Goal: Task Accomplishment & Management: Complete application form

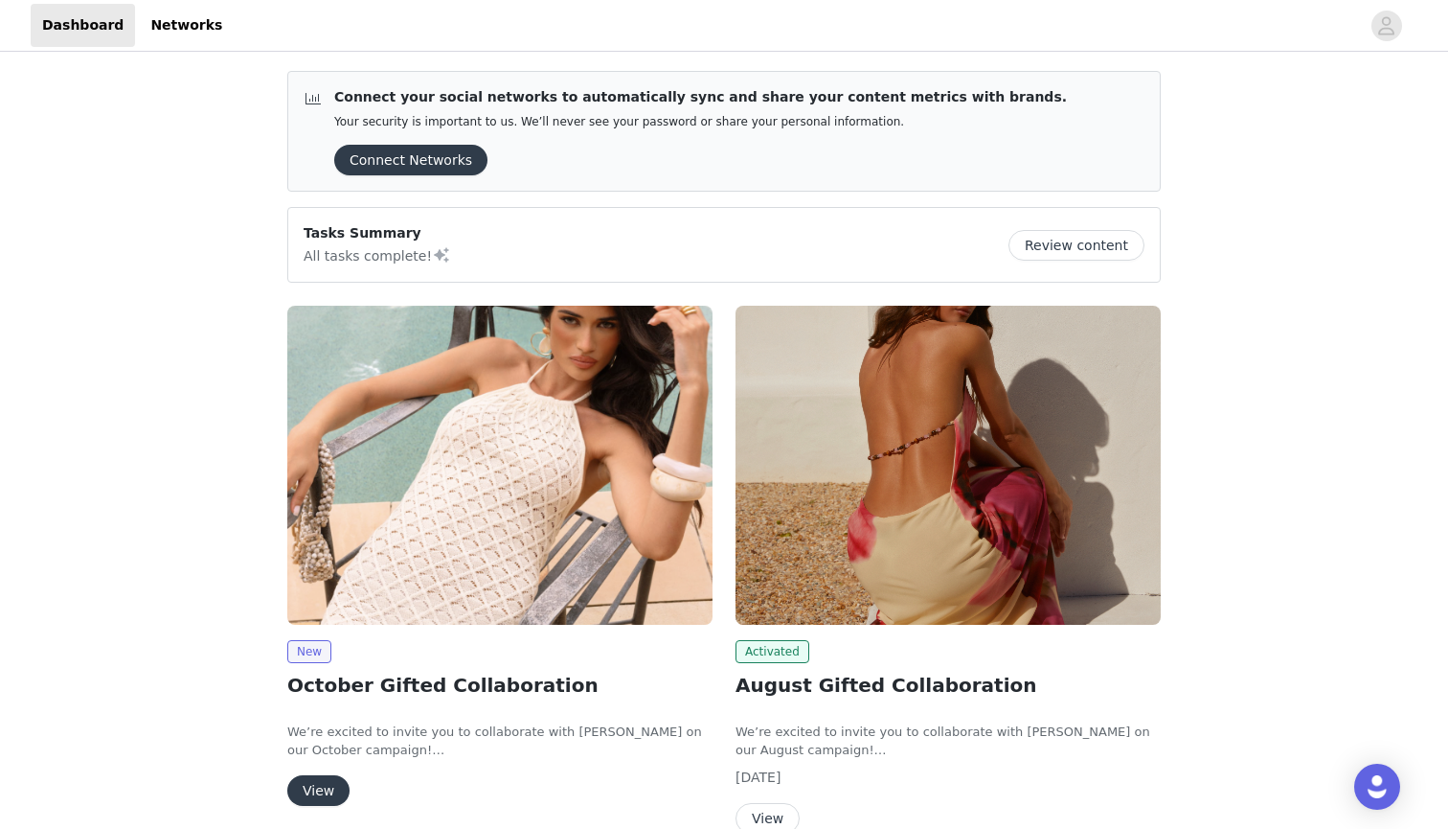
click at [1089, 244] on button "Review content" at bounding box center [1077, 245] width 136 height 31
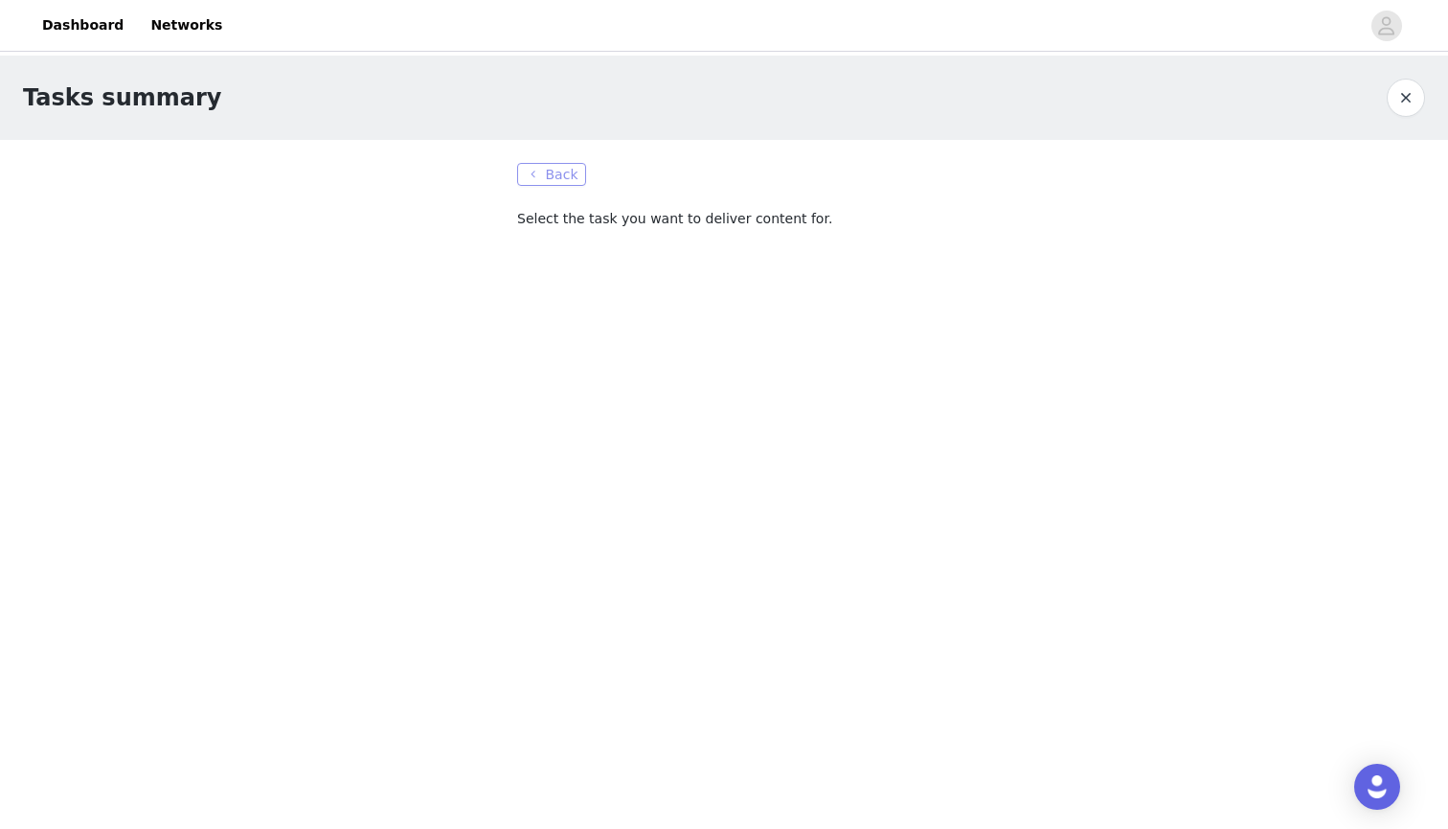
click at [562, 166] on button "Back" at bounding box center [551, 174] width 69 height 23
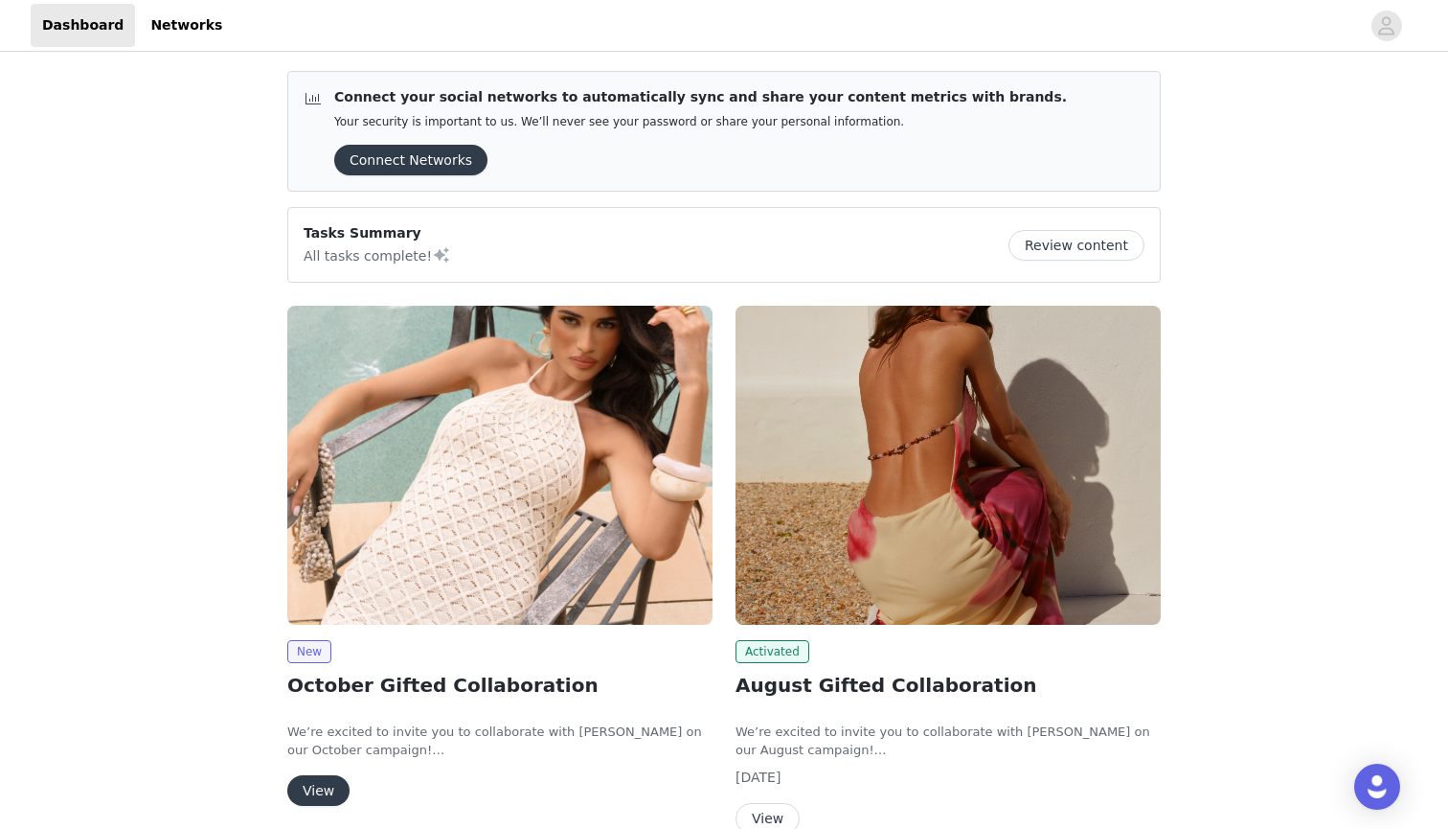
click at [472, 162] on button "Connect Networks" at bounding box center [410, 160] width 153 height 31
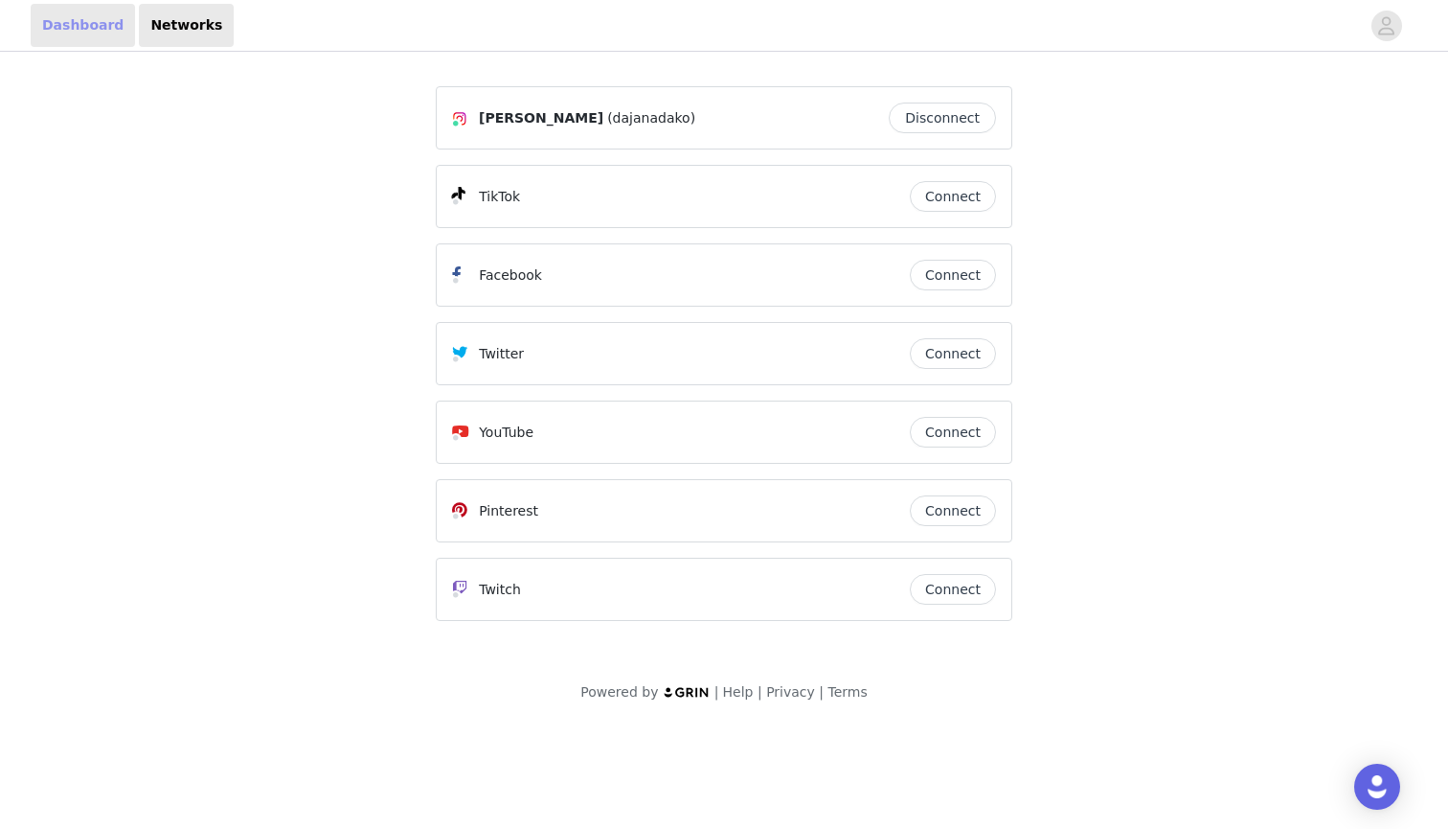
click at [104, 17] on link "Dashboard" at bounding box center [83, 25] width 104 height 43
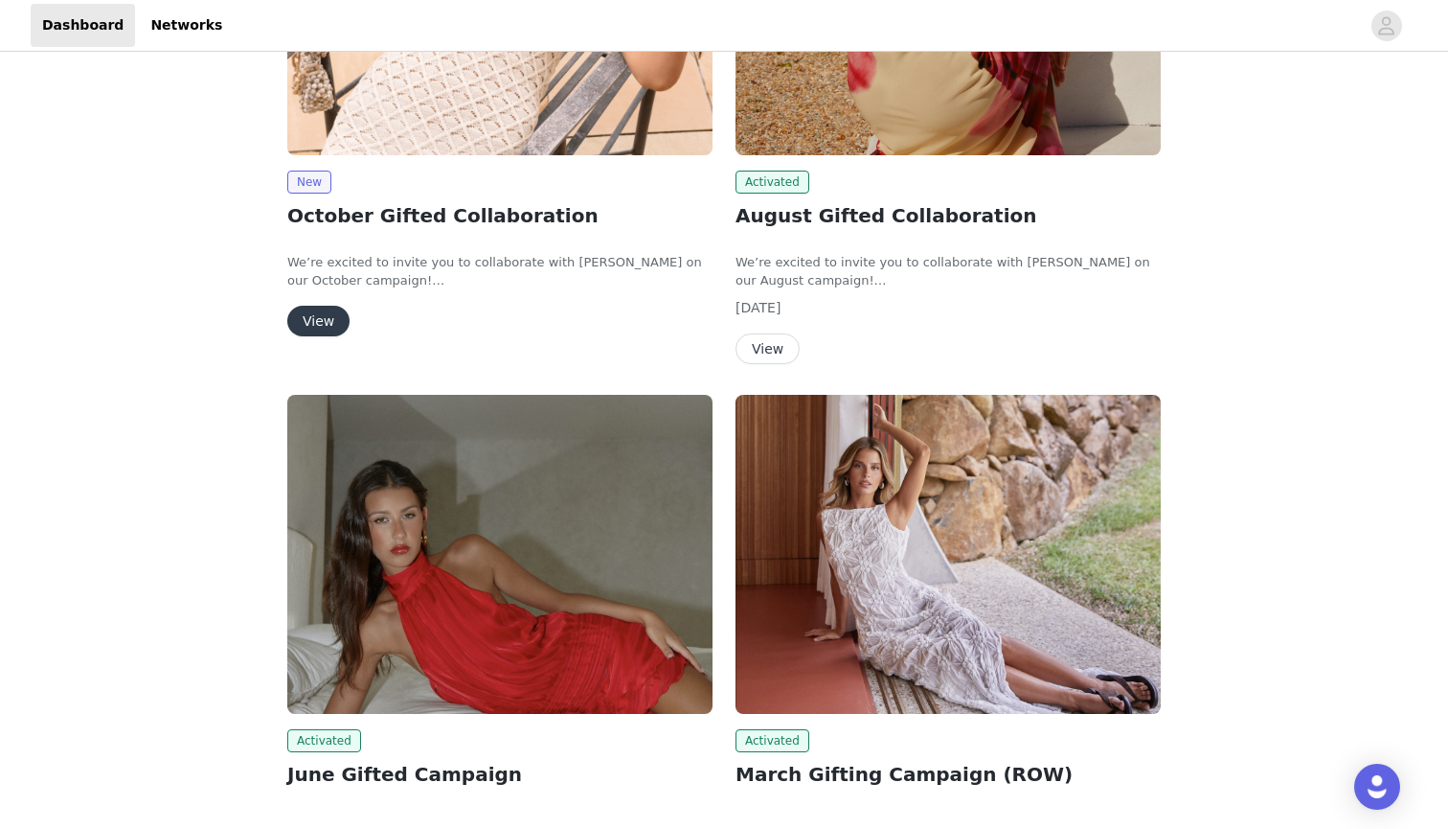
scroll to position [469, 0]
click at [319, 330] on button "View" at bounding box center [318, 321] width 62 height 31
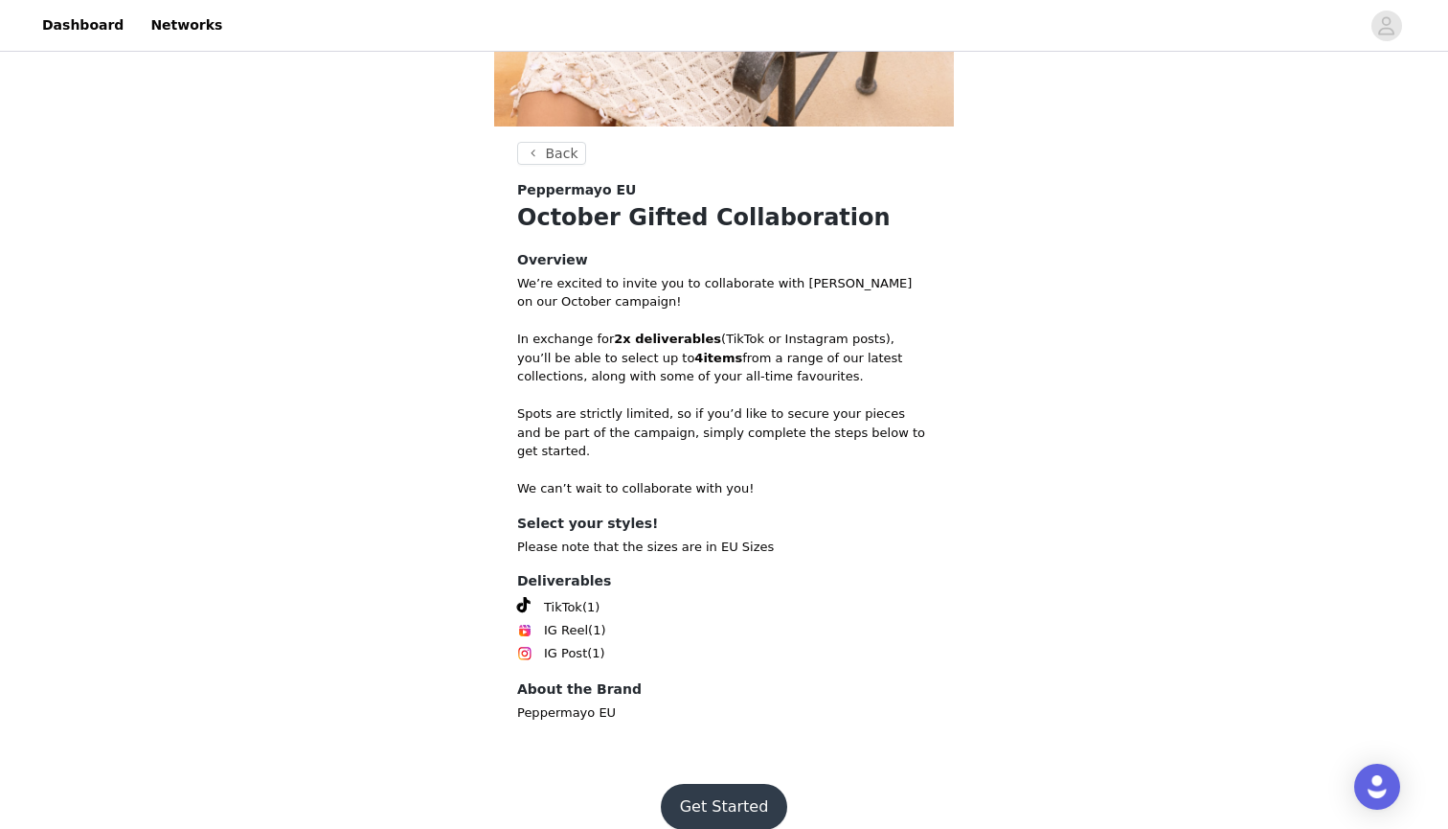
scroll to position [428, 0]
click at [759, 785] on button "Get Started" at bounding box center [724, 808] width 127 height 46
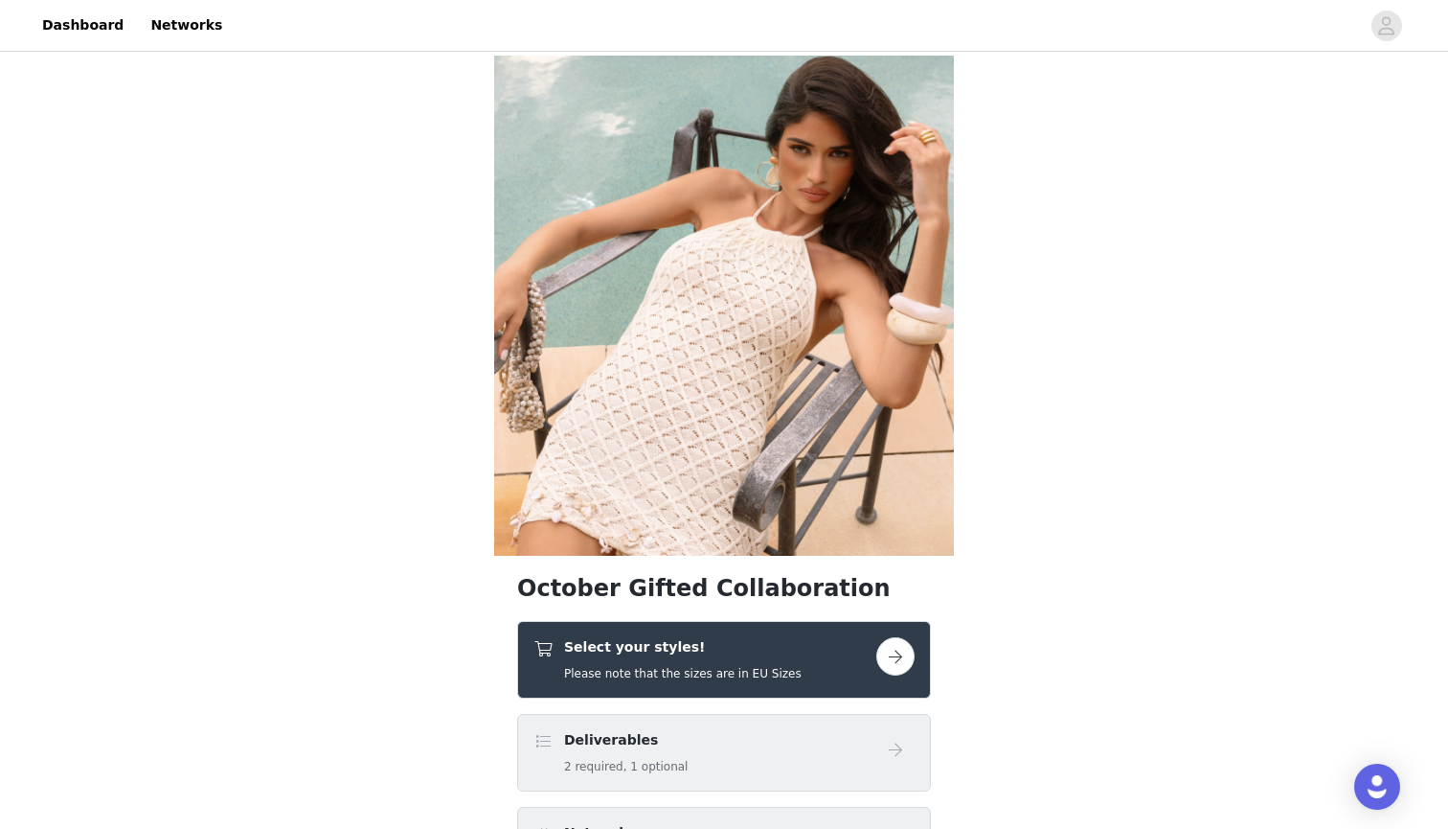
click at [920, 671] on div "Select your styles! Please note that the sizes are in EU Sizes" at bounding box center [724, 660] width 414 height 78
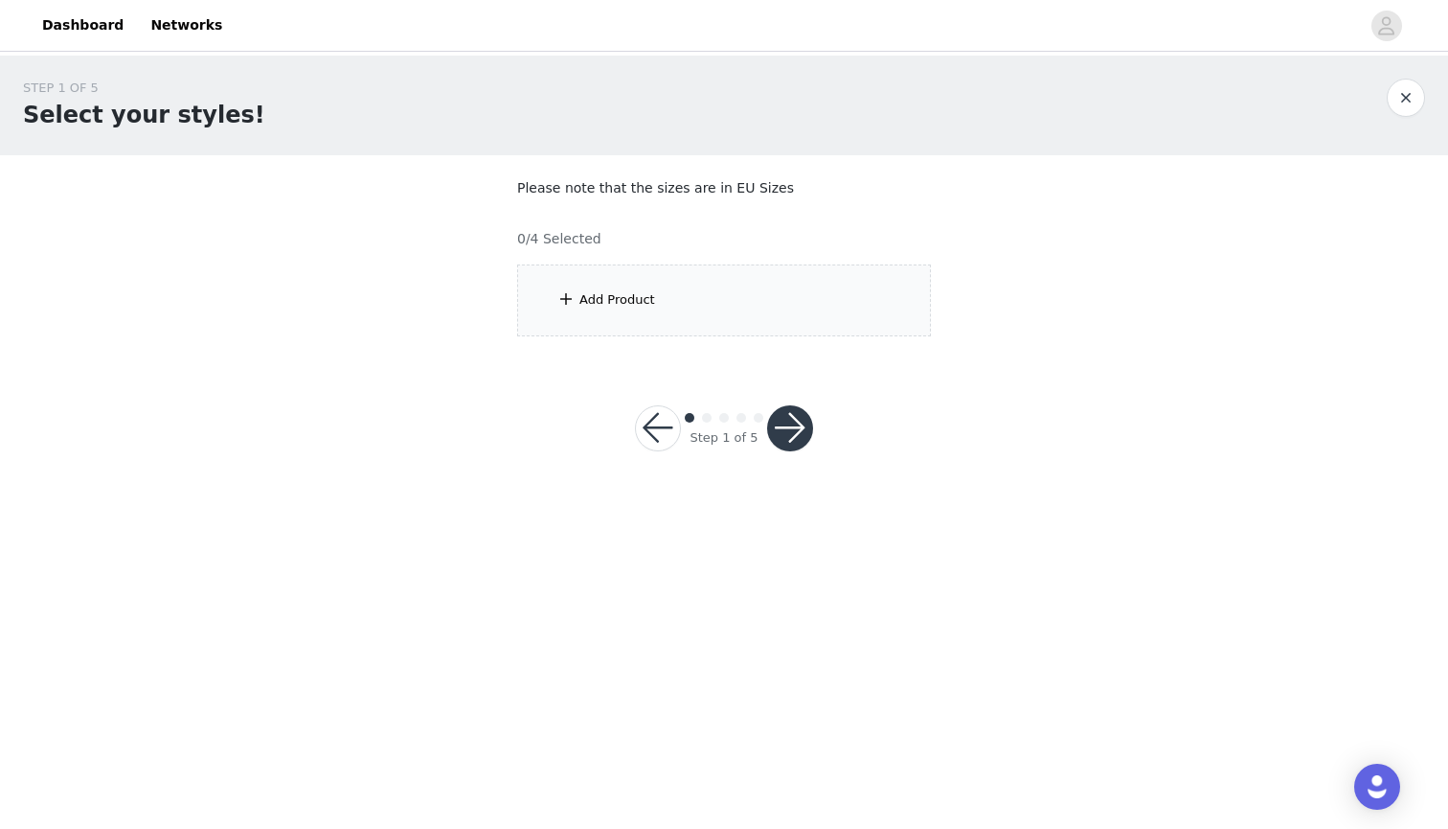
click at [625, 268] on div "Add Product" at bounding box center [724, 300] width 414 height 72
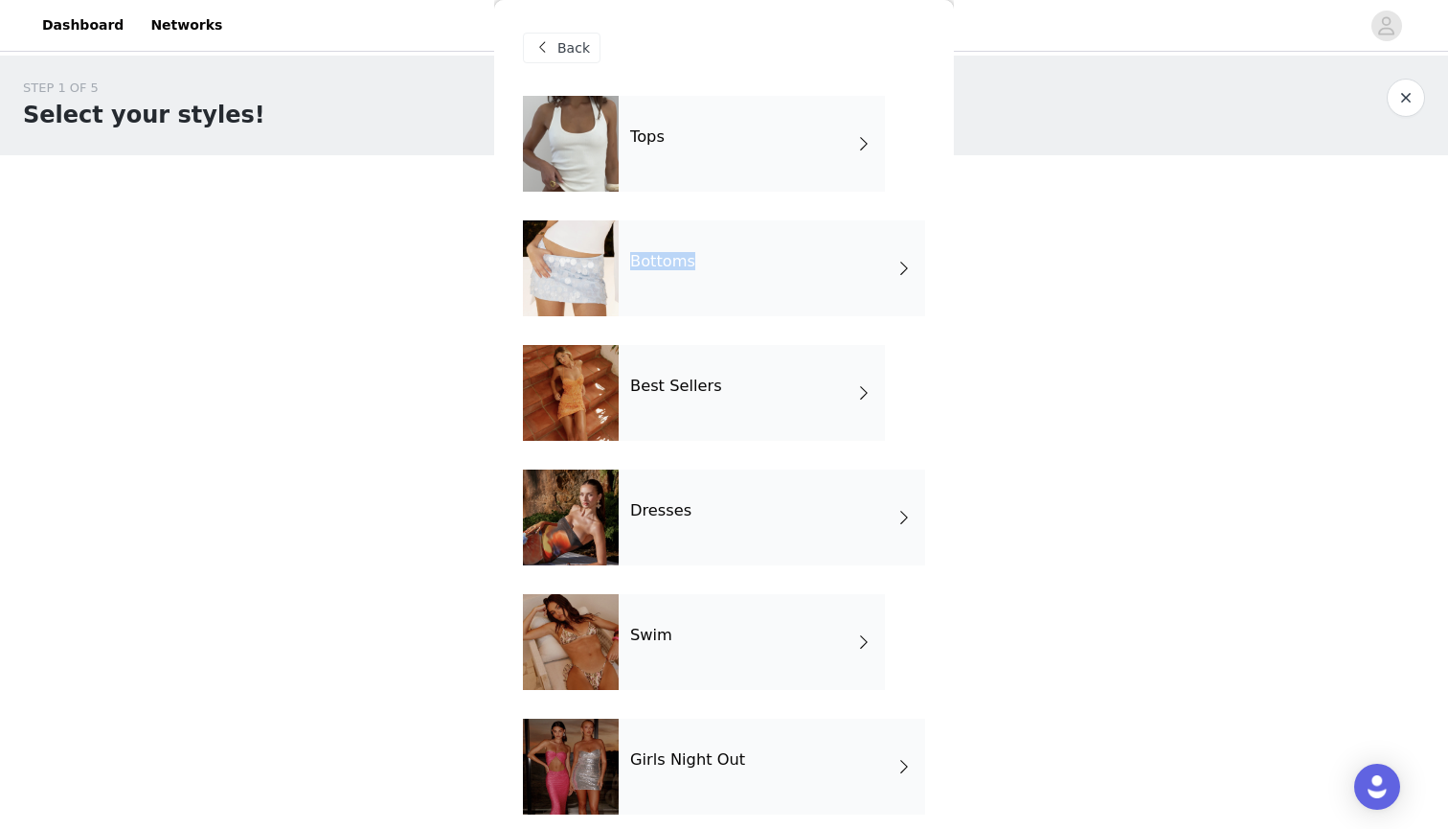
click at [628, 303] on div "Bottoms" at bounding box center [772, 268] width 307 height 96
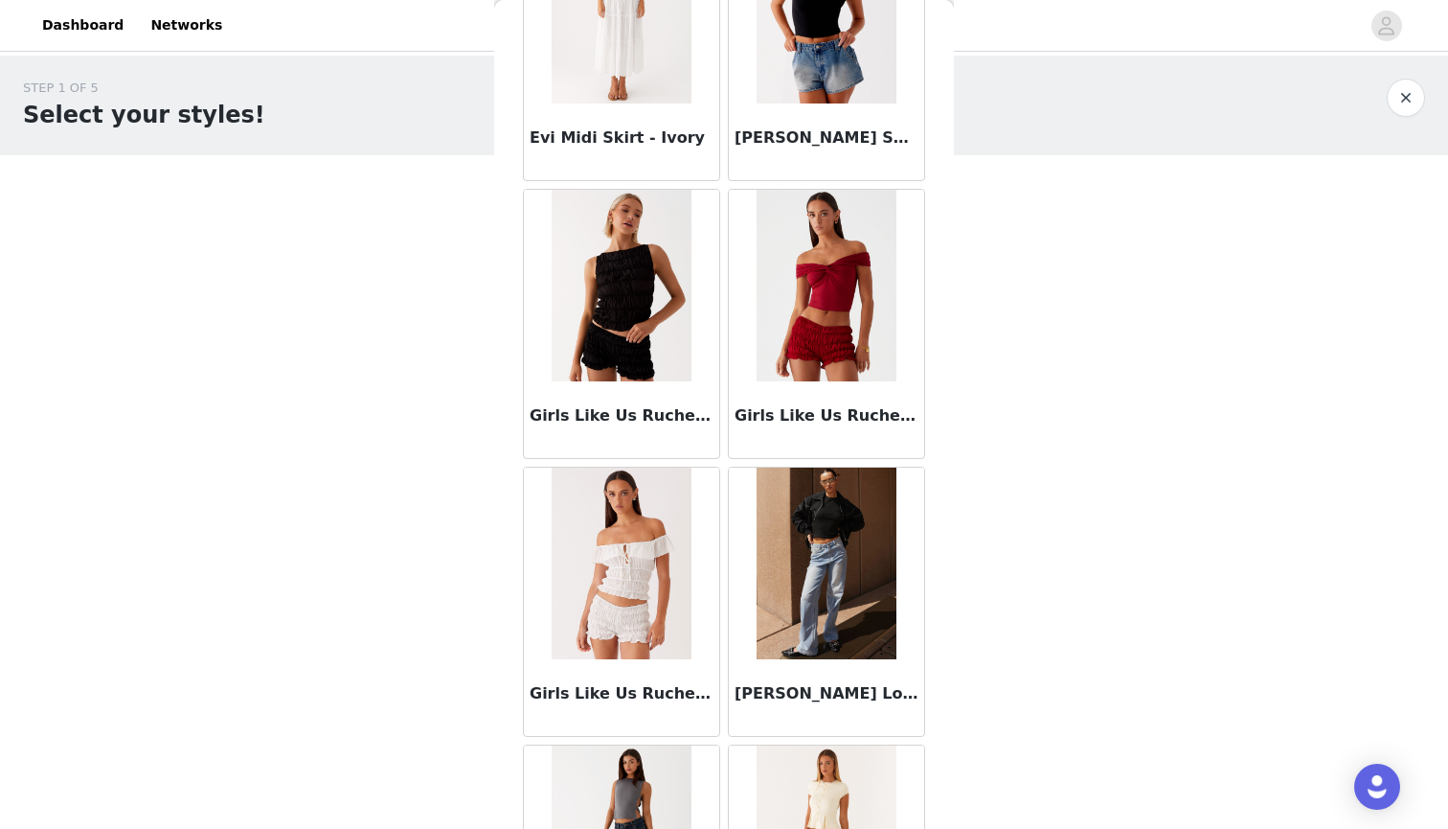
scroll to position [1875, 0]
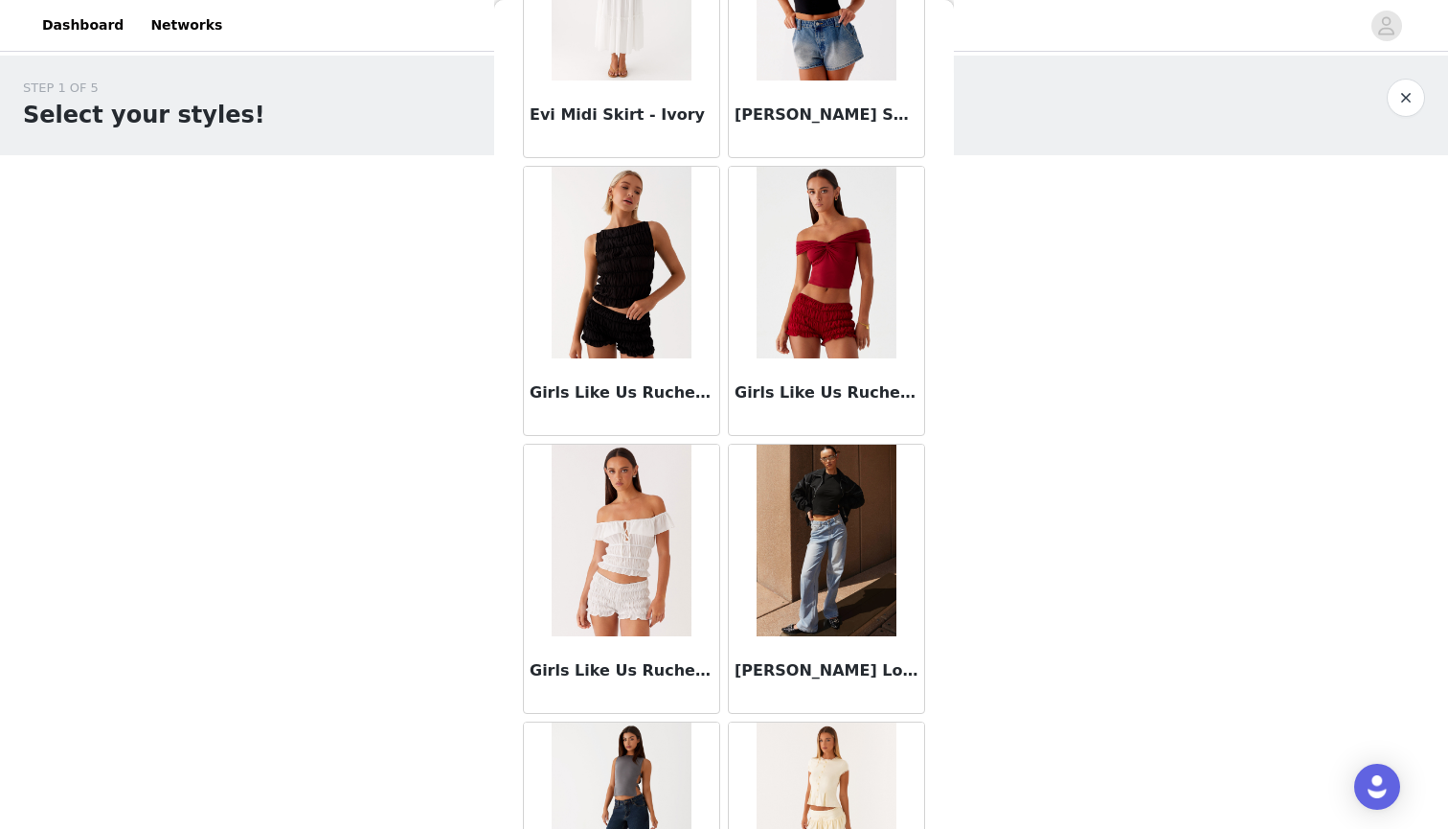
click at [832, 556] on img at bounding box center [826, 541] width 139 height 192
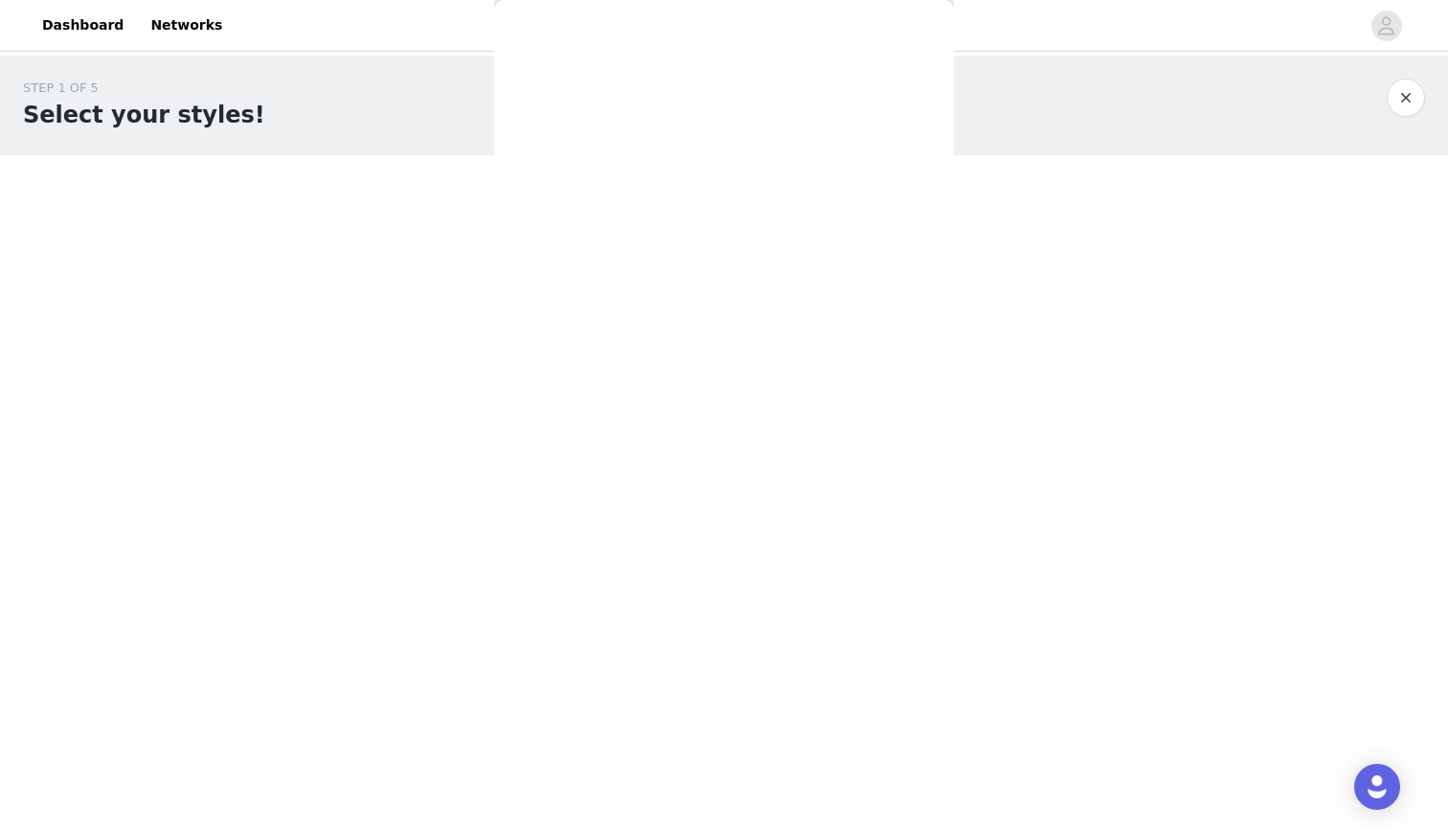
scroll to position [0, 0]
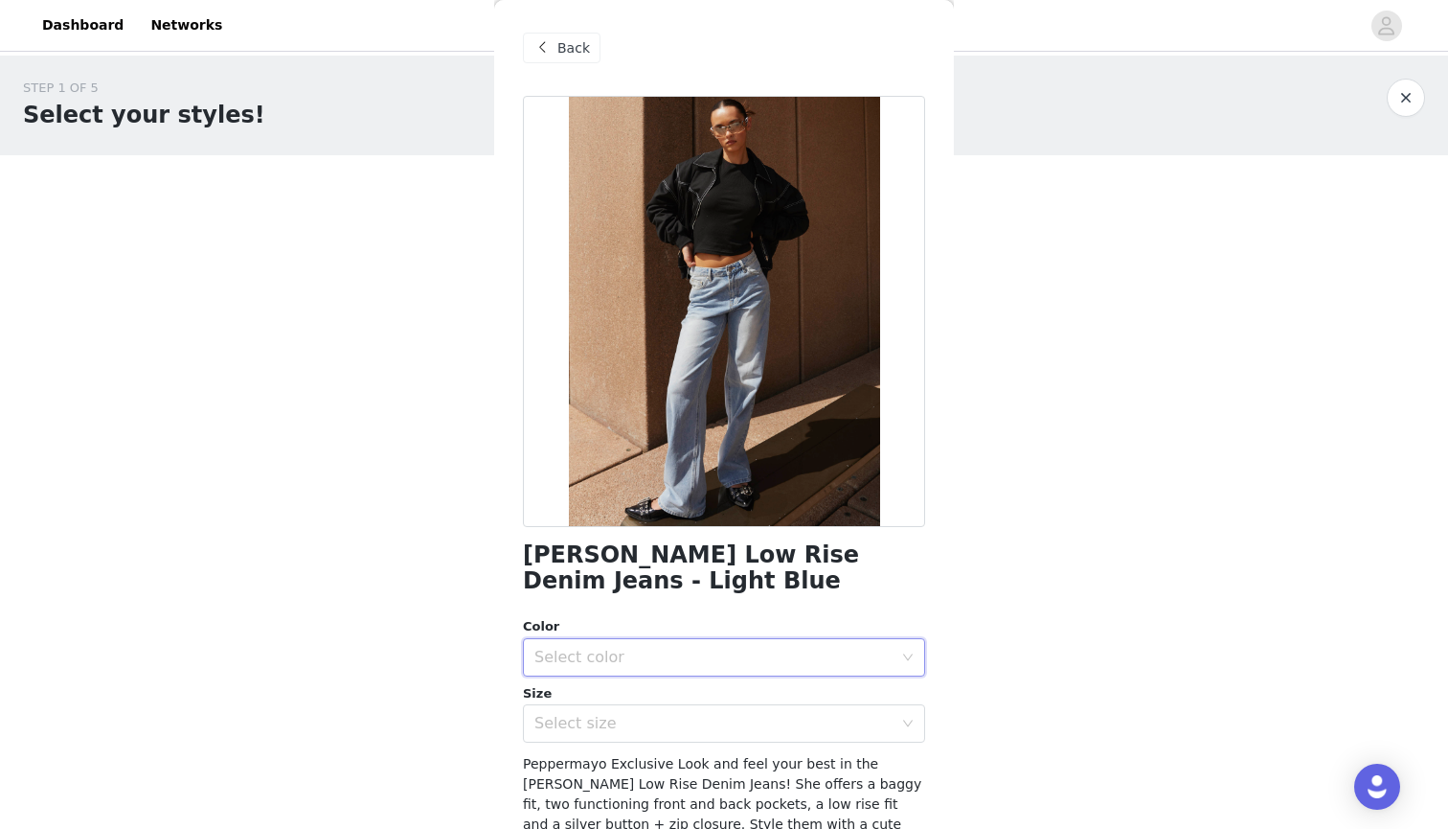
click at [907, 661] on icon "icon: down" at bounding box center [907, 656] width 11 height 11
click at [656, 700] on li "Light Blue" at bounding box center [724, 698] width 402 height 31
click at [607, 552] on h1 "[PERSON_NAME] Low Rise Denim Jeans - Light Blue" at bounding box center [724, 568] width 402 height 52
click at [574, 578] on h1 "[PERSON_NAME] Low Rise Denim Jeans - Light Blue" at bounding box center [724, 568] width 402 height 52
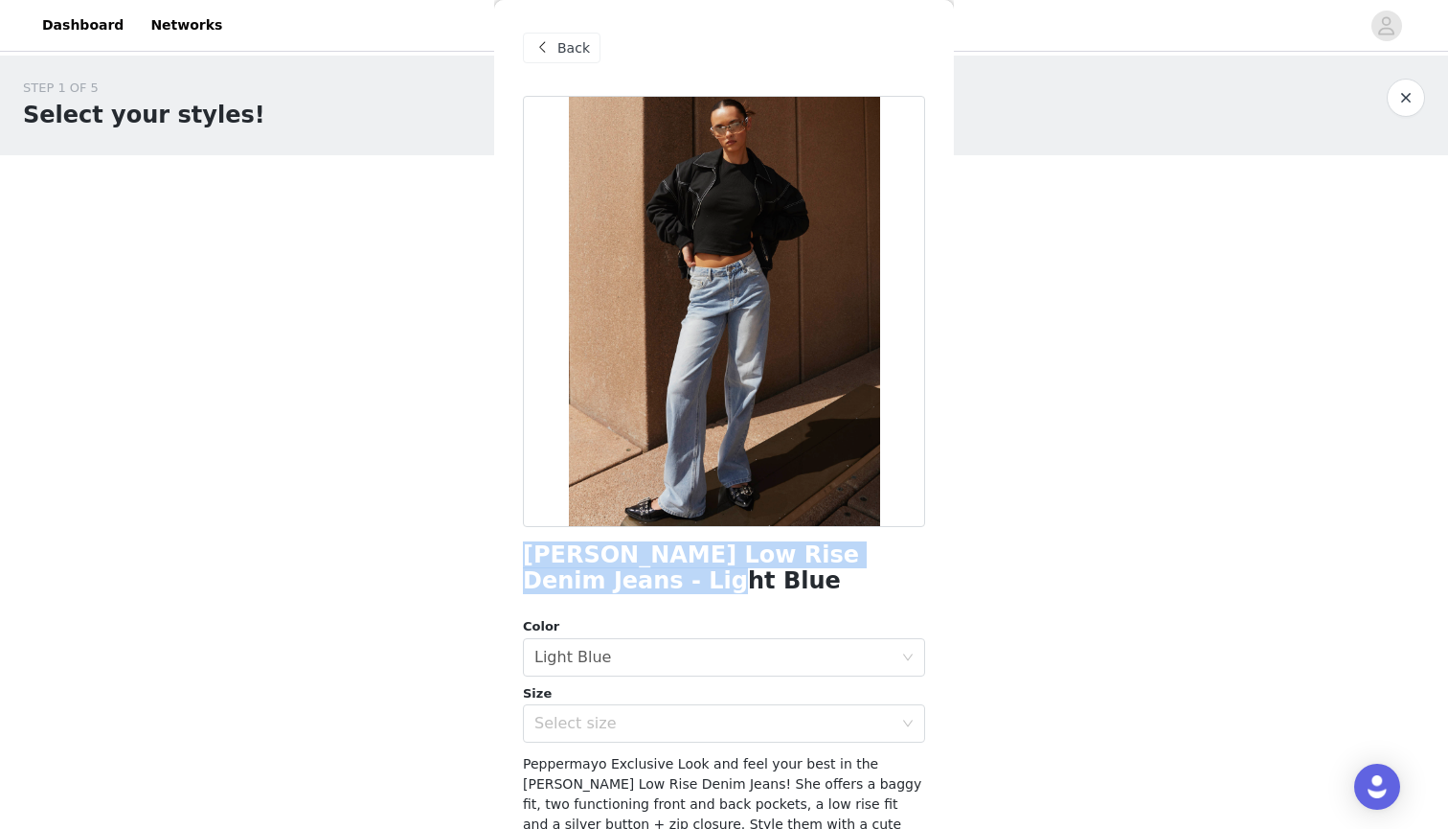
drag, startPoint x: 574, startPoint y: 579, endPoint x: 502, endPoint y: 547, distance: 78.5
click at [502, 547] on div "Back [PERSON_NAME] Low Rise Denim Jeans - Light Blue Color Select color Light B…" at bounding box center [724, 414] width 460 height 829
copy h1 "[PERSON_NAME] Low Rise Denim Jeans - Light Blue"
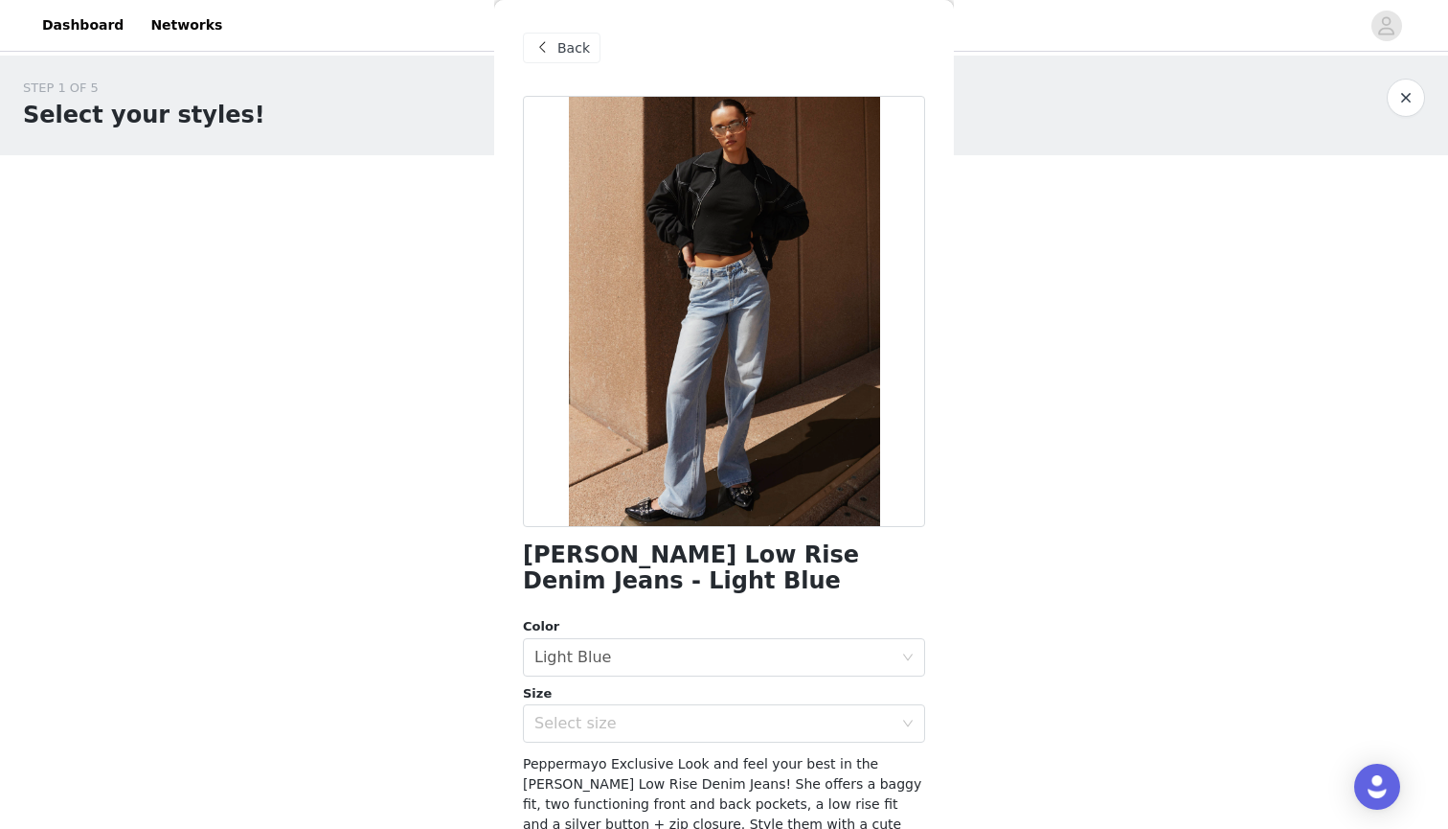
click at [590, 57] on div "Back" at bounding box center [562, 48] width 78 height 31
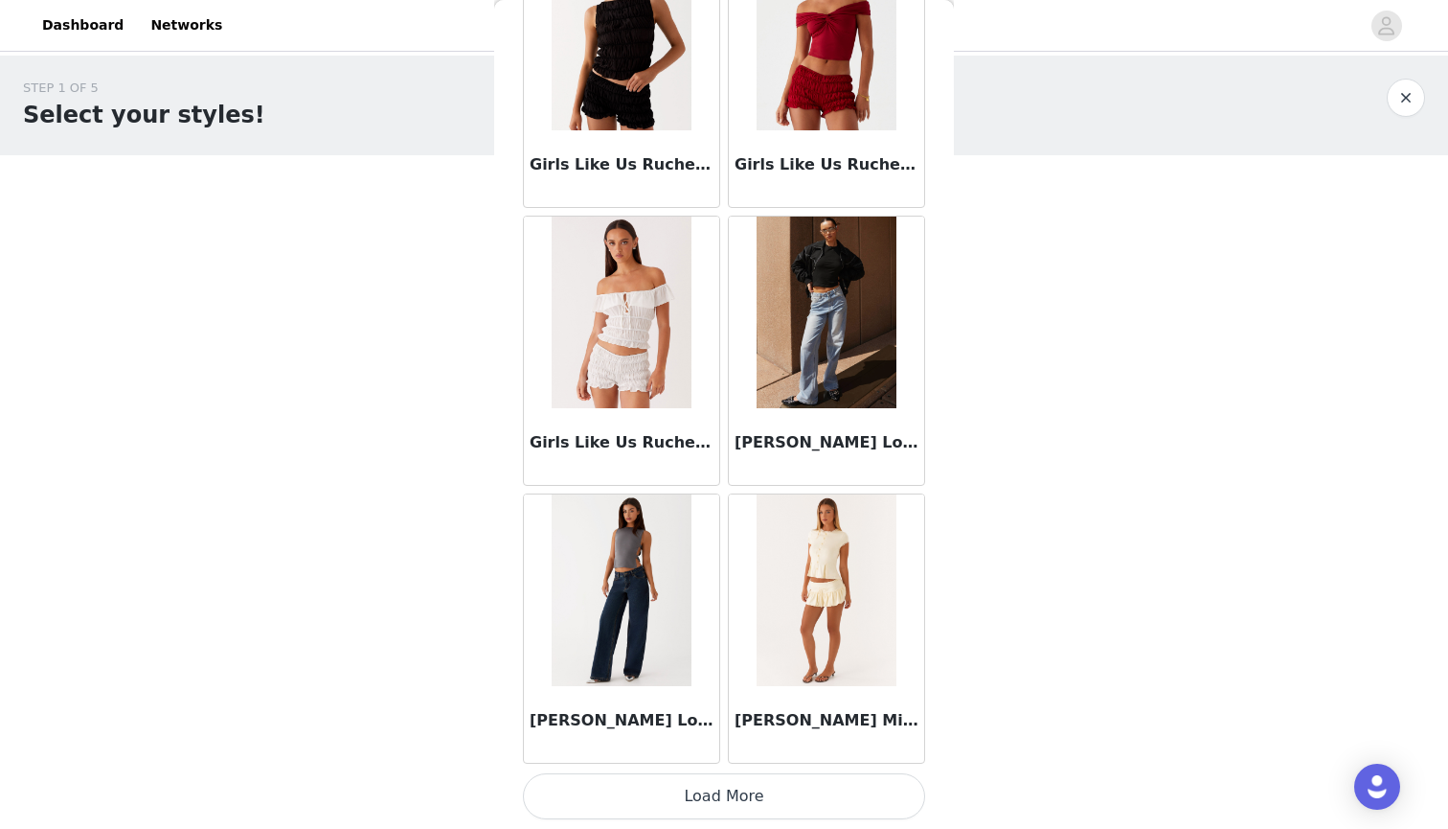
click at [629, 576] on img at bounding box center [621, 590] width 139 height 192
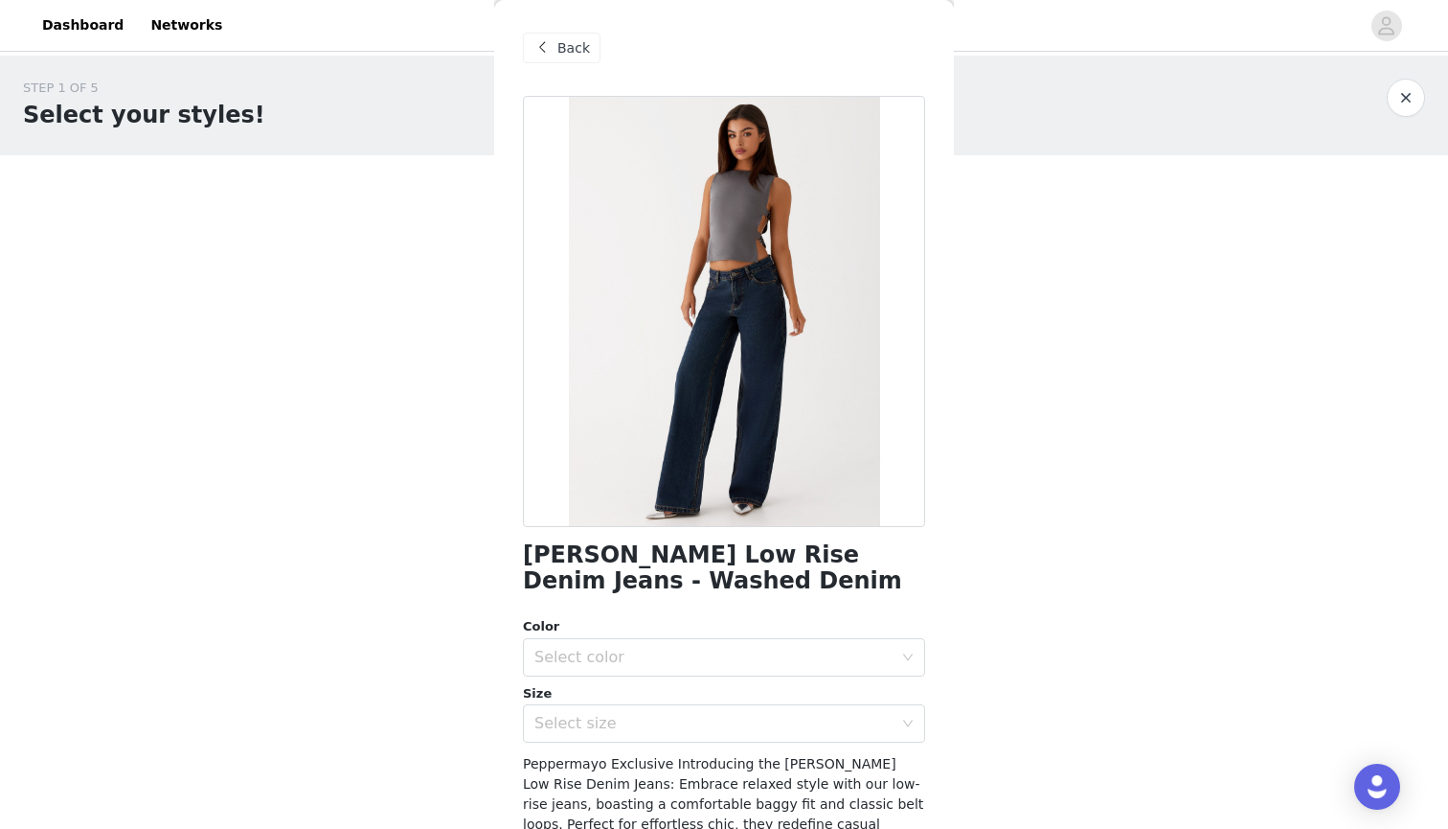
click at [558, 47] on span "Back" at bounding box center [574, 48] width 33 height 20
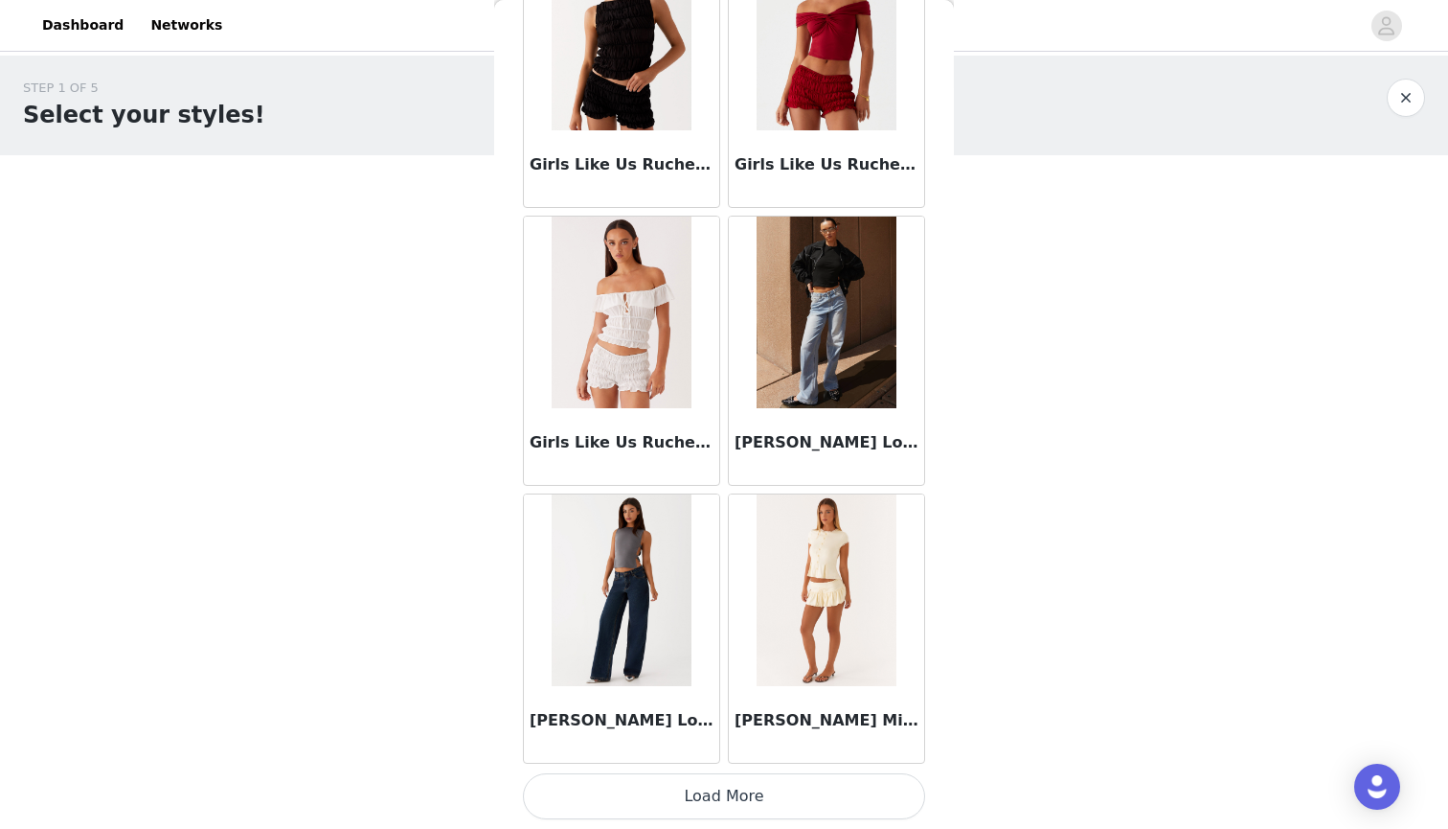
click at [732, 798] on button "Load More" at bounding box center [724, 796] width 402 height 46
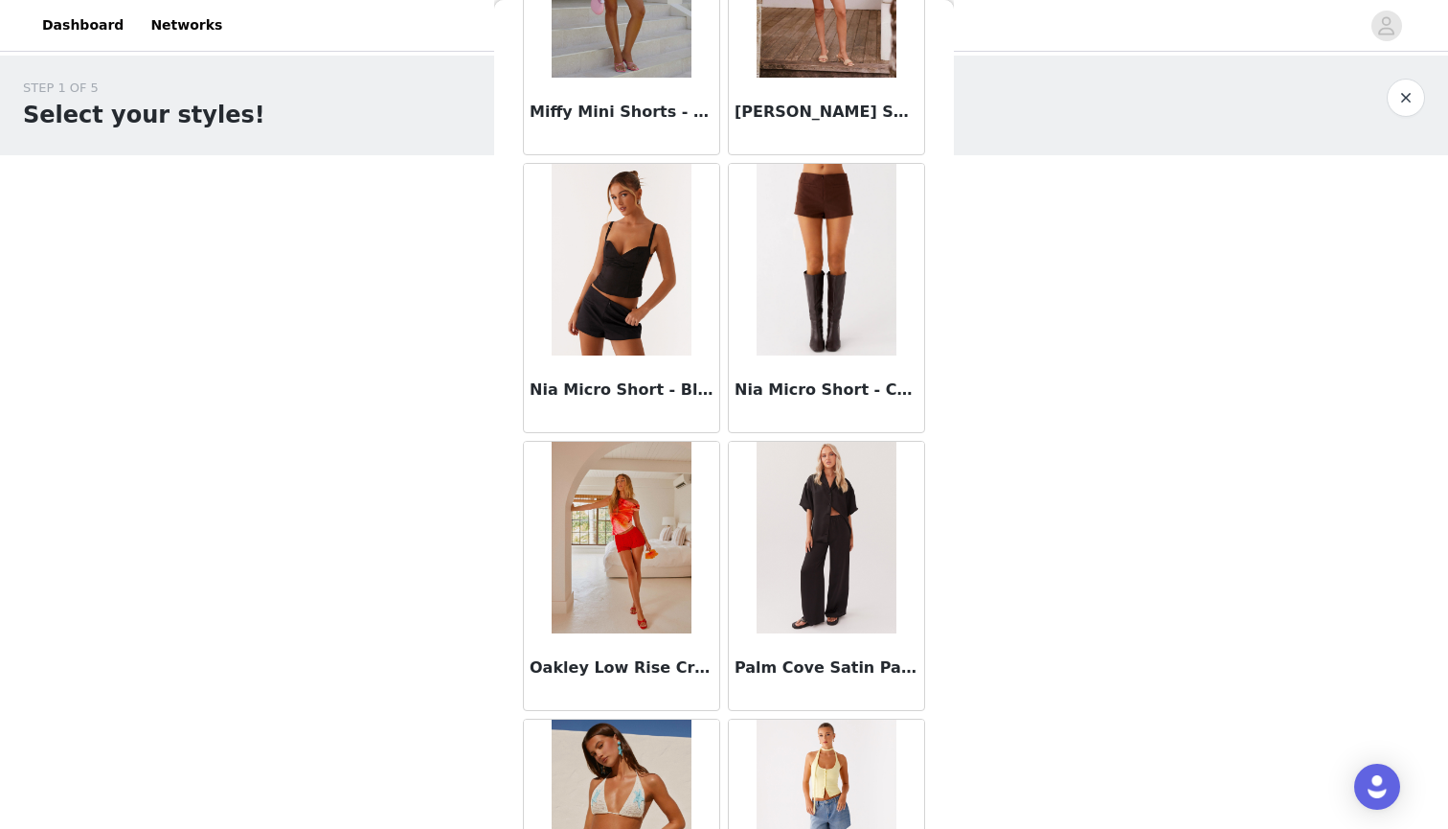
scroll to position [4112, 0]
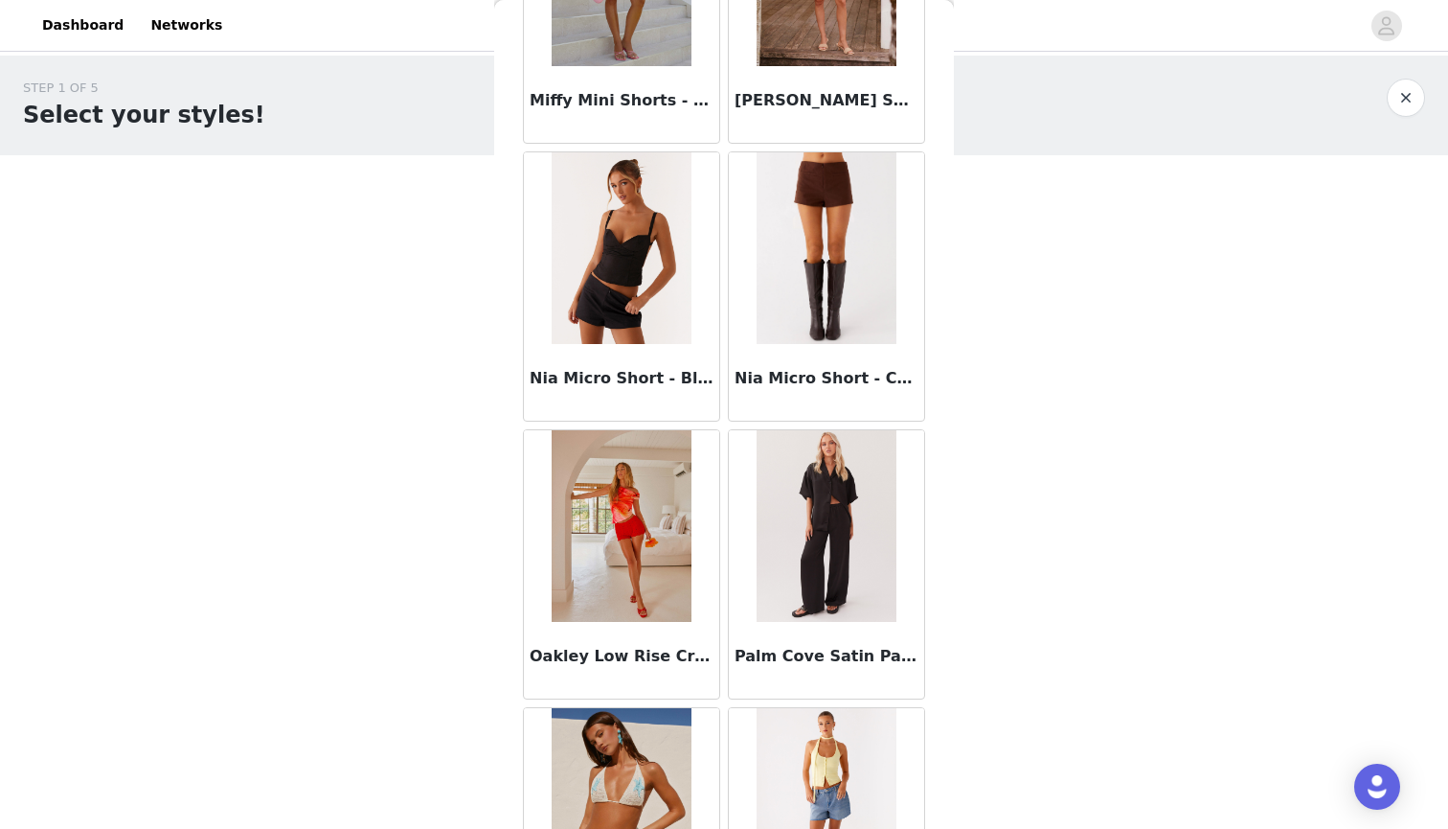
click at [821, 252] on img at bounding box center [826, 248] width 139 height 192
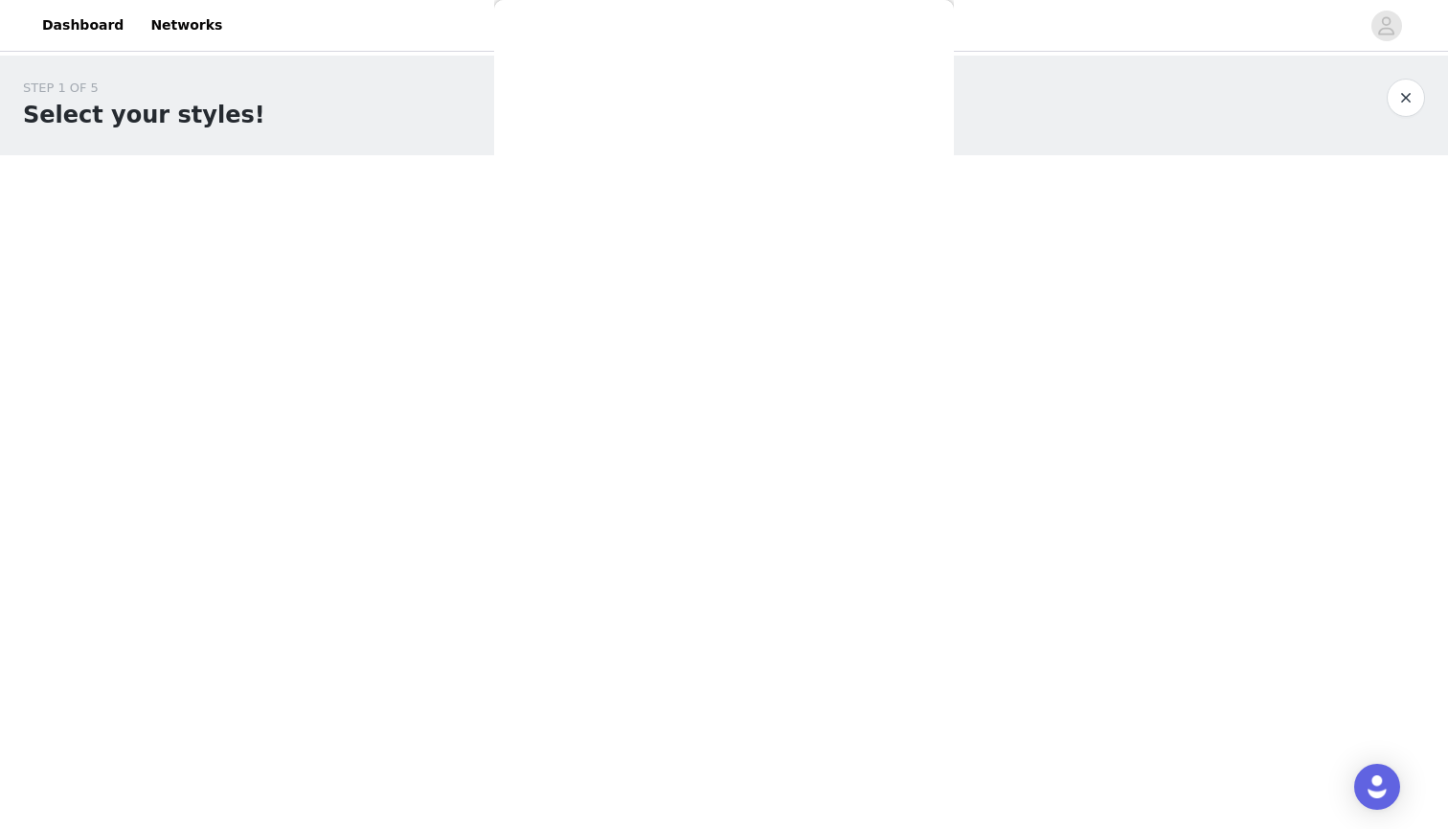
scroll to position [0, 0]
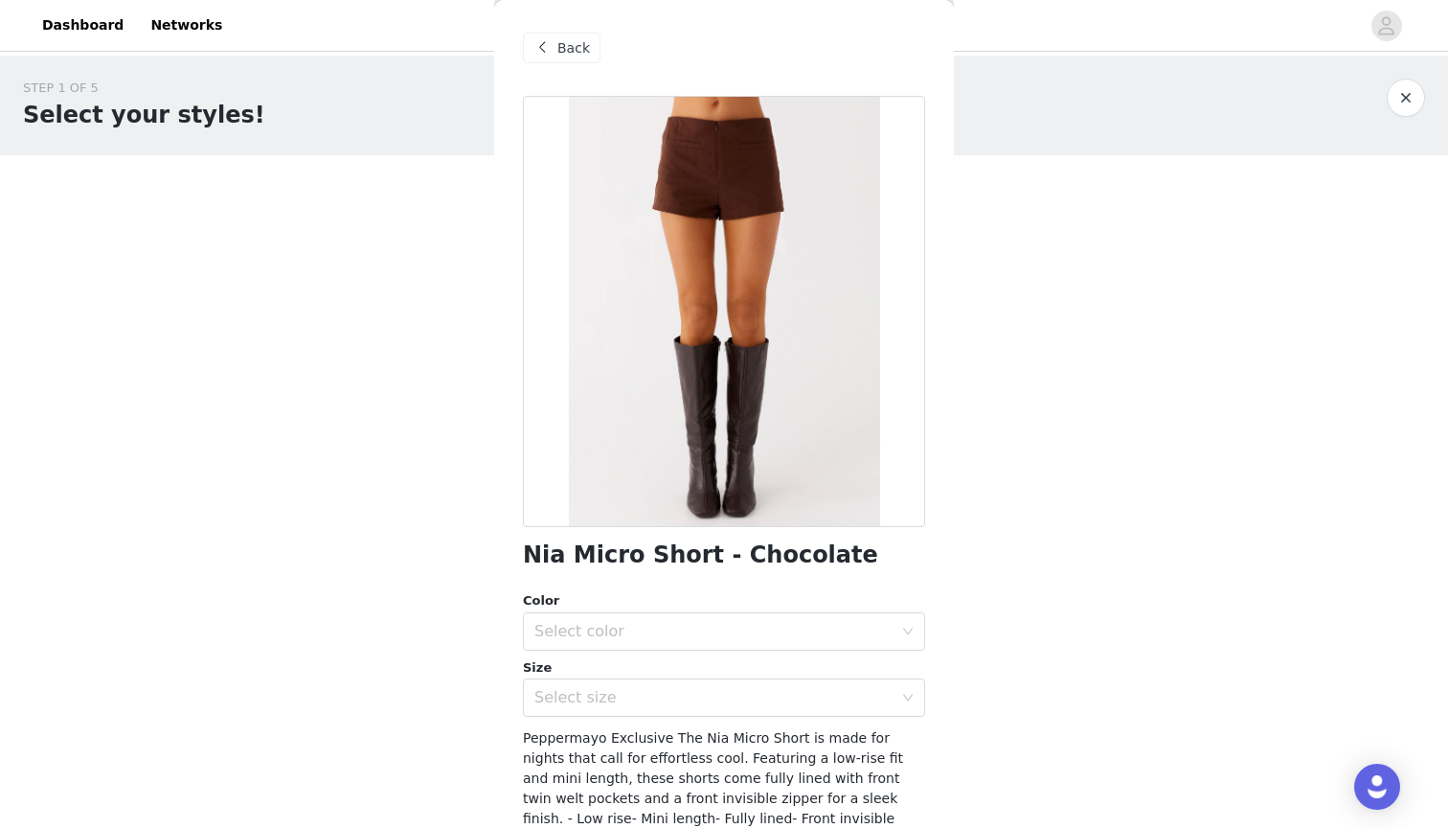
click at [559, 48] on span "Back" at bounding box center [574, 48] width 33 height 20
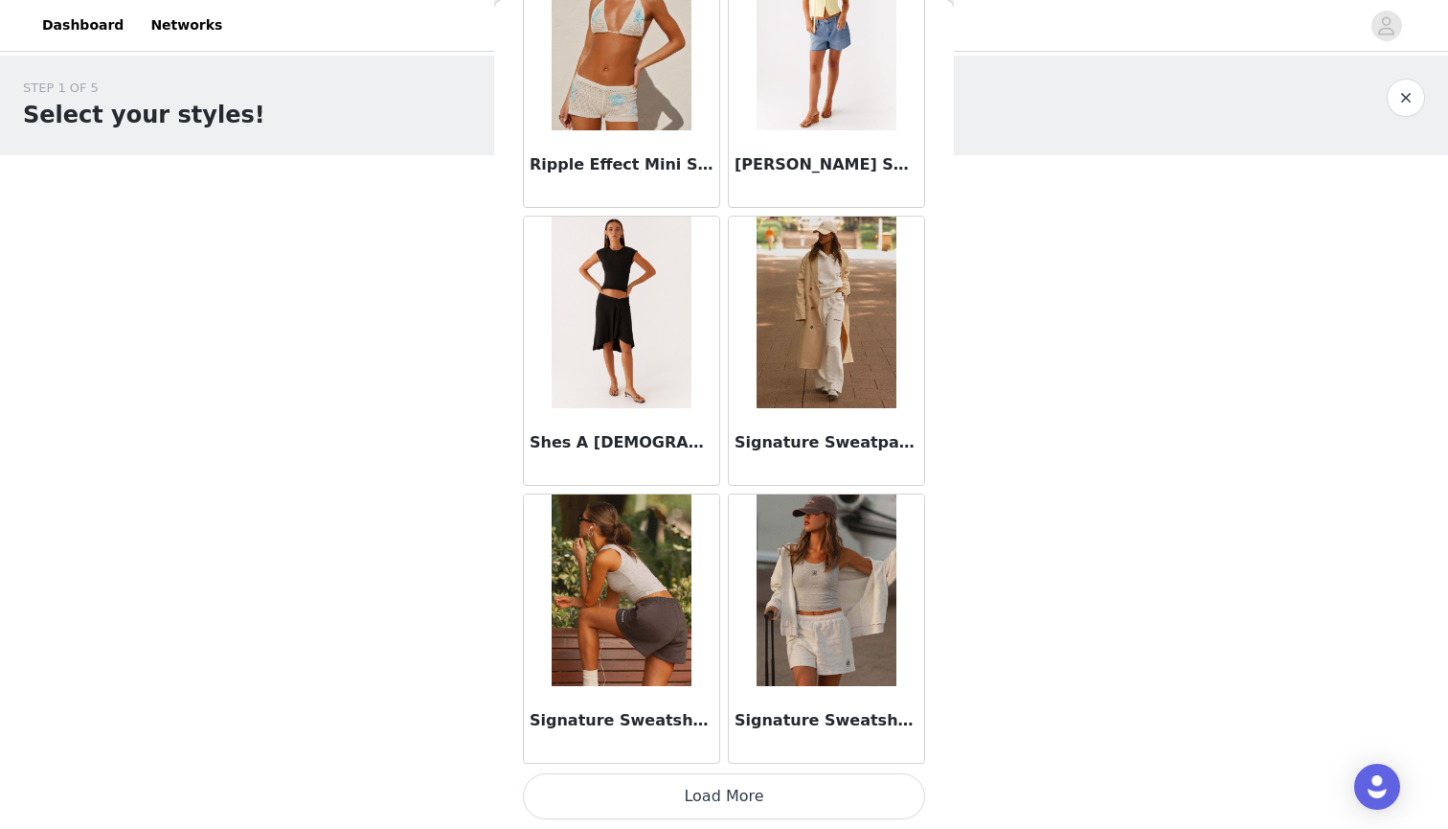
scroll to position [4881, 0]
click at [767, 796] on button "Load More" at bounding box center [724, 796] width 402 height 46
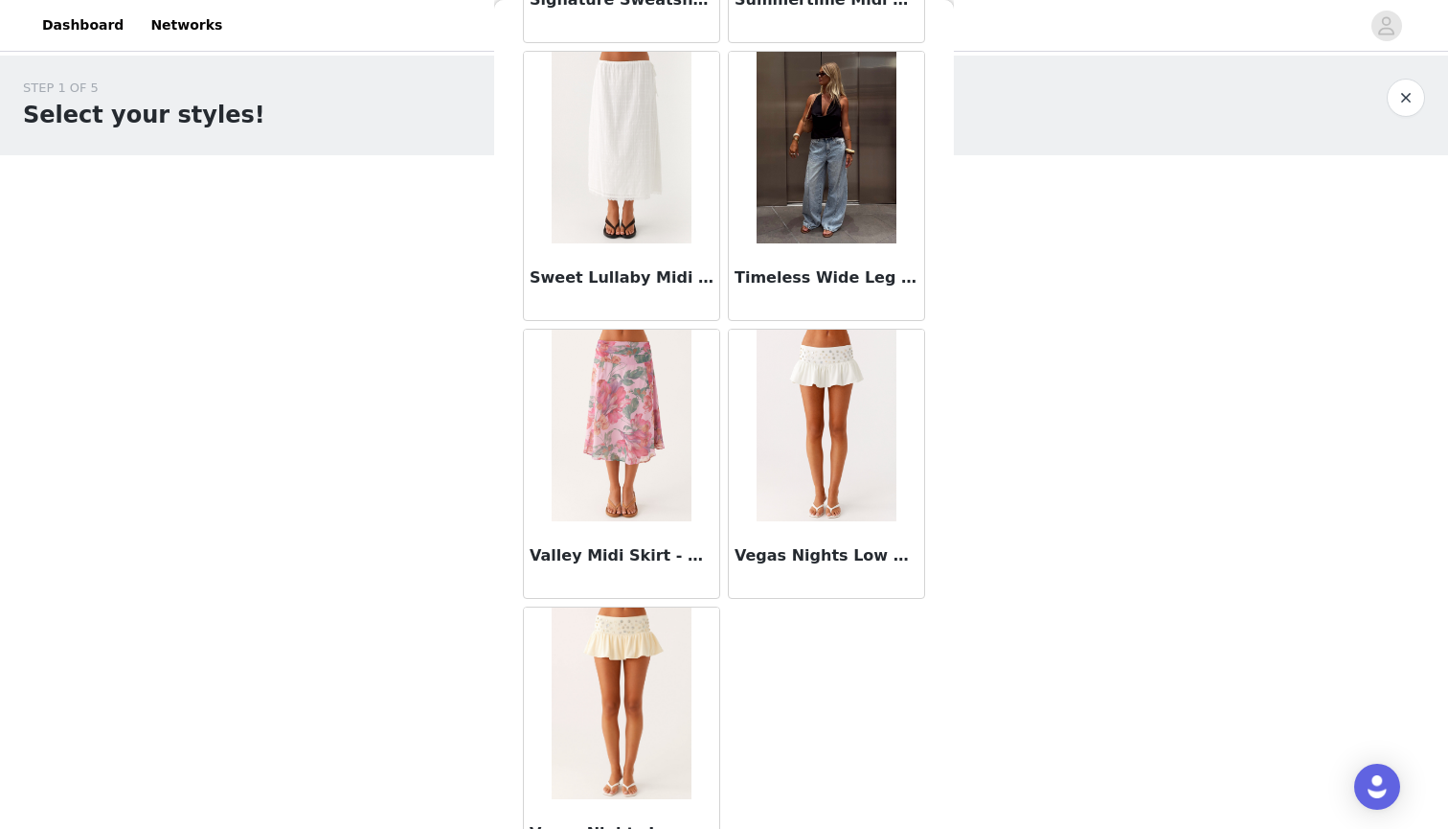
scroll to position [5911, 0]
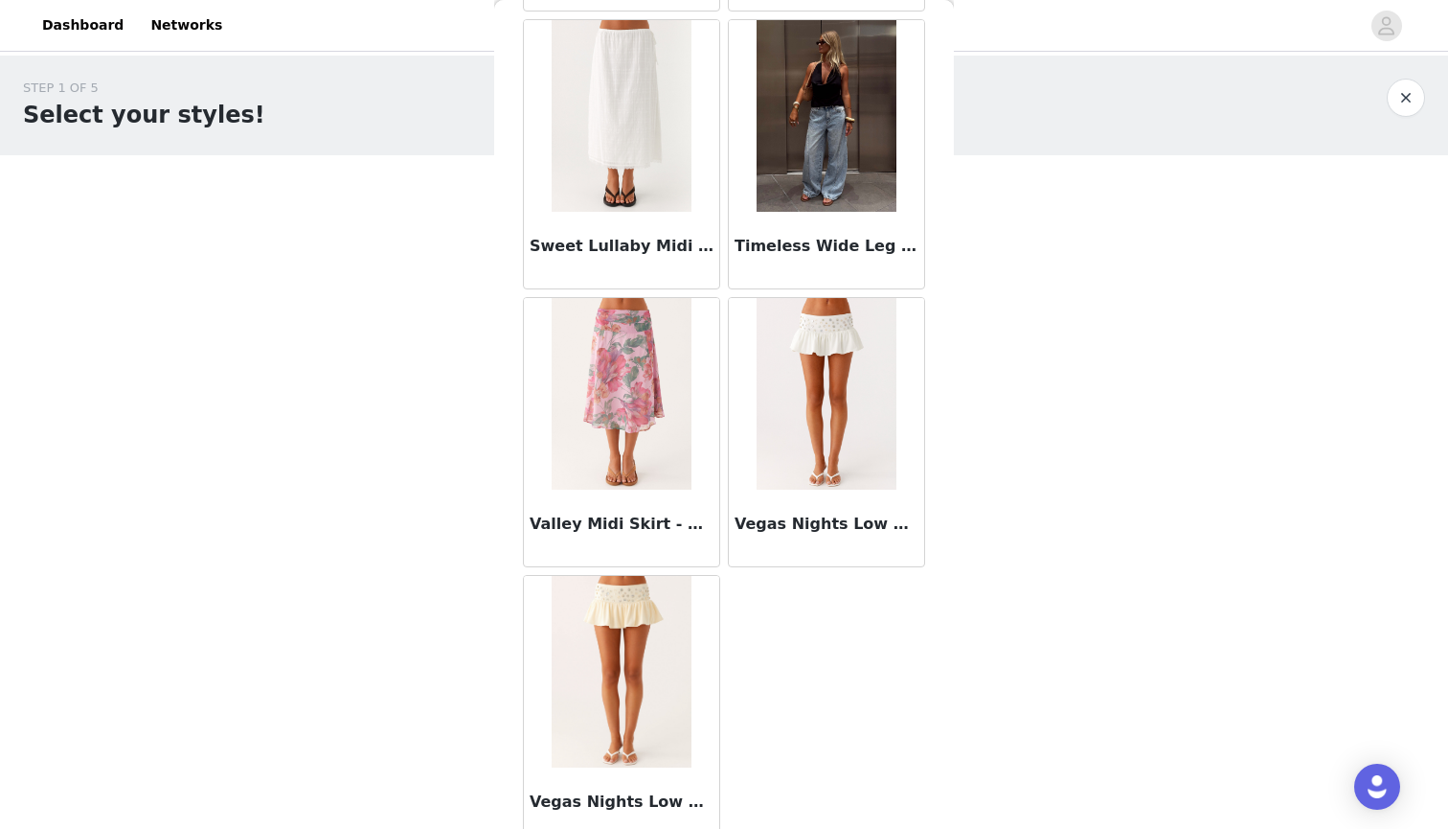
click at [809, 74] on img at bounding box center [826, 116] width 139 height 192
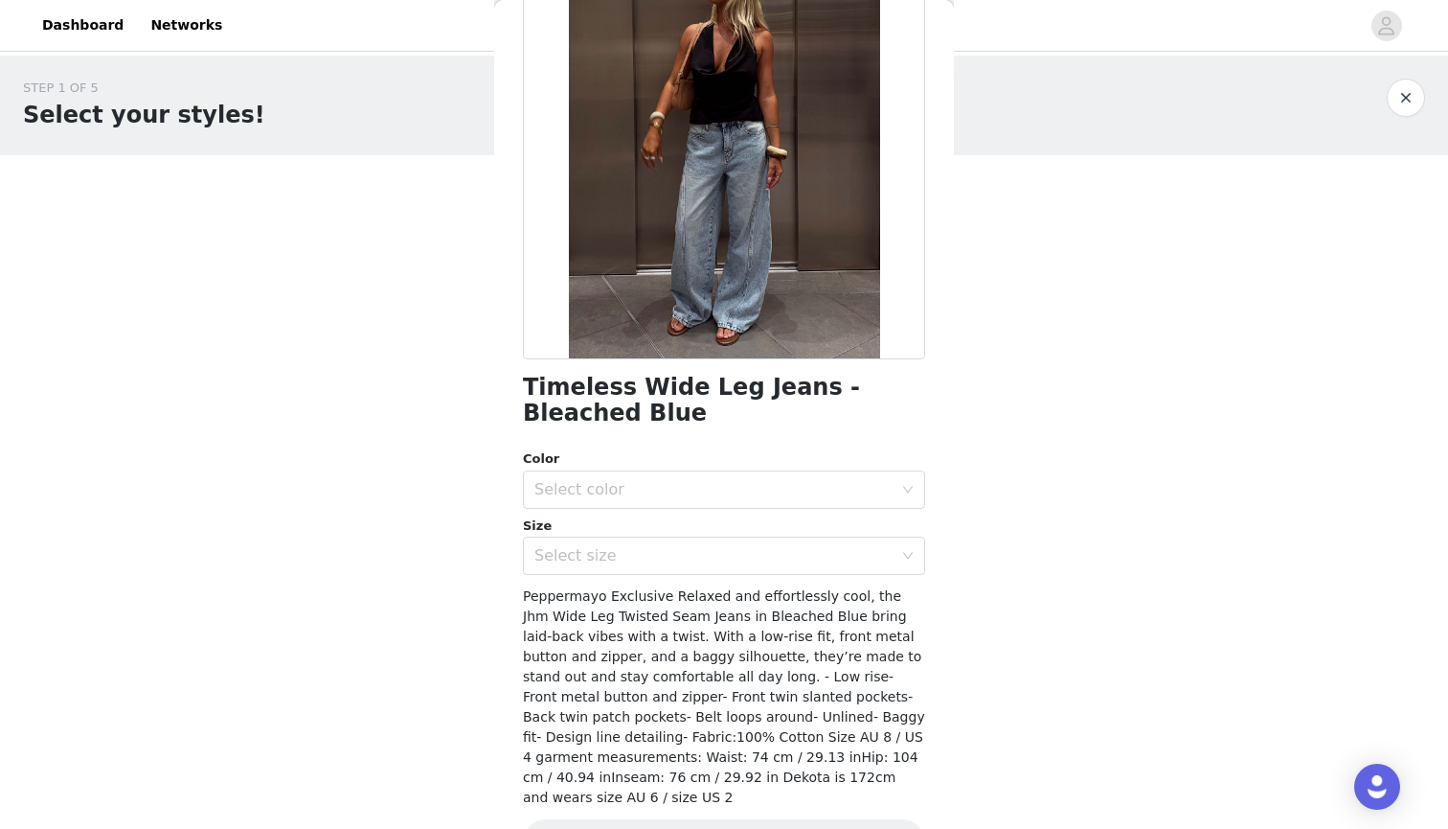
scroll to position [178, 0]
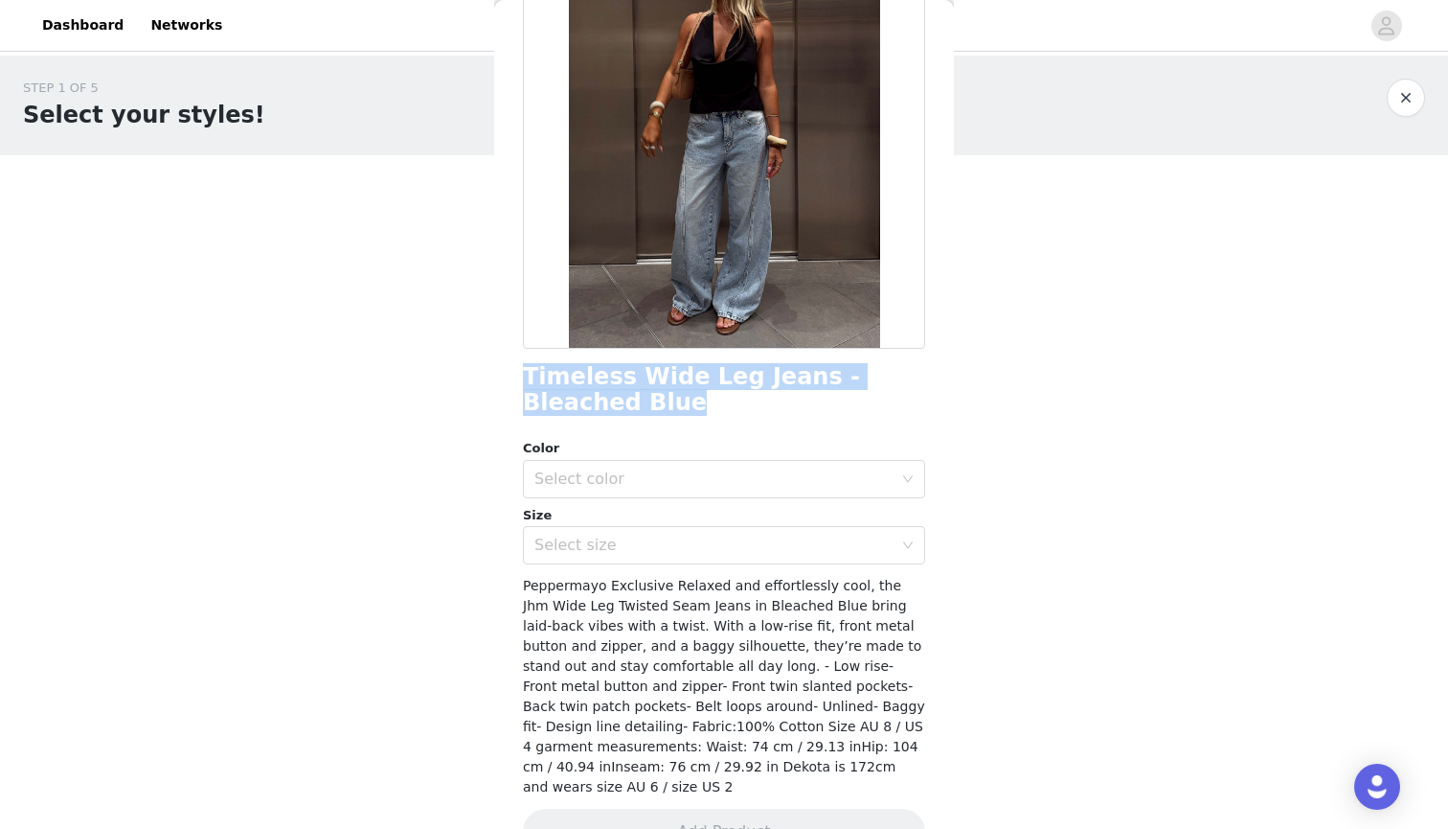
drag, startPoint x: 566, startPoint y: 400, endPoint x: 520, endPoint y: 373, distance: 53.7
click at [520, 373] on div "Back Timeless Wide Leg Jeans - Bleached Blue Color Select color Size Select siz…" at bounding box center [724, 414] width 460 height 829
copy h1 "Timeless Wide Leg Jeans - Bleached Blue"
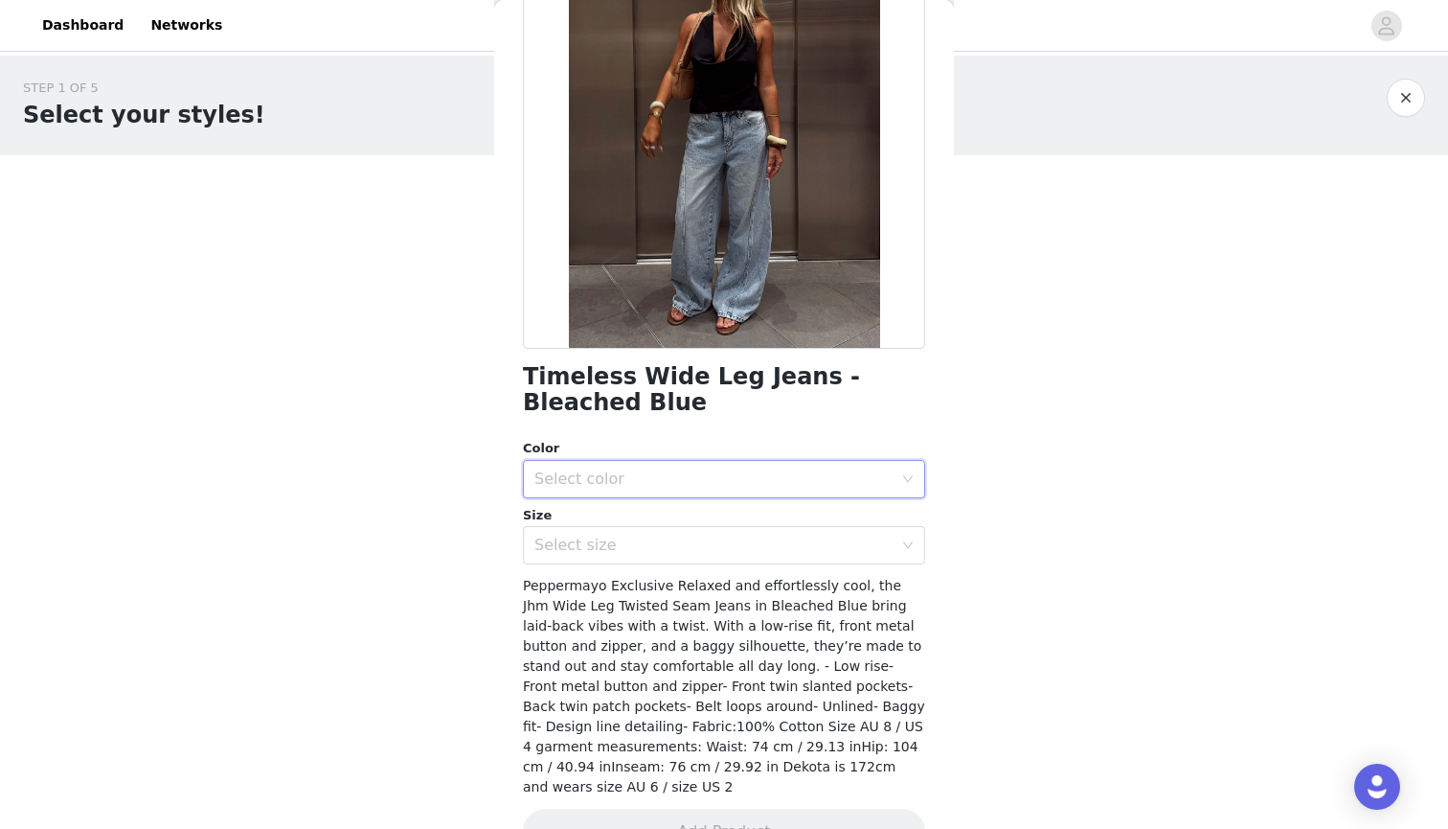
click at [897, 468] on div "Select color" at bounding box center [718, 479] width 367 height 36
click at [612, 520] on li "Bleached Blue" at bounding box center [724, 520] width 402 height 31
click at [907, 547] on icon "icon: down" at bounding box center [907, 544] width 11 height 11
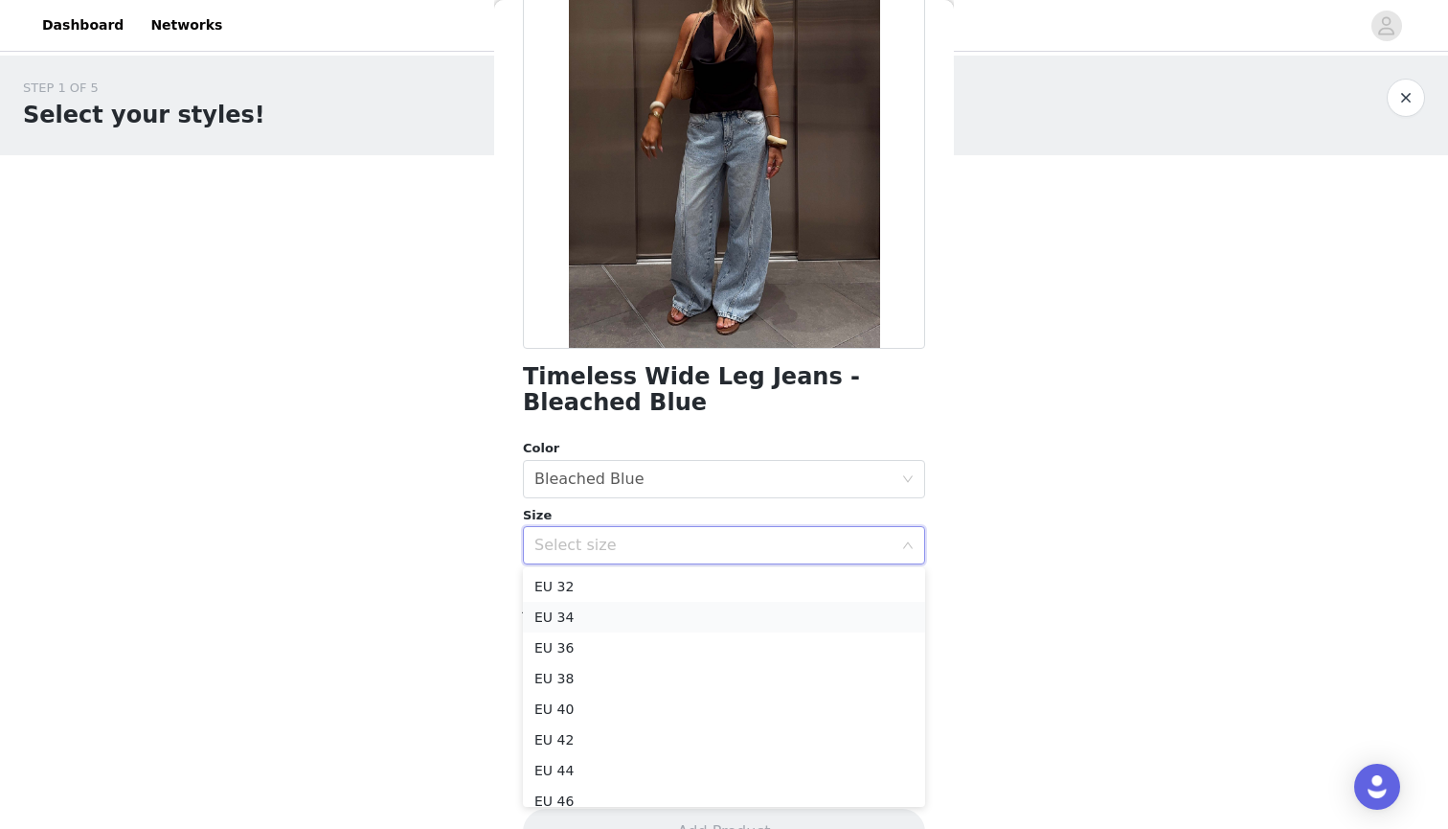
click at [568, 617] on li "EU 34" at bounding box center [724, 617] width 402 height 31
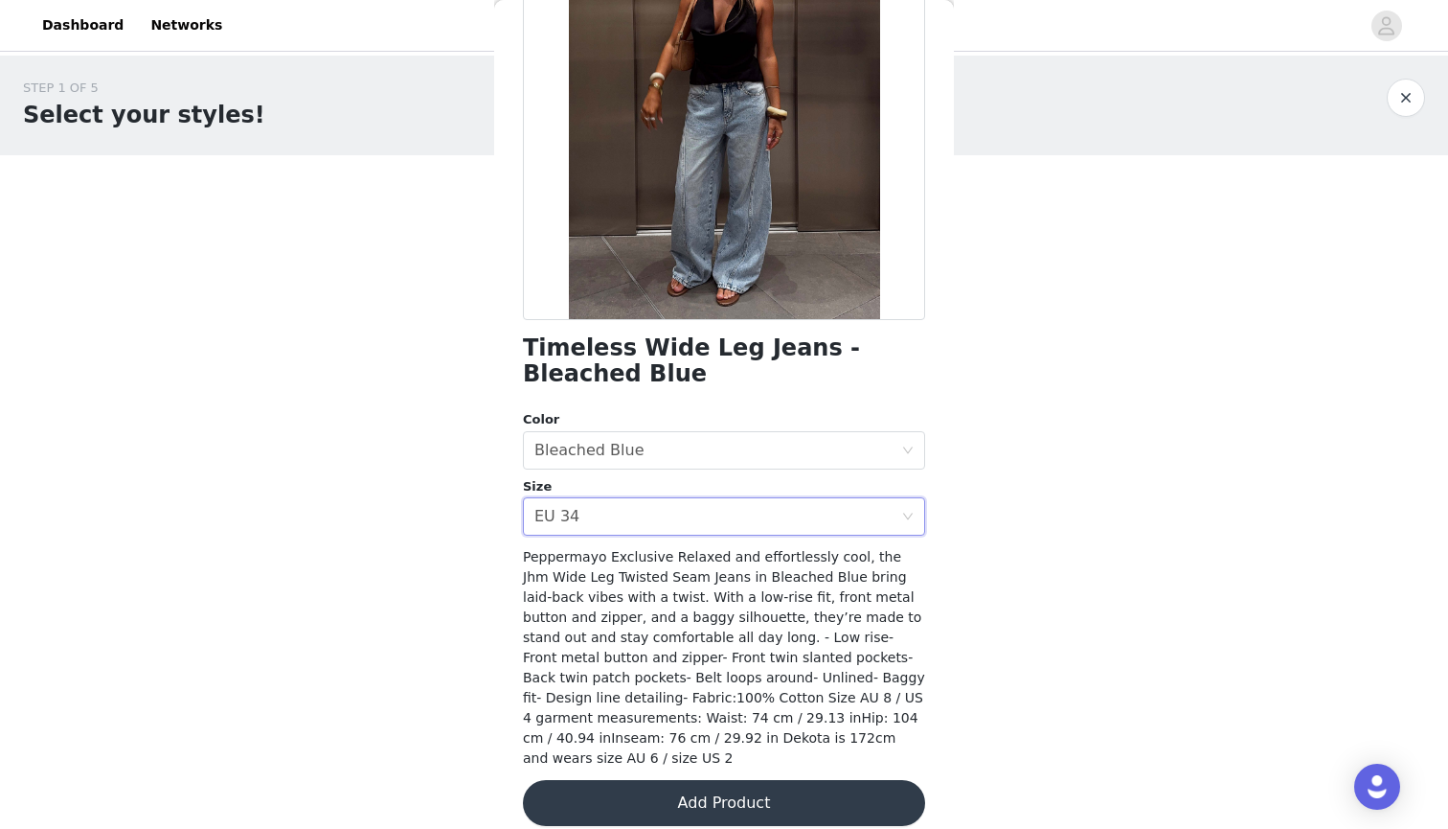
scroll to position [206, 0]
click at [740, 787] on button "Add Product" at bounding box center [724, 804] width 402 height 46
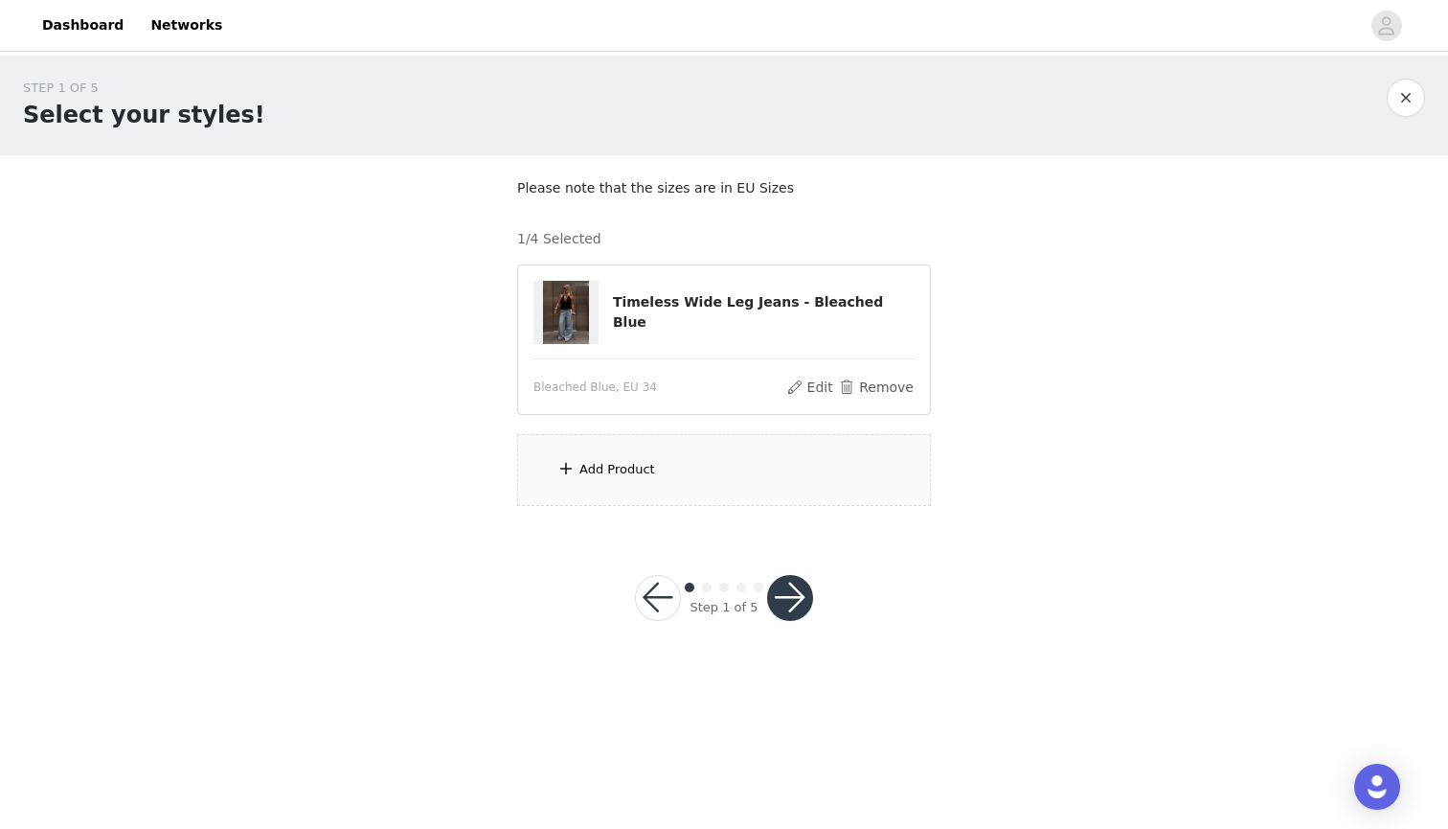
click at [587, 467] on div "Add Product" at bounding box center [618, 469] width 76 height 19
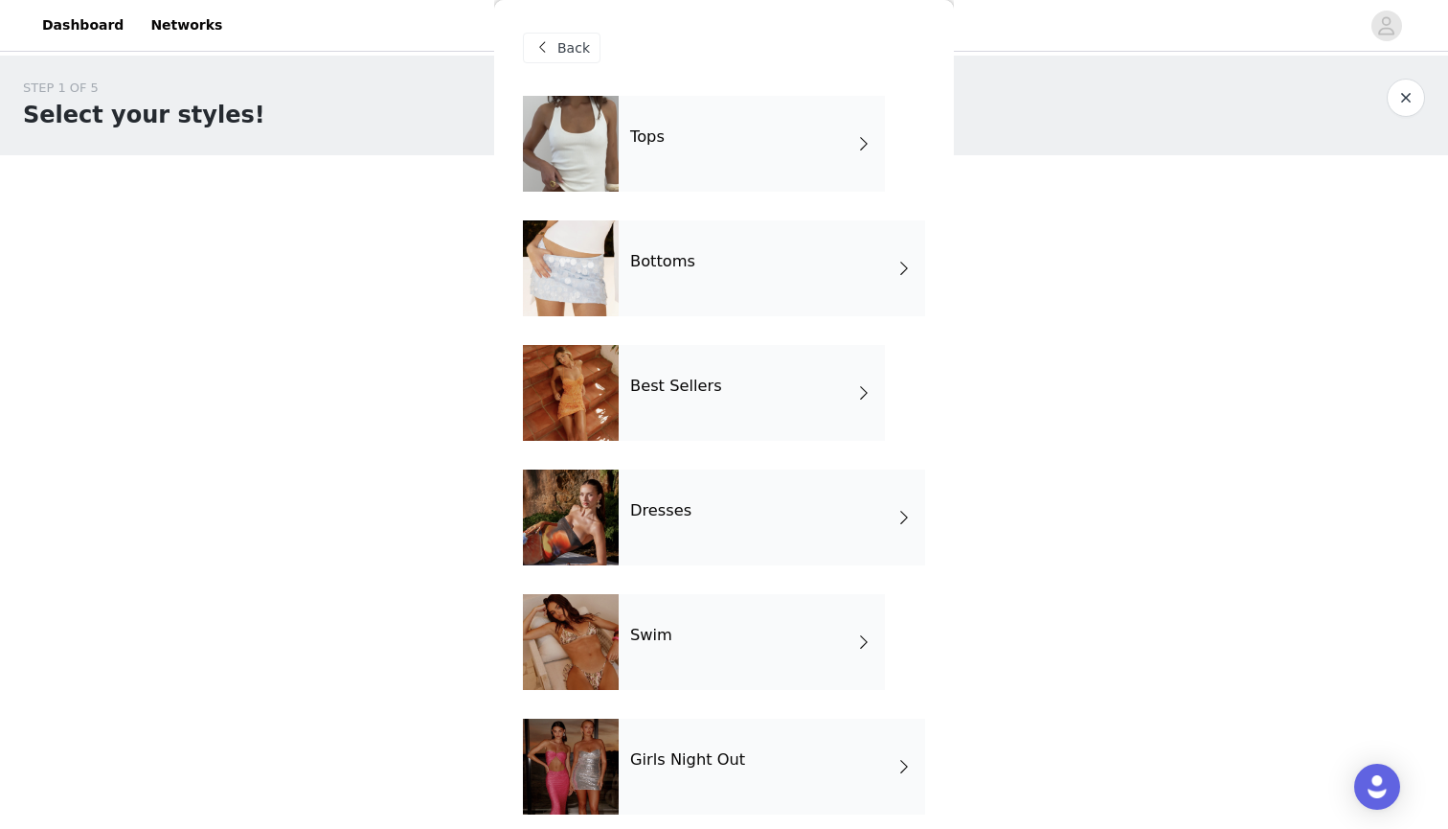
click at [635, 526] on div "Dresses" at bounding box center [772, 517] width 307 height 96
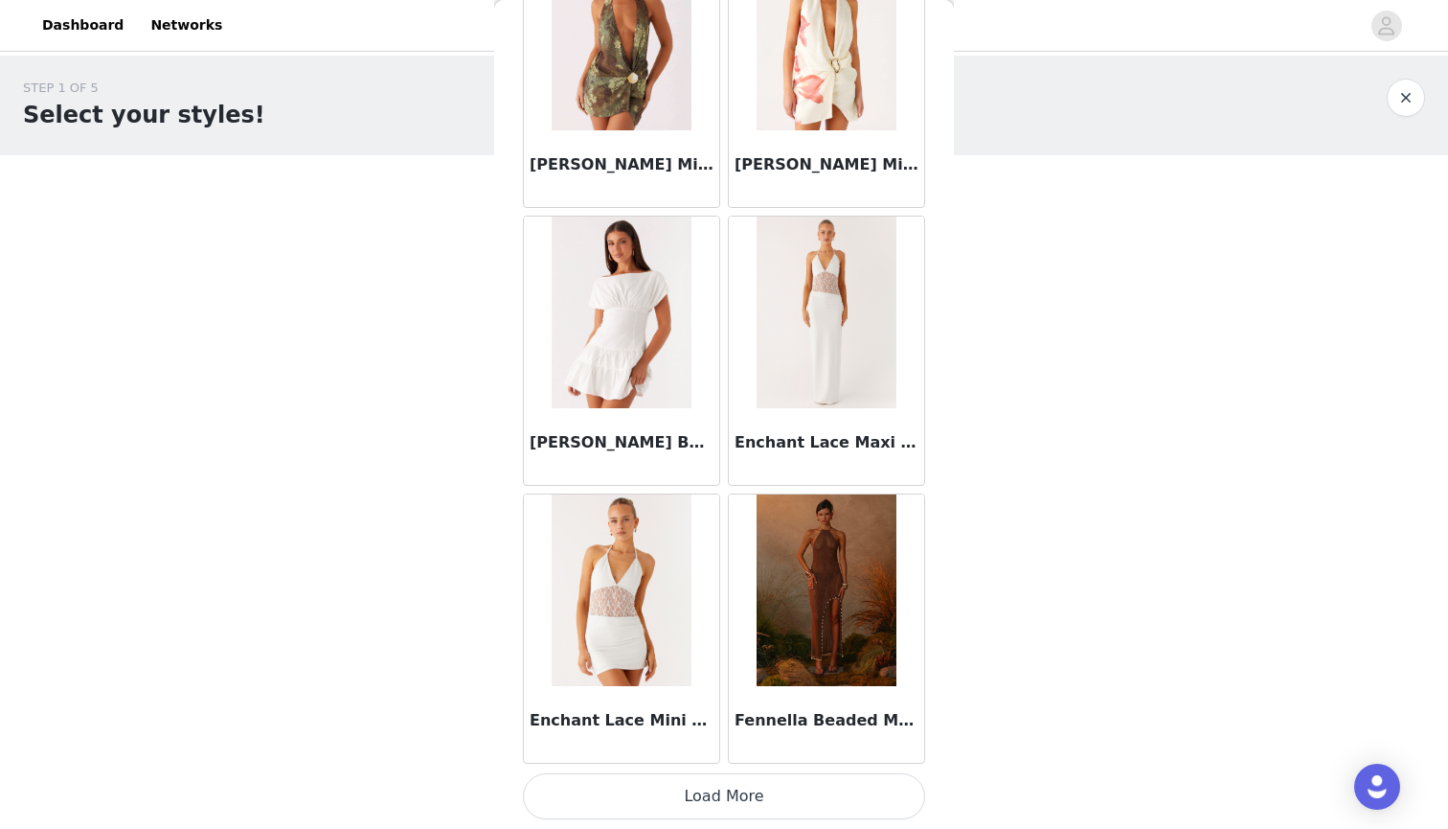
scroll to position [0, 0]
click at [756, 803] on button "Load More" at bounding box center [724, 796] width 402 height 46
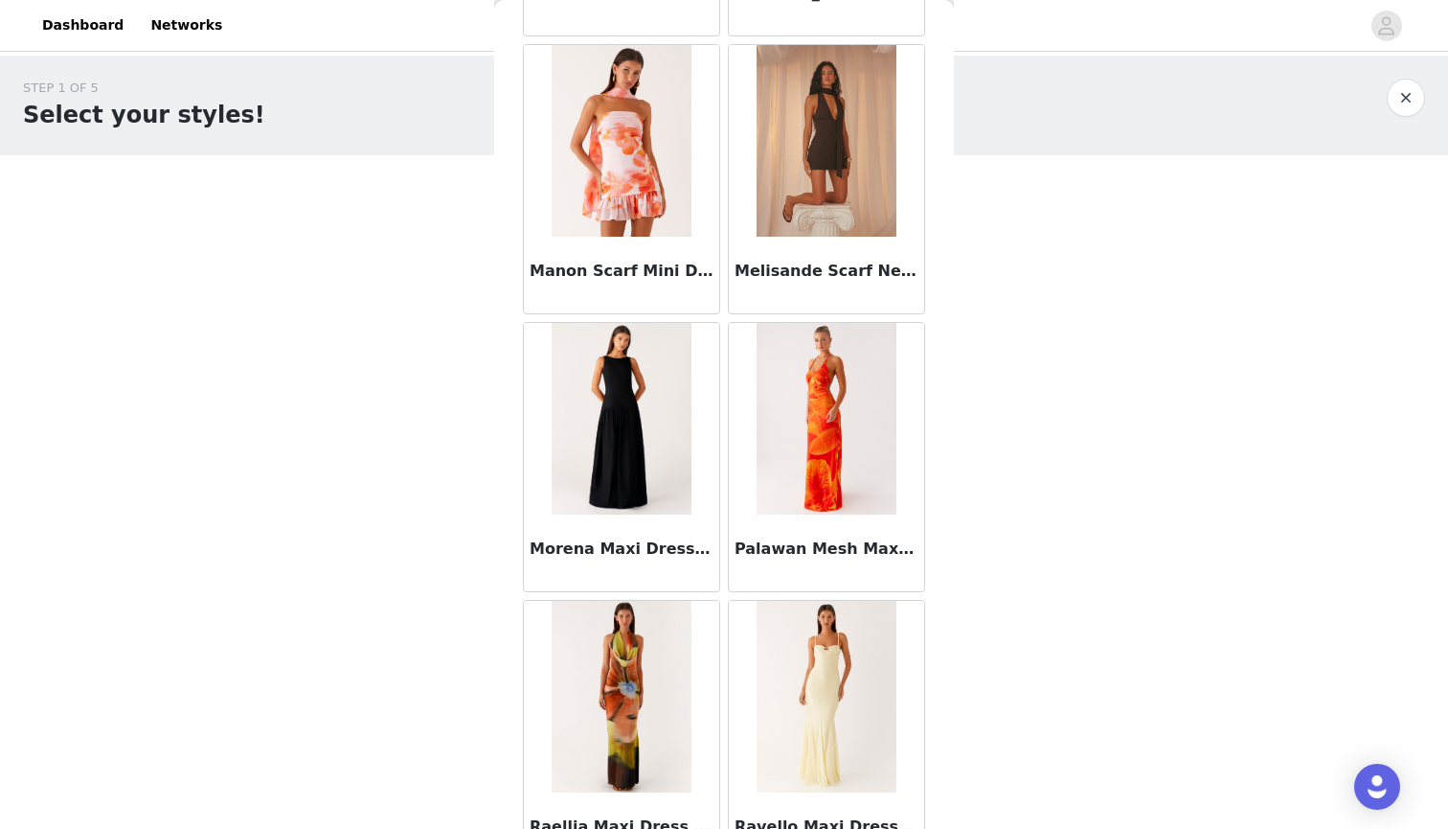
scroll to position [4253, 0]
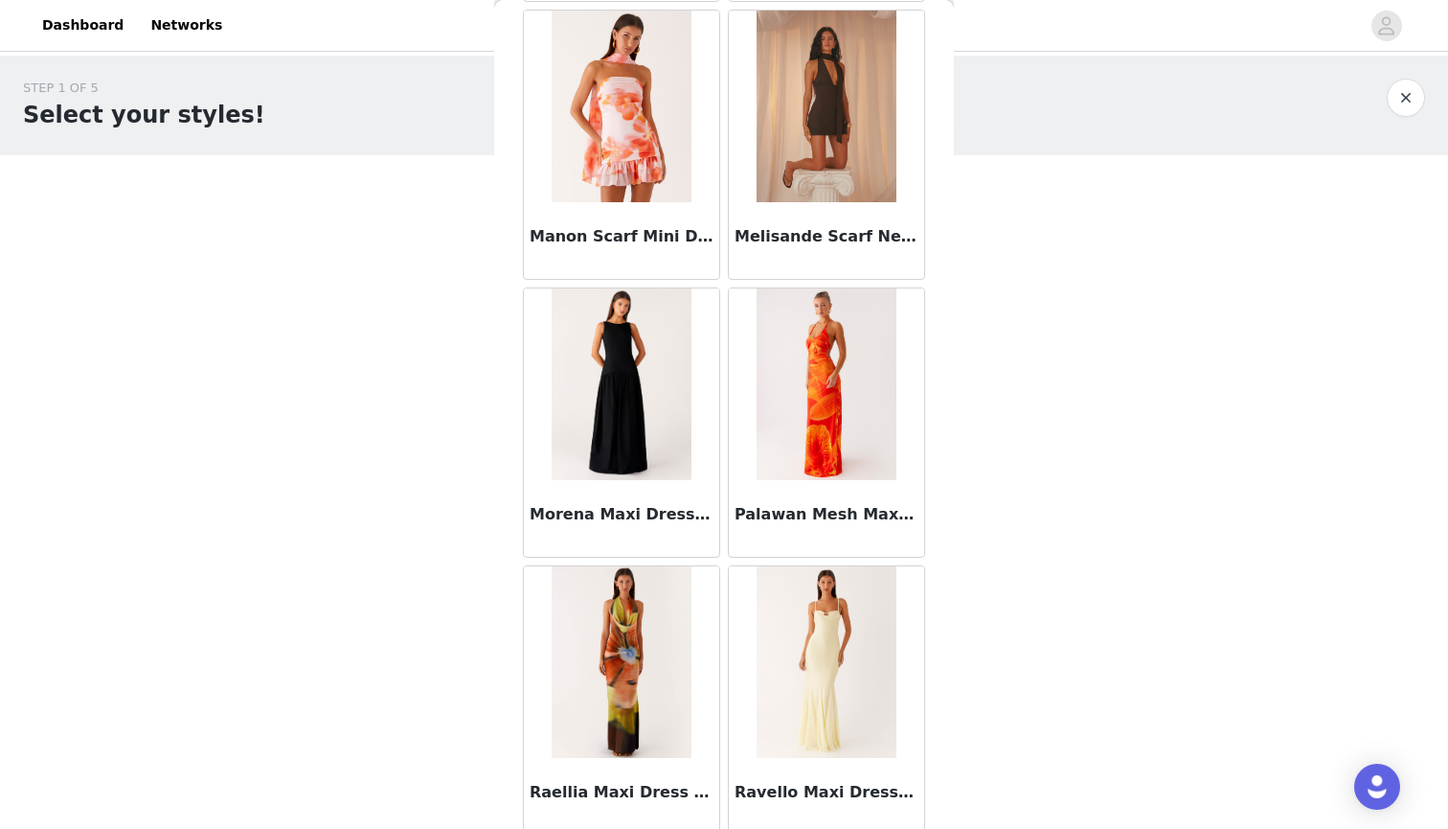
click at [614, 399] on img at bounding box center [621, 384] width 139 height 192
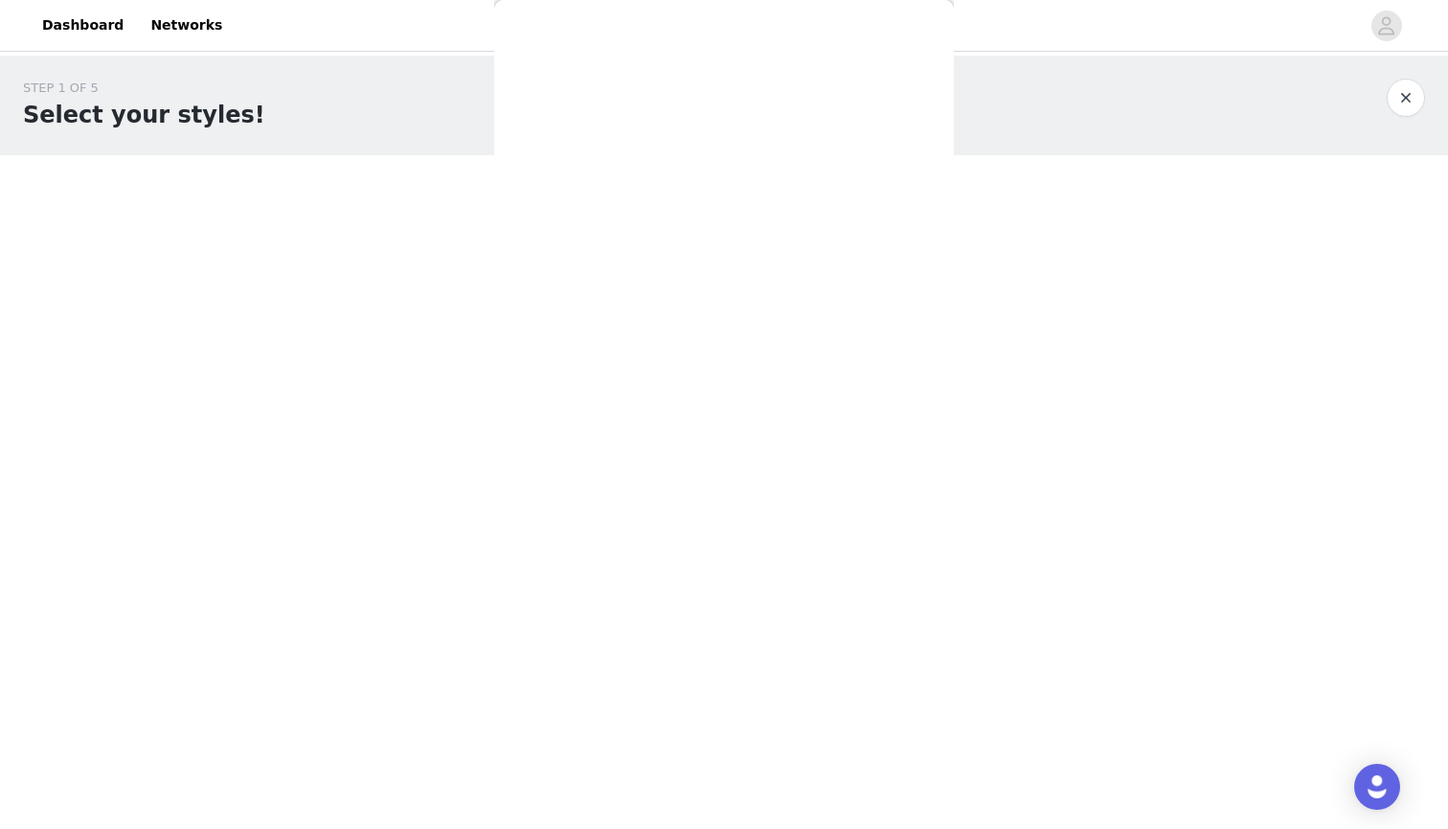
scroll to position [0, 0]
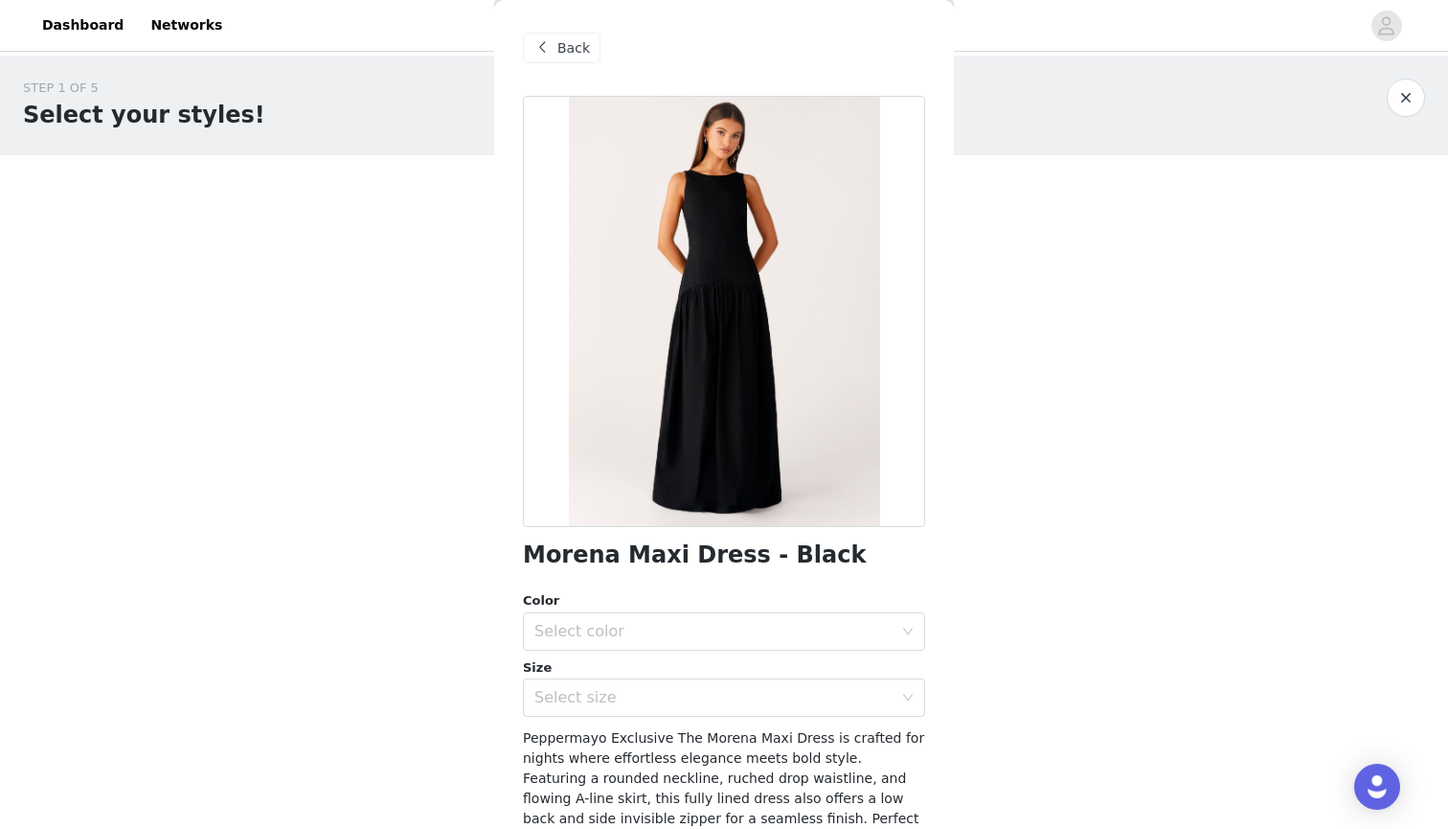
click at [572, 54] on span "Back" at bounding box center [574, 48] width 33 height 20
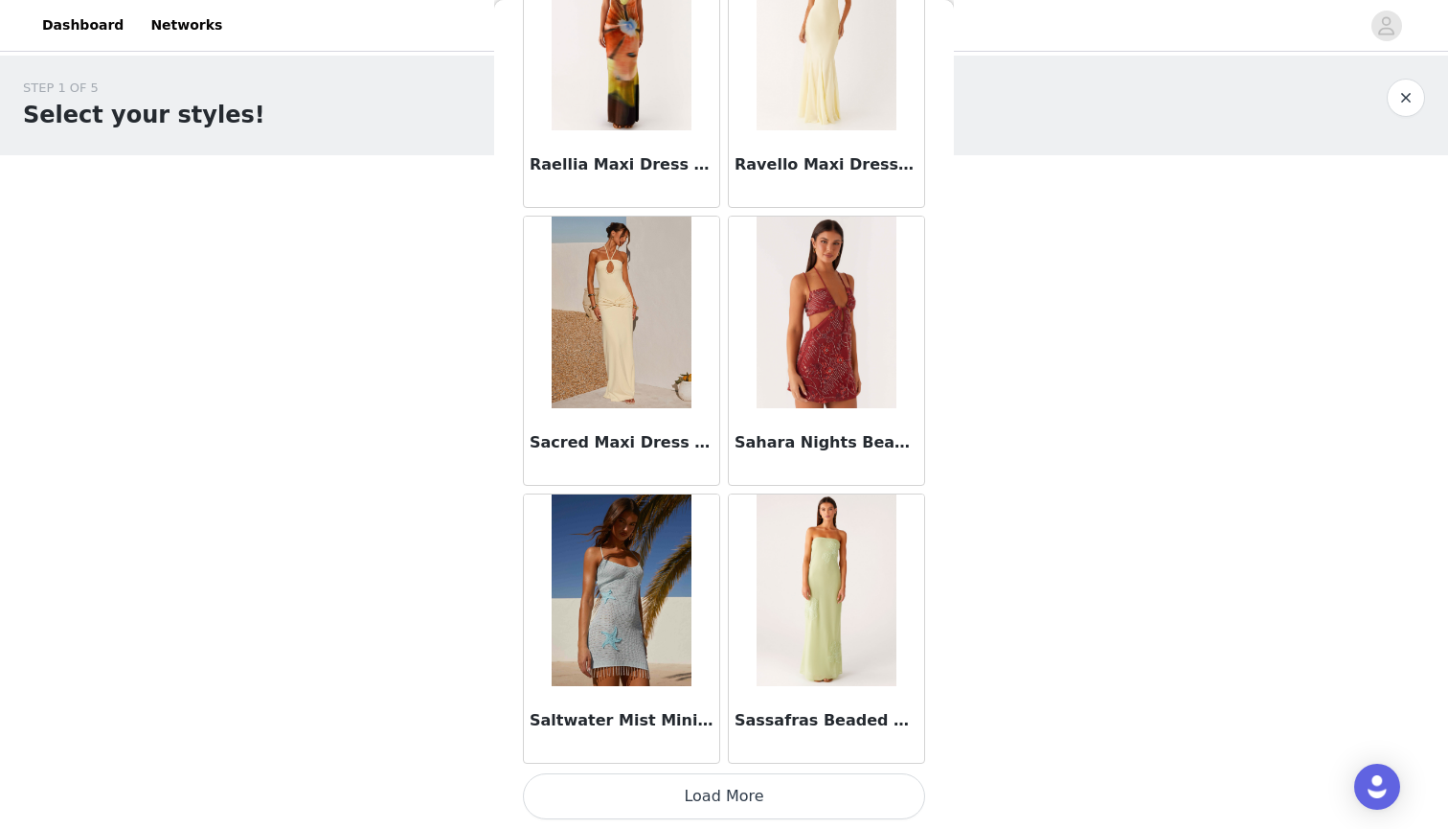
click at [768, 796] on button "Load More" at bounding box center [724, 796] width 402 height 46
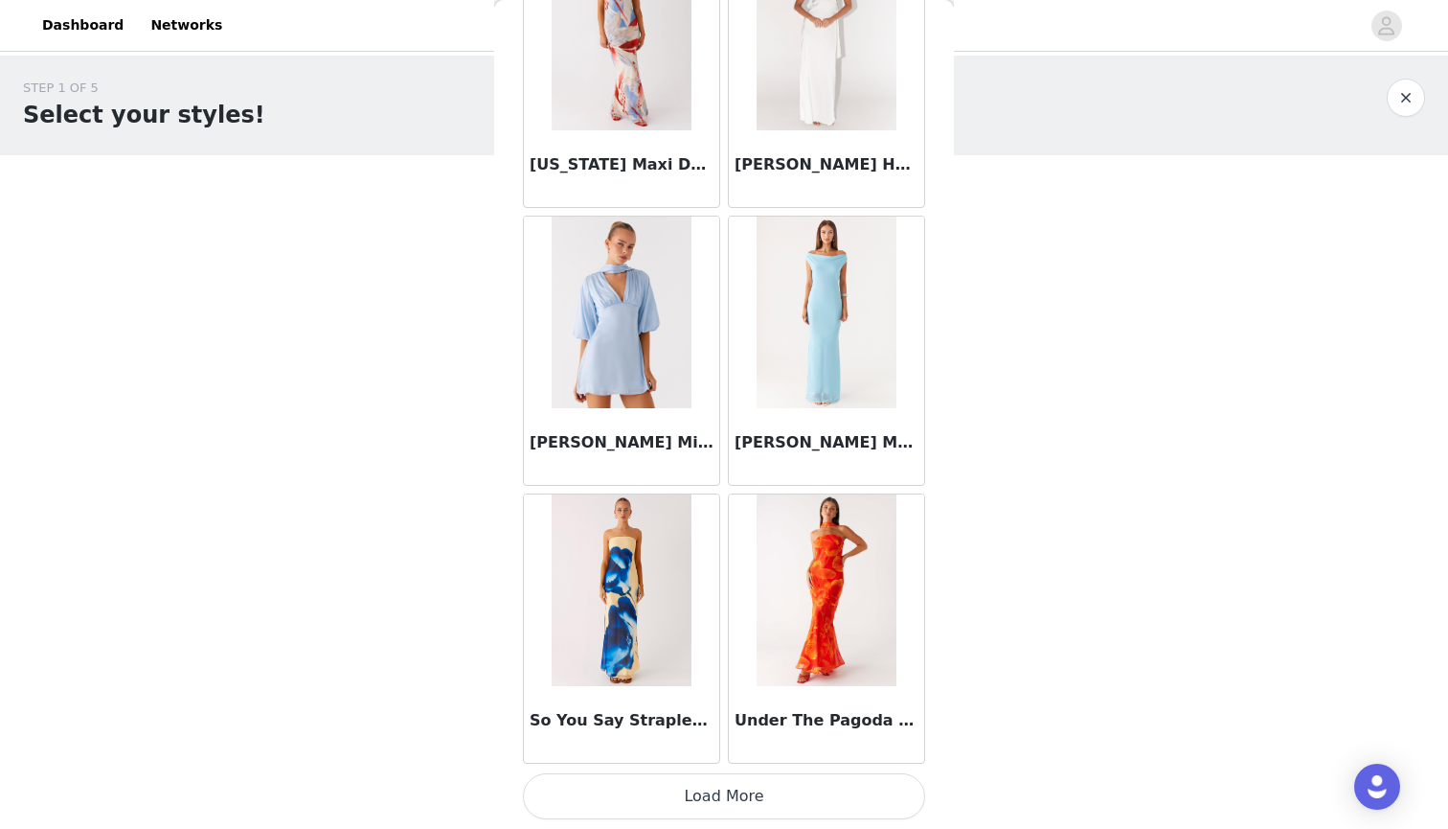
scroll to position [7659, 0]
click at [769, 803] on button "Load More" at bounding box center [724, 796] width 402 height 46
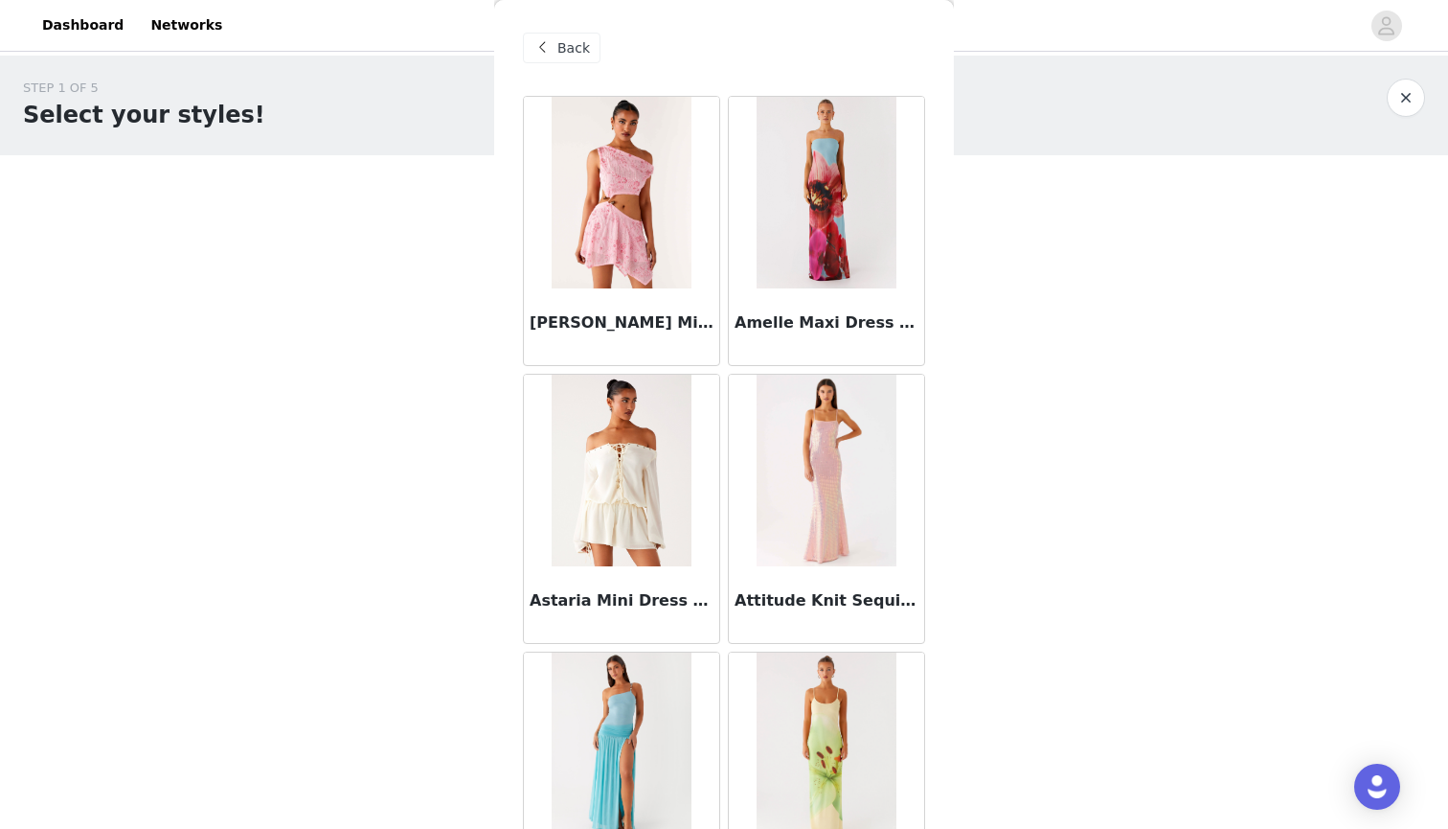
scroll to position [0, 0]
click at [576, 54] on span "Back" at bounding box center [574, 48] width 33 height 20
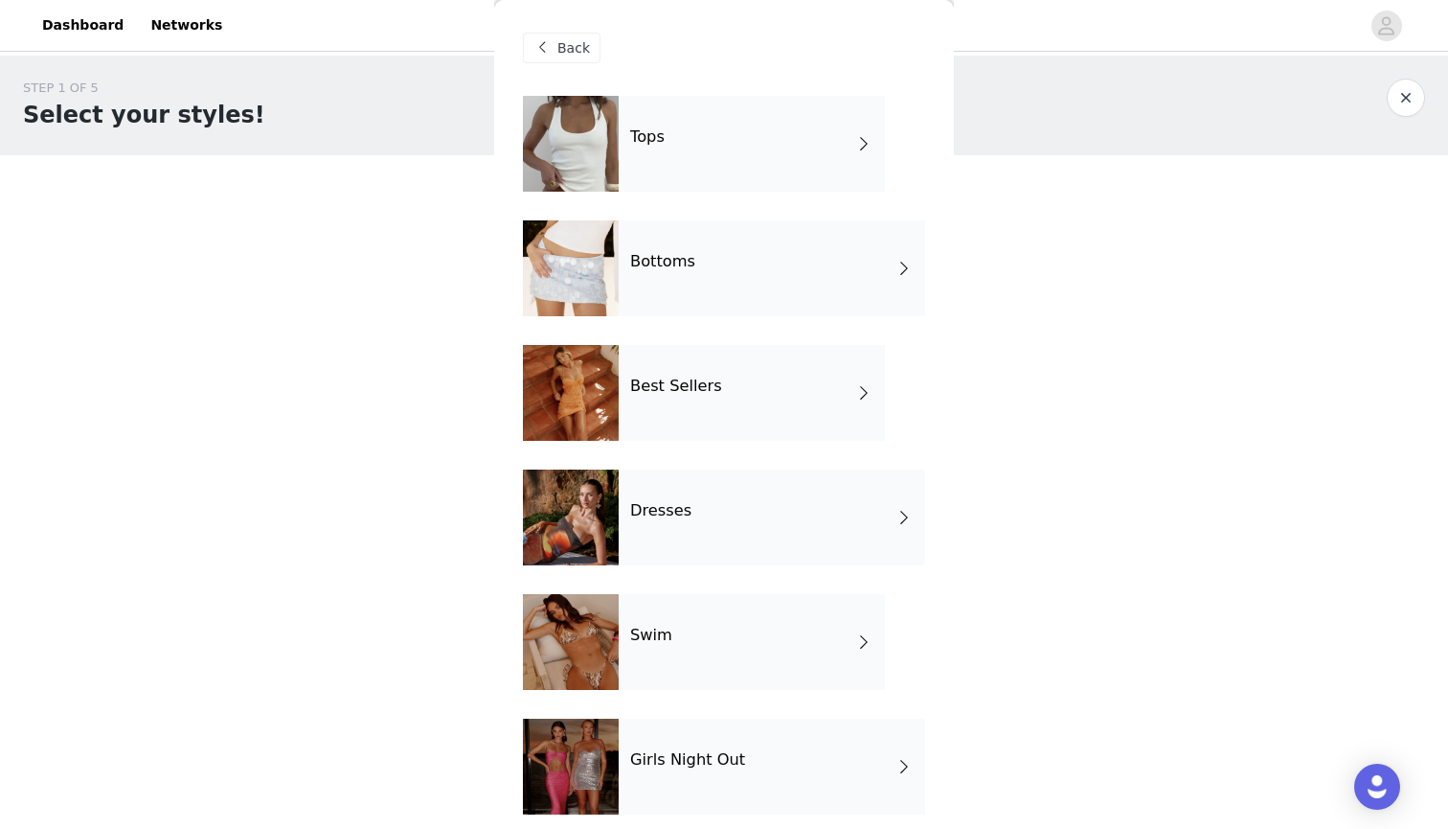
click at [686, 395] on h4 "Best Sellers" at bounding box center [676, 385] width 92 height 17
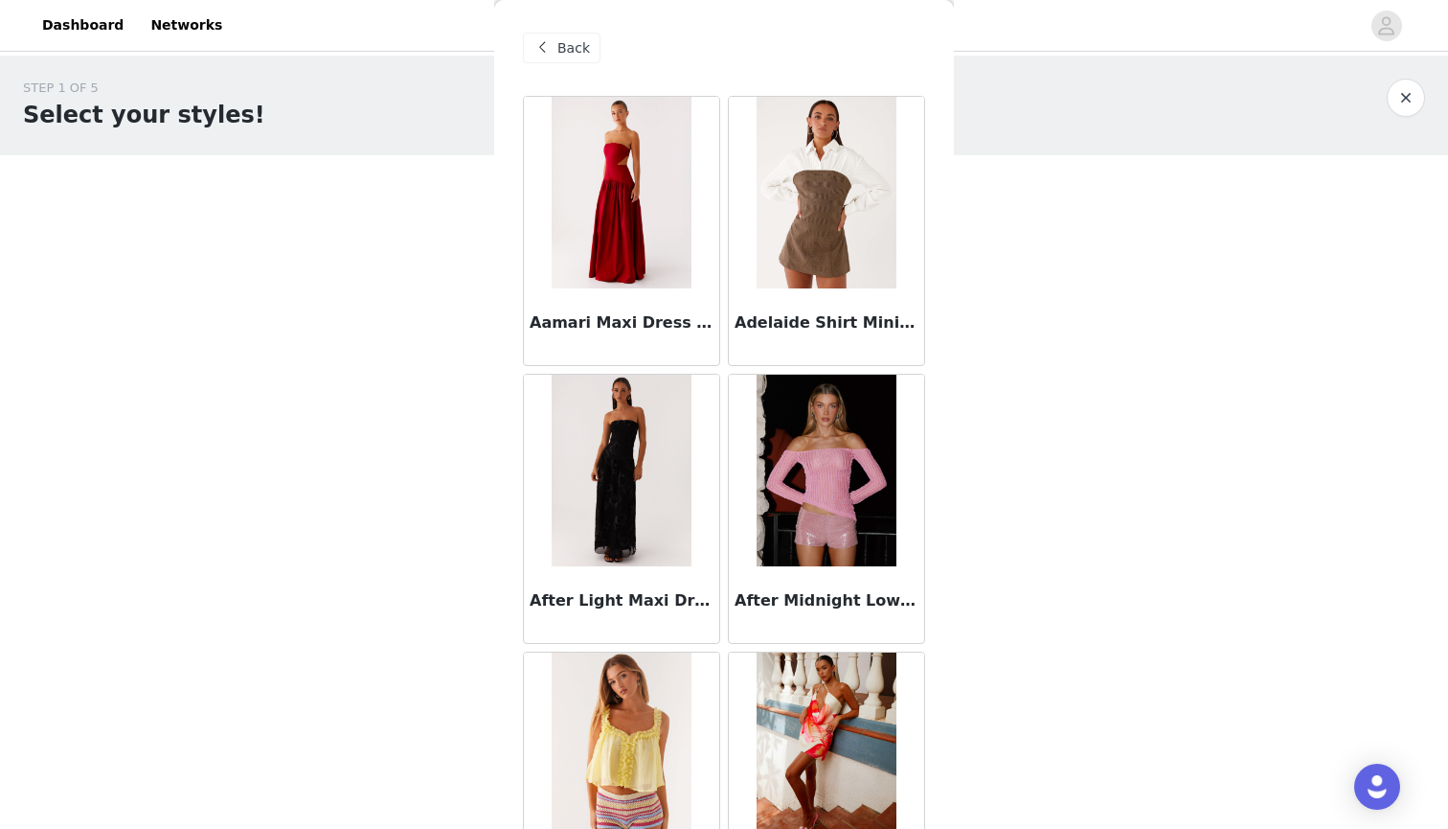
click at [562, 38] on span "Back" at bounding box center [574, 48] width 33 height 20
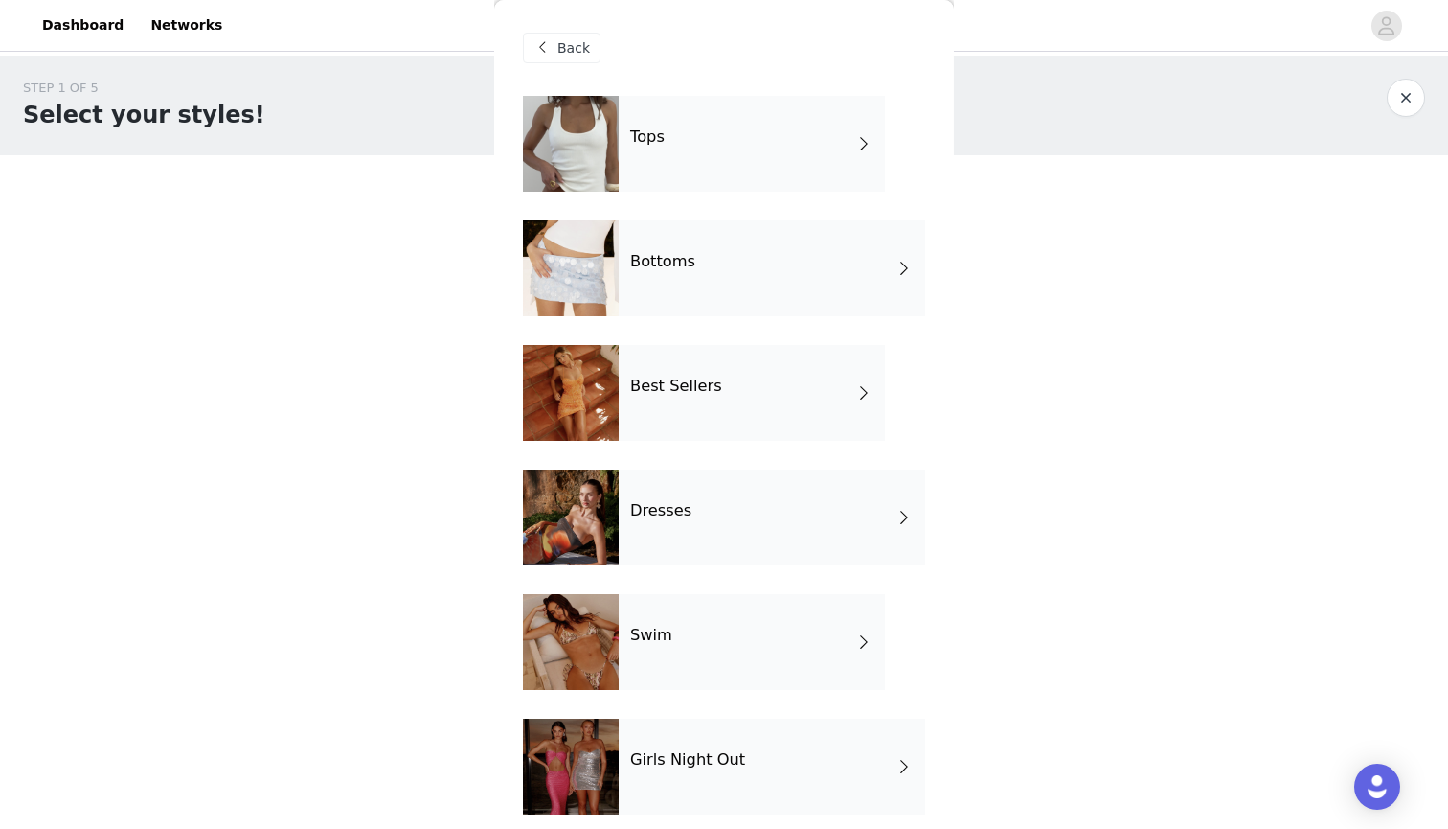
click at [678, 281] on div "Bottoms" at bounding box center [772, 268] width 307 height 96
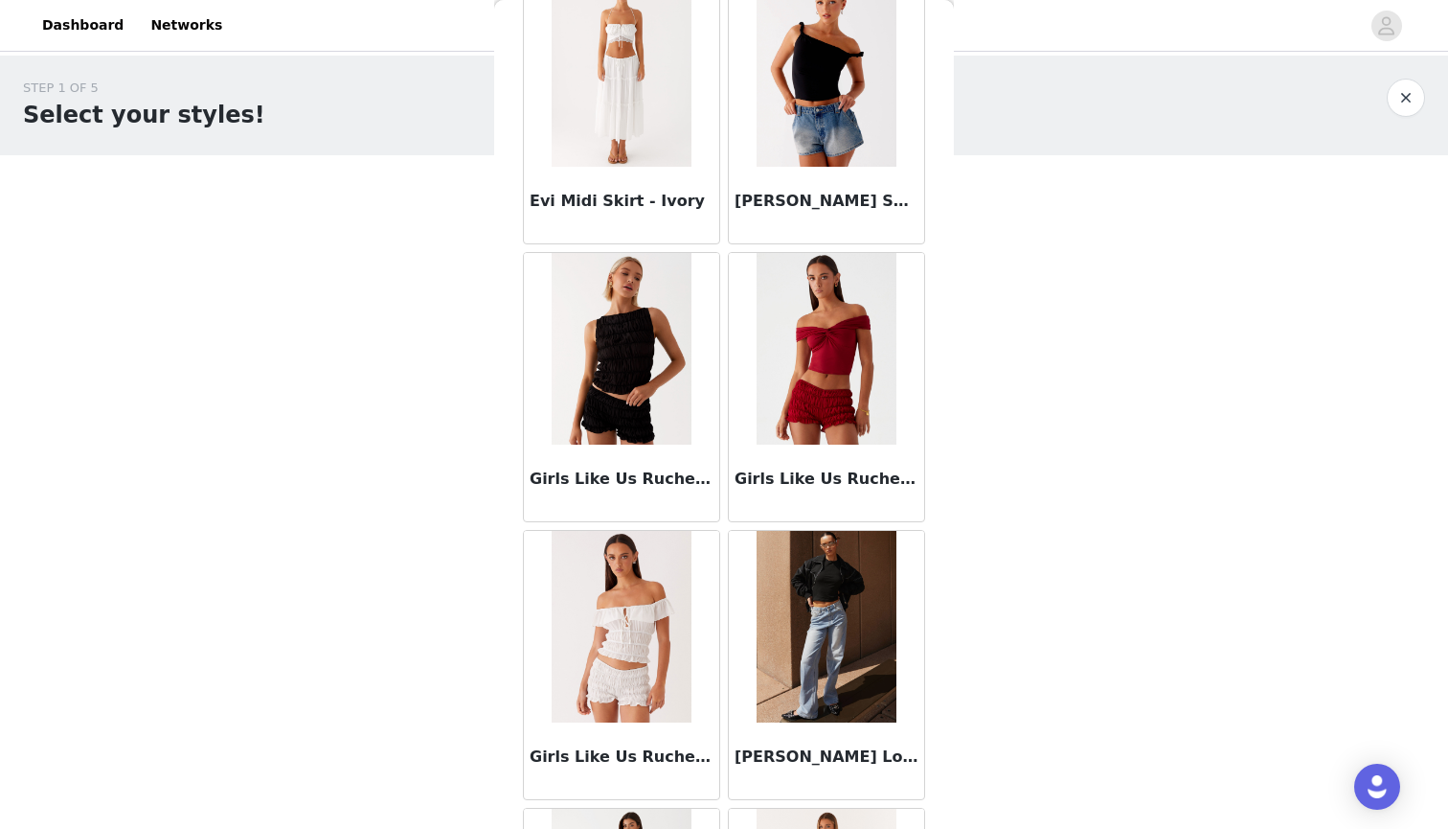
scroll to position [1799, 0]
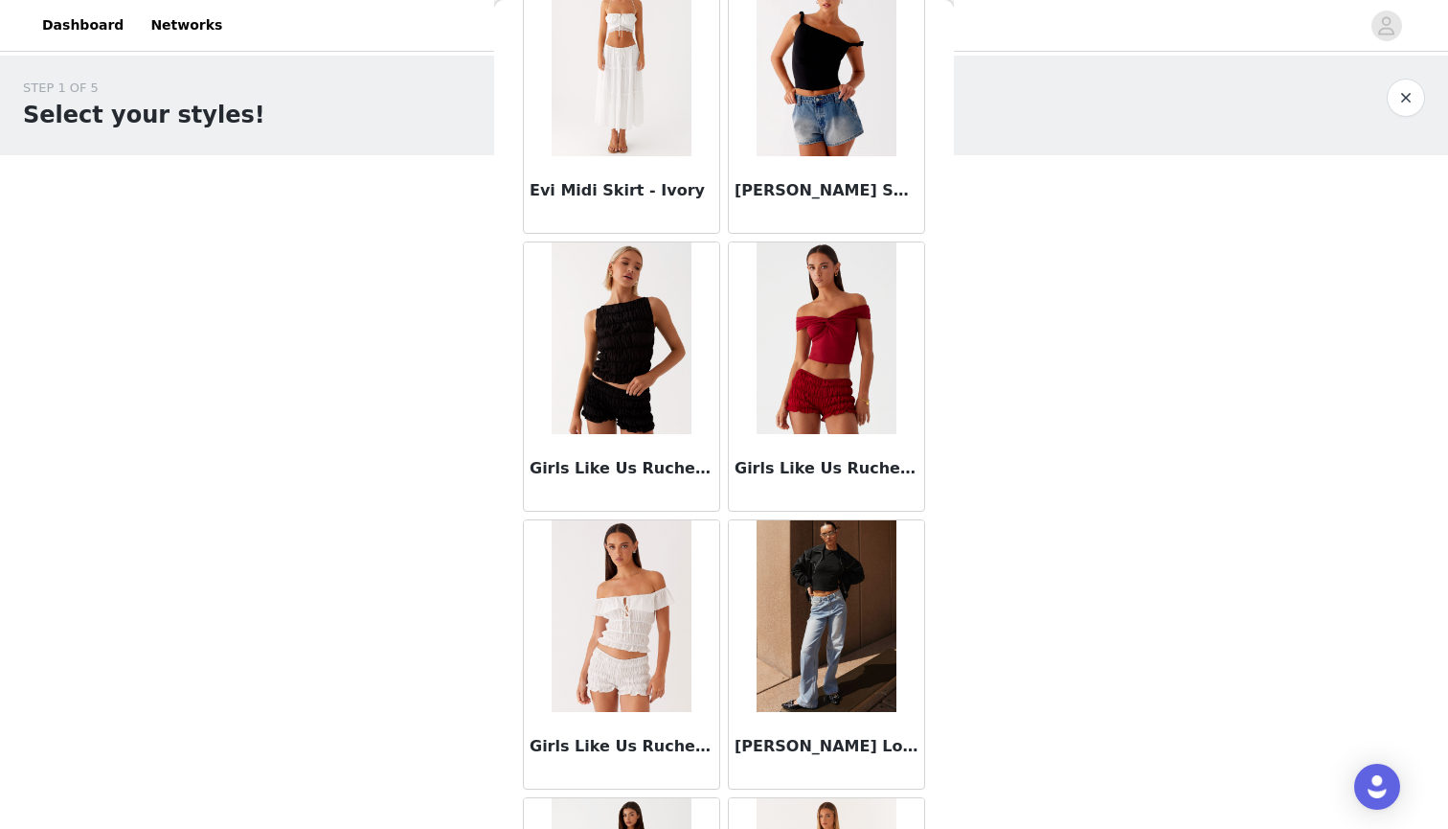
click at [838, 616] on img at bounding box center [826, 616] width 139 height 192
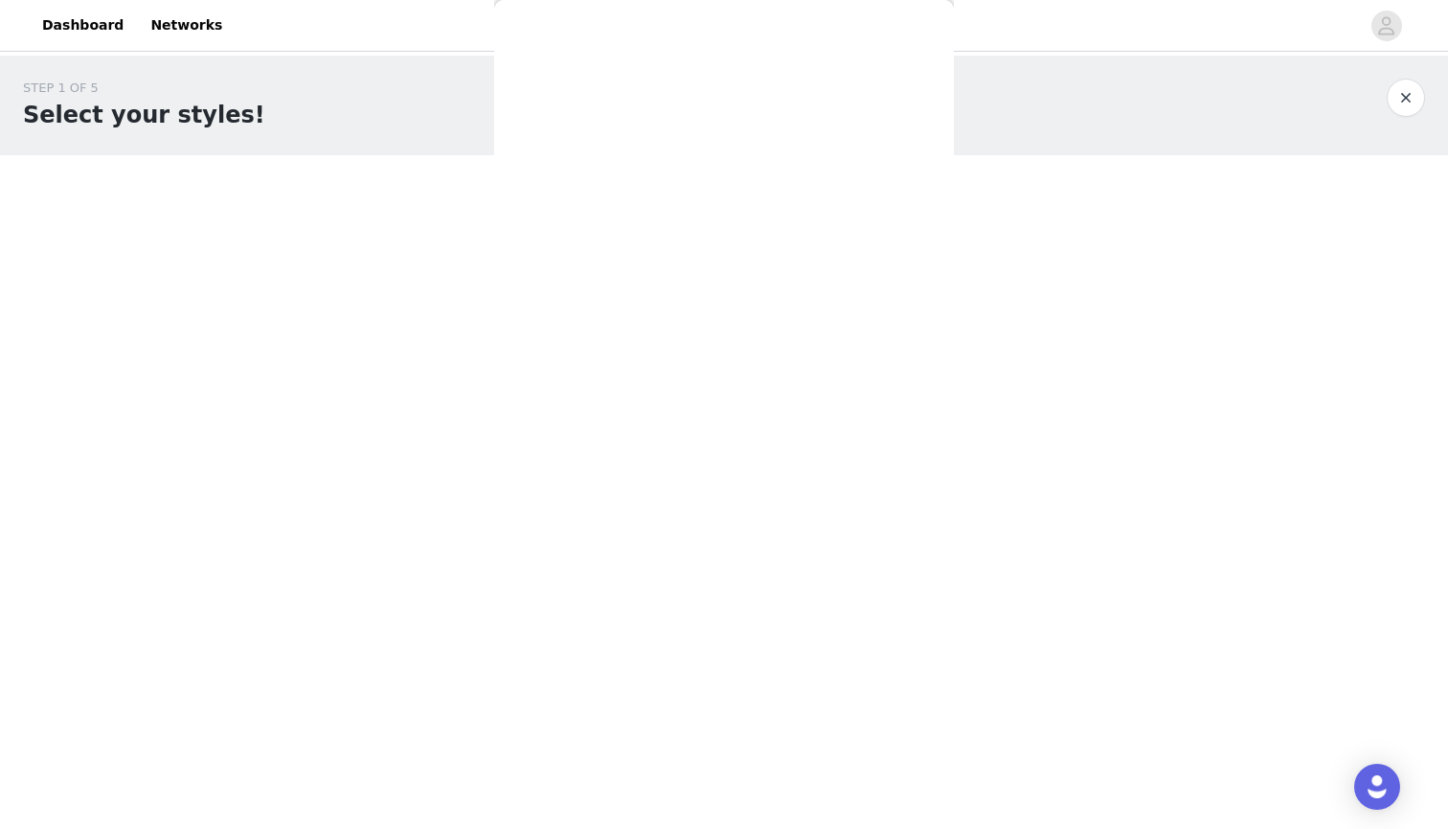
scroll to position [146, 0]
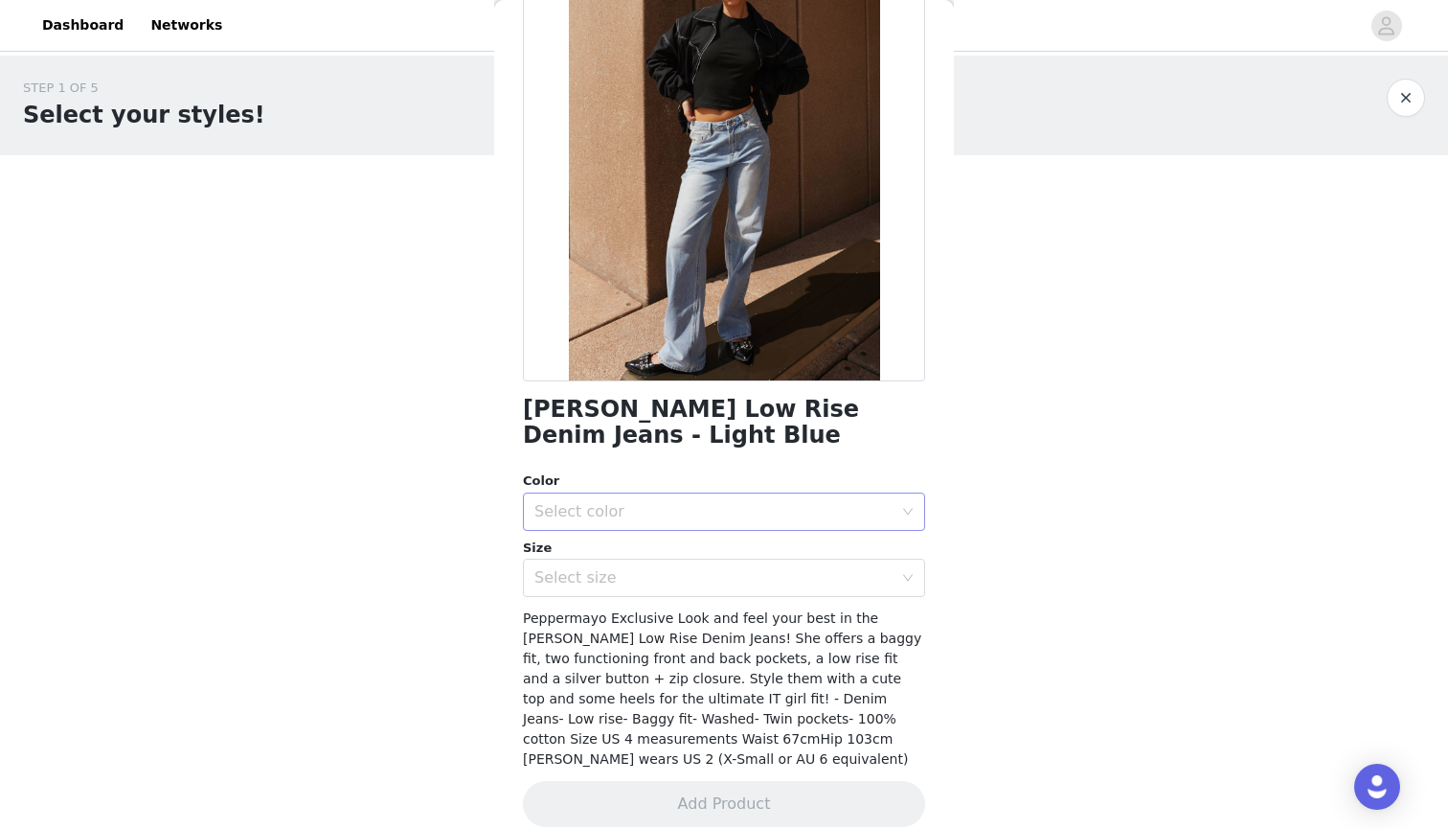
click at [849, 510] on div "Select color" at bounding box center [714, 511] width 358 height 19
click at [604, 551] on li "Light Blue" at bounding box center [724, 552] width 402 height 31
click at [904, 575] on icon "icon: down" at bounding box center [908, 578] width 10 height 7
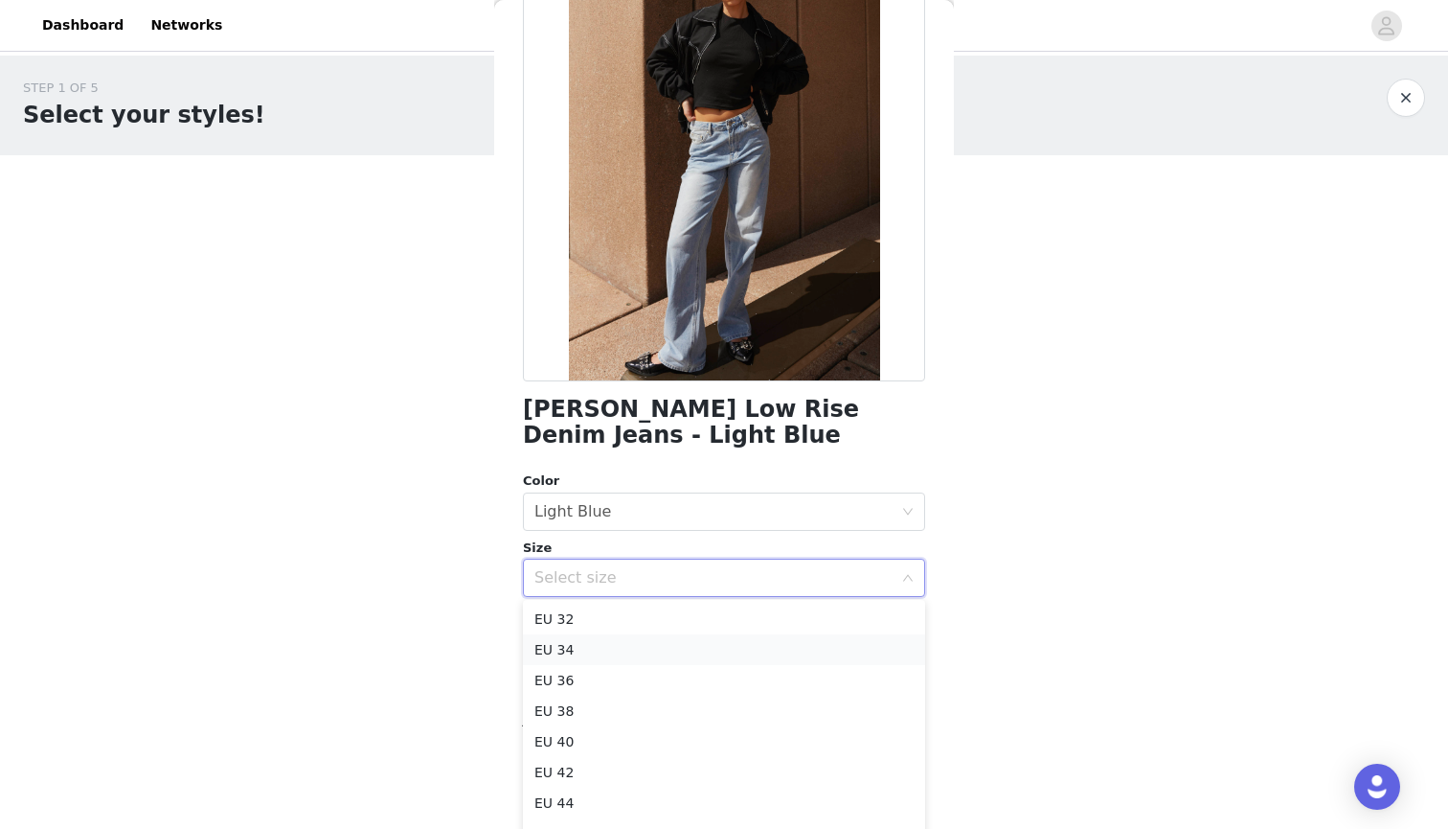
click at [548, 650] on li "EU 34" at bounding box center [724, 649] width 402 height 31
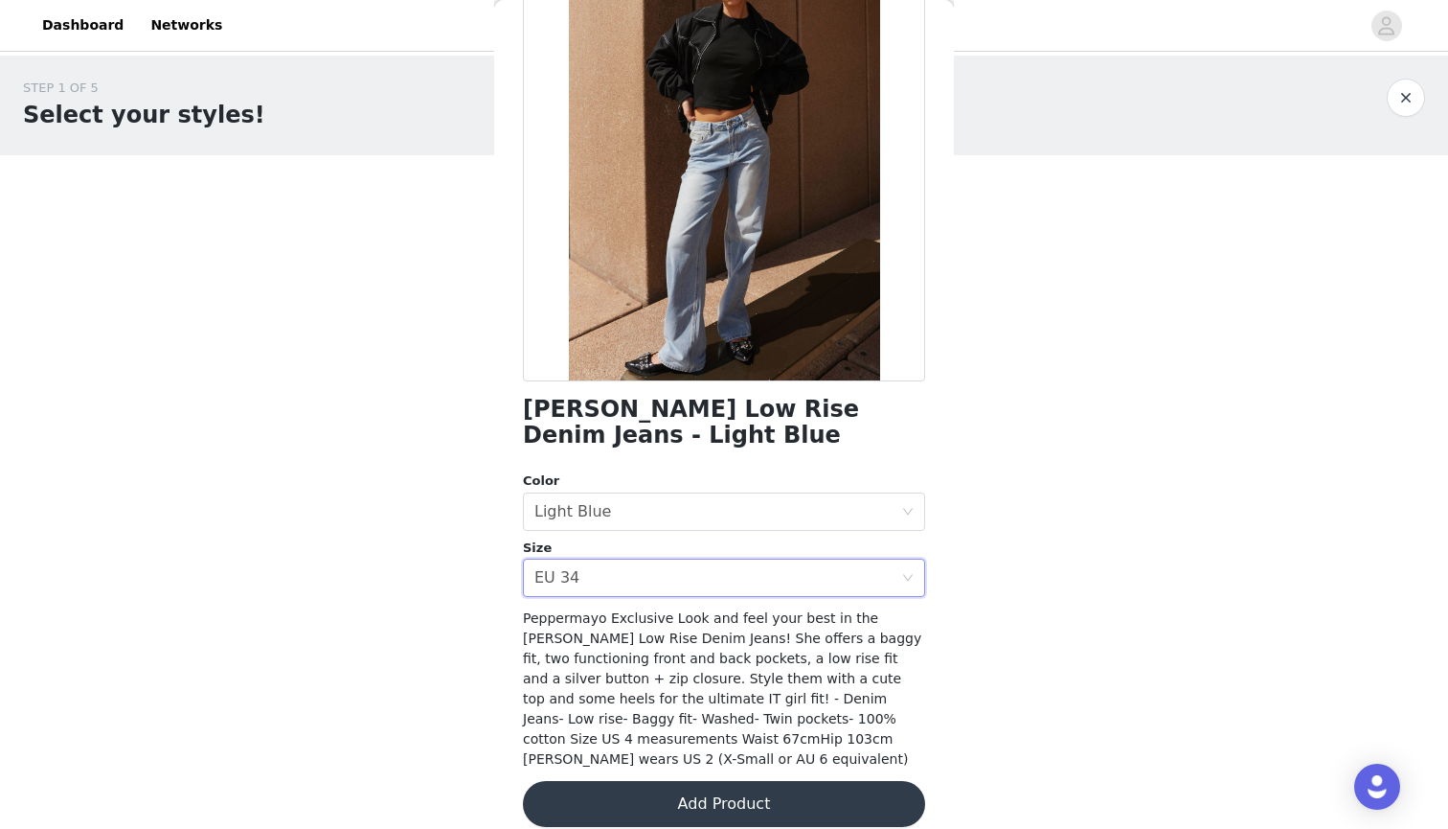
click at [714, 787] on button "Add Product" at bounding box center [724, 804] width 402 height 46
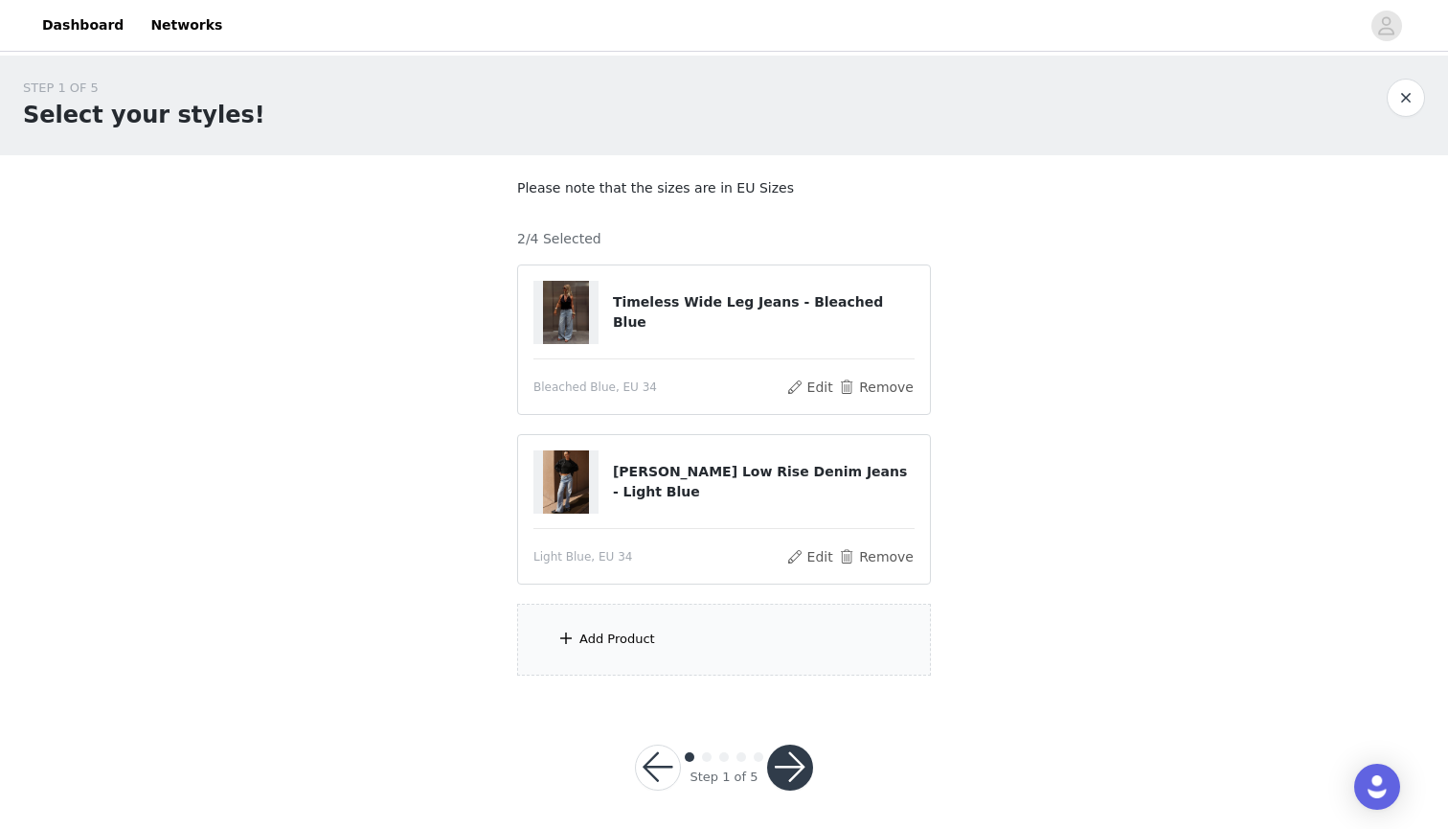
click at [639, 643] on div "Add Product" at bounding box center [618, 638] width 76 height 19
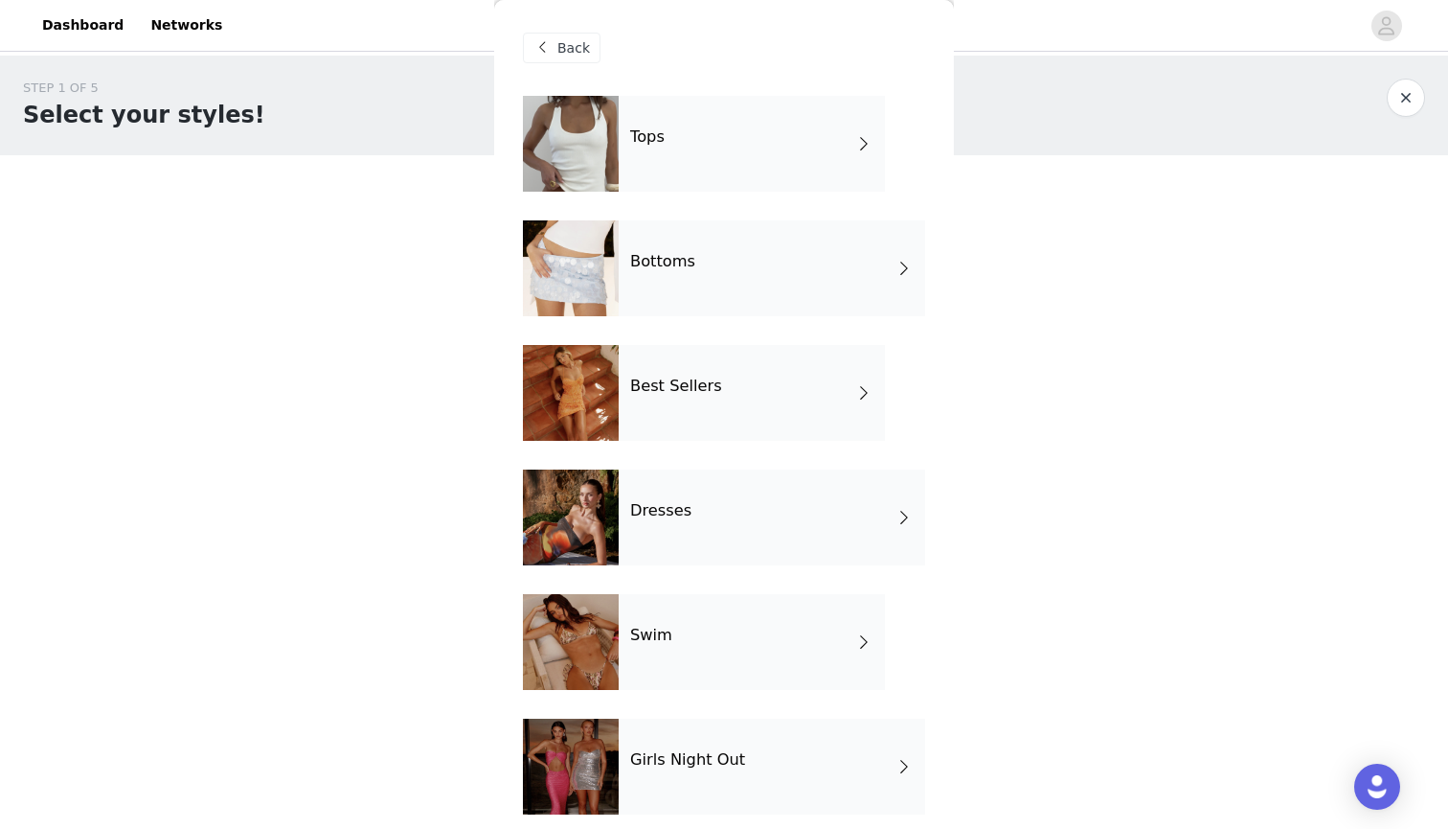
click at [669, 261] on h4 "Bottoms" at bounding box center [662, 261] width 65 height 17
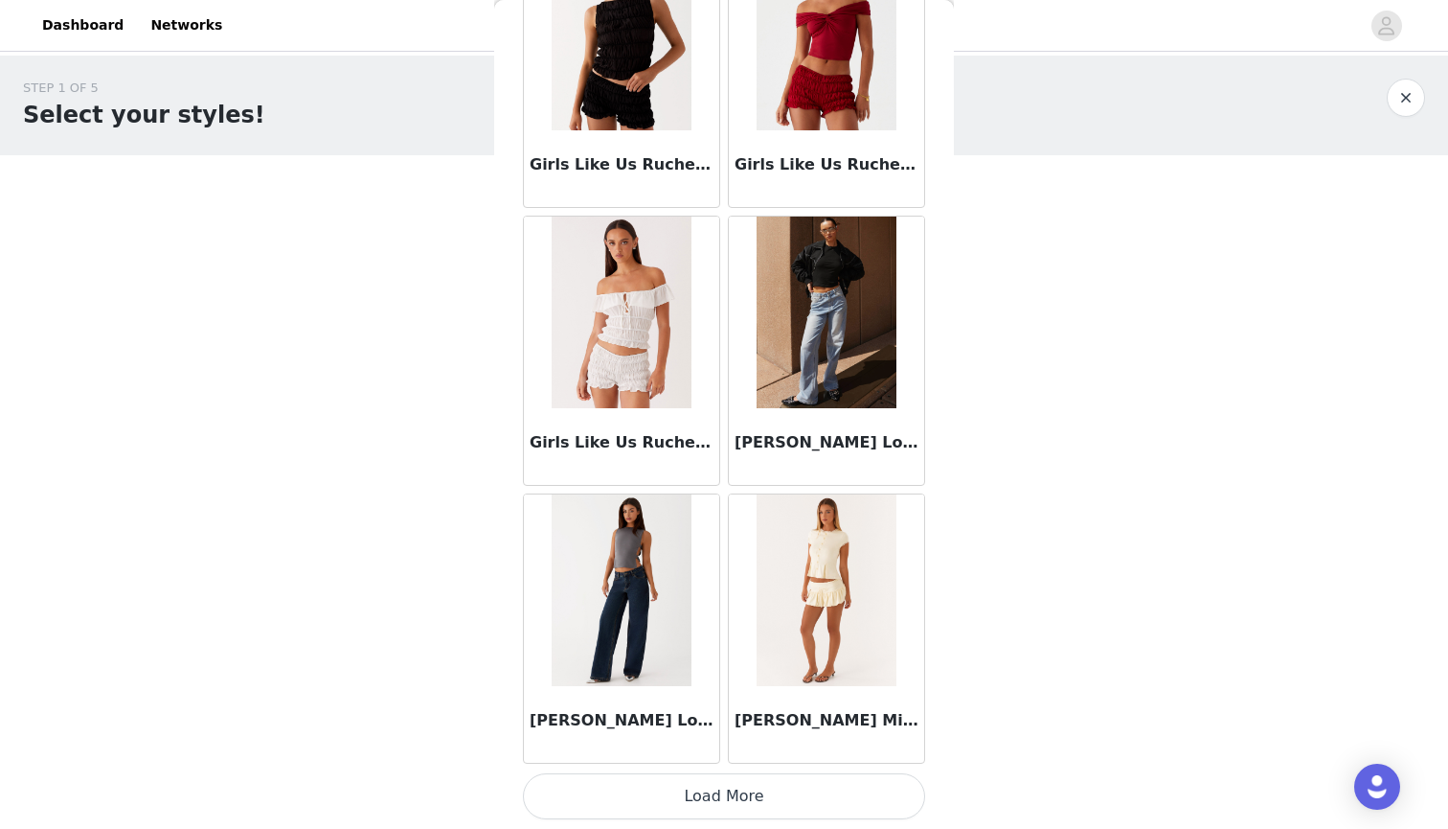
click at [622, 587] on img at bounding box center [621, 590] width 139 height 192
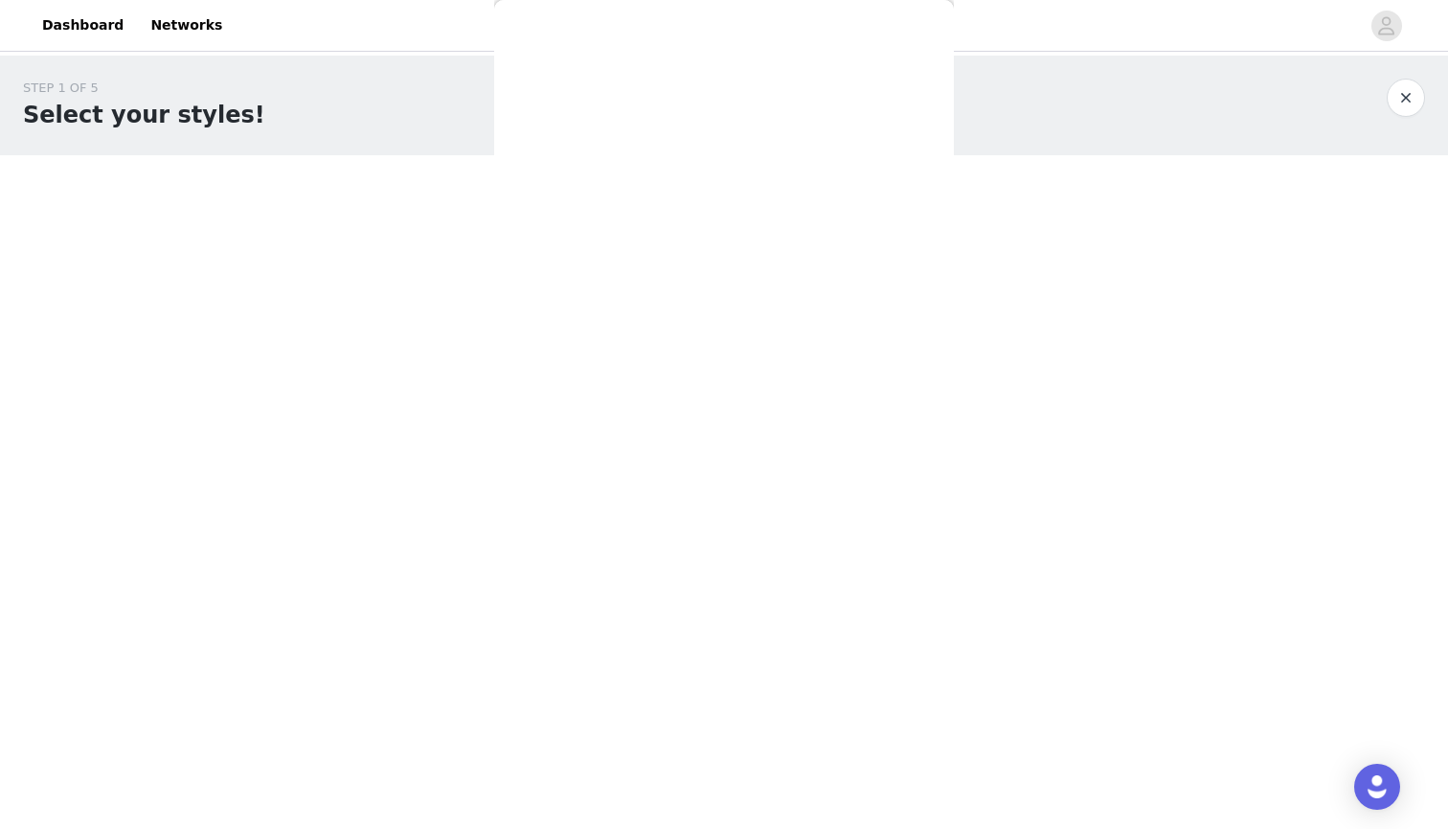
scroll to position [206, 0]
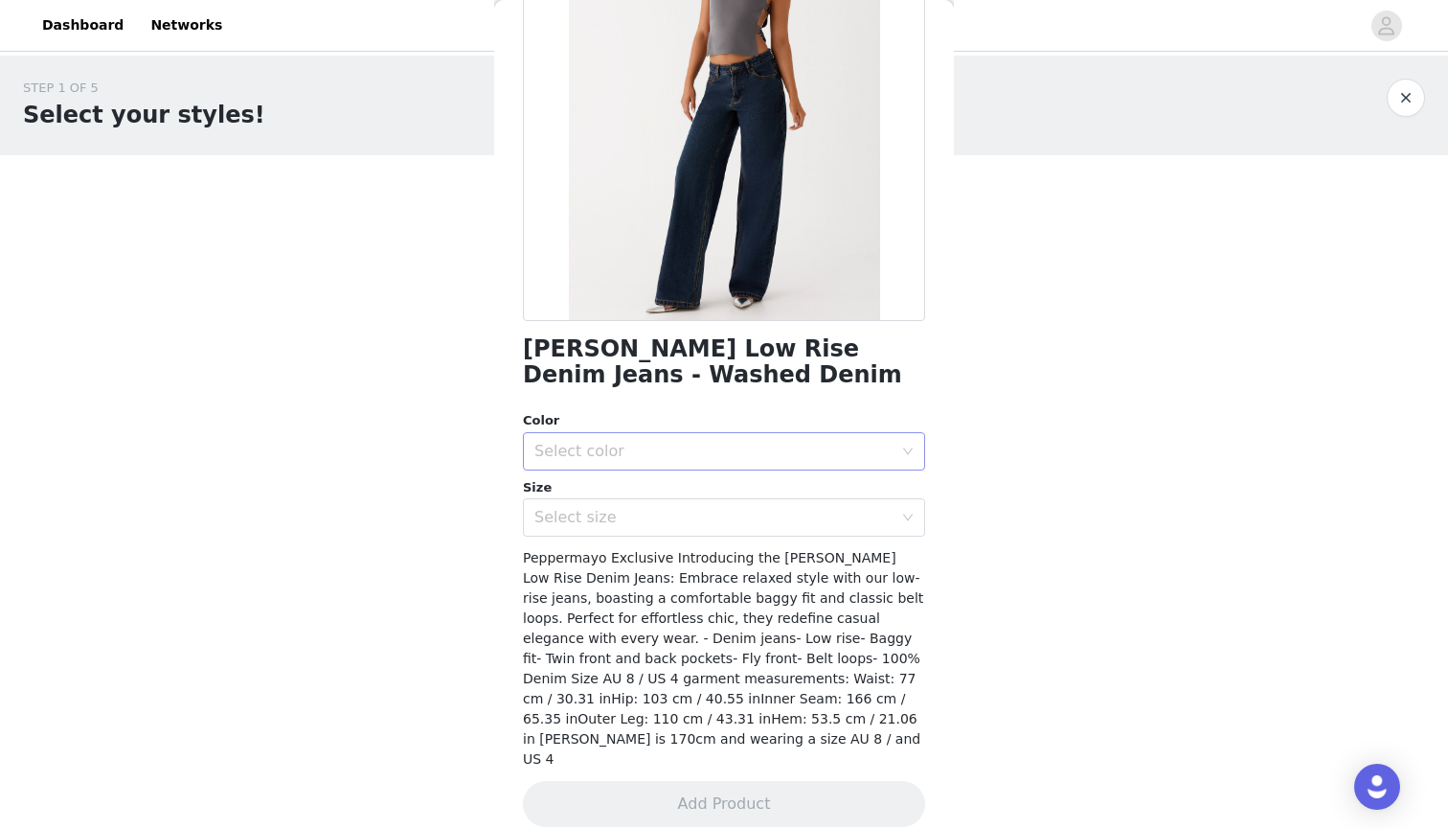
click at [846, 446] on div "Select color" at bounding box center [714, 451] width 358 height 19
click at [644, 488] on li "Washed Denim" at bounding box center [724, 492] width 402 height 31
click at [650, 508] on div "Select size" at bounding box center [714, 517] width 358 height 19
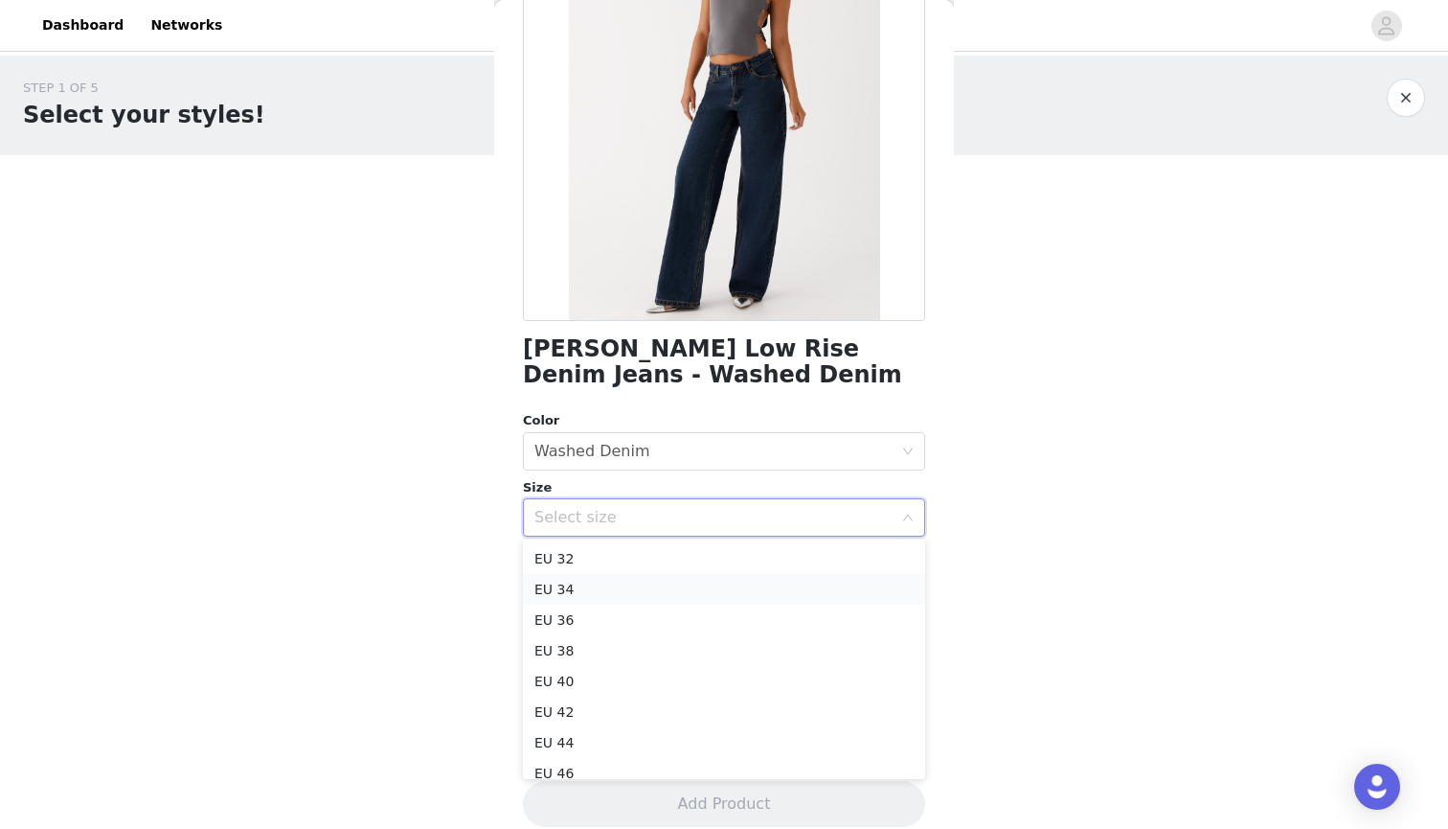
click at [587, 596] on li "EU 34" at bounding box center [724, 589] width 402 height 31
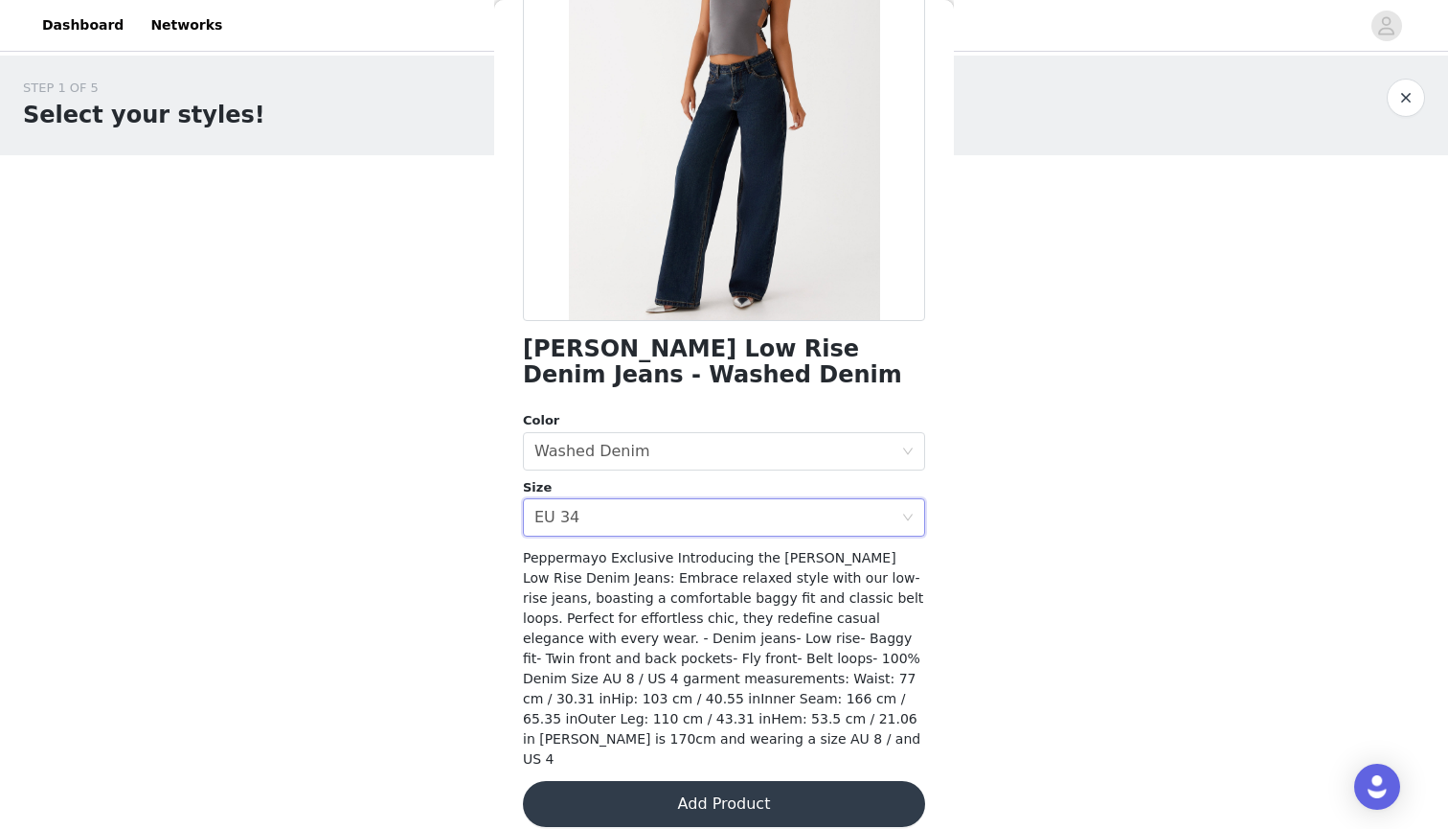
click at [721, 785] on button "Add Product" at bounding box center [724, 804] width 402 height 46
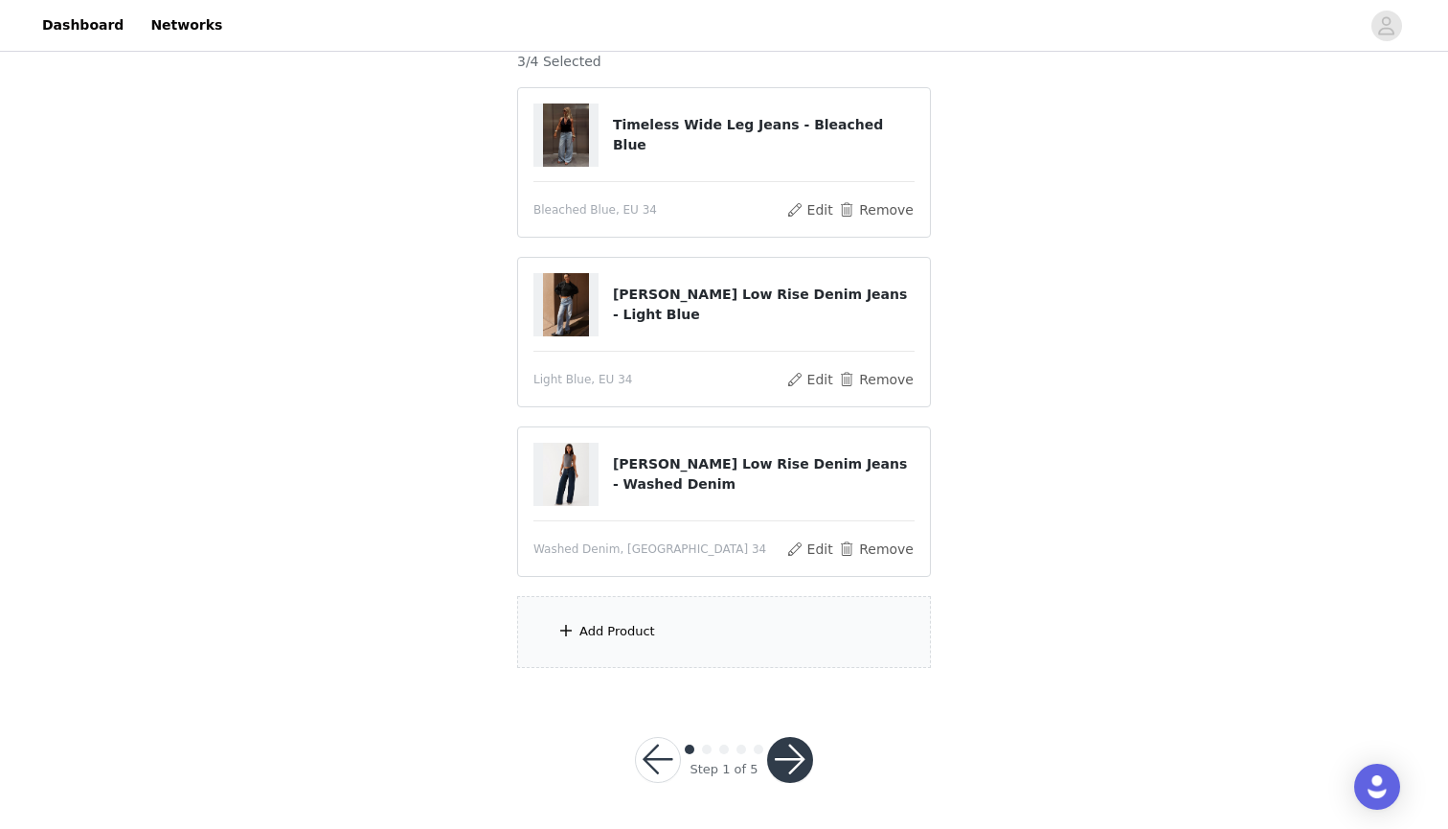
scroll to position [176, 0]
click at [706, 624] on div "Add Product" at bounding box center [724, 633] width 414 height 72
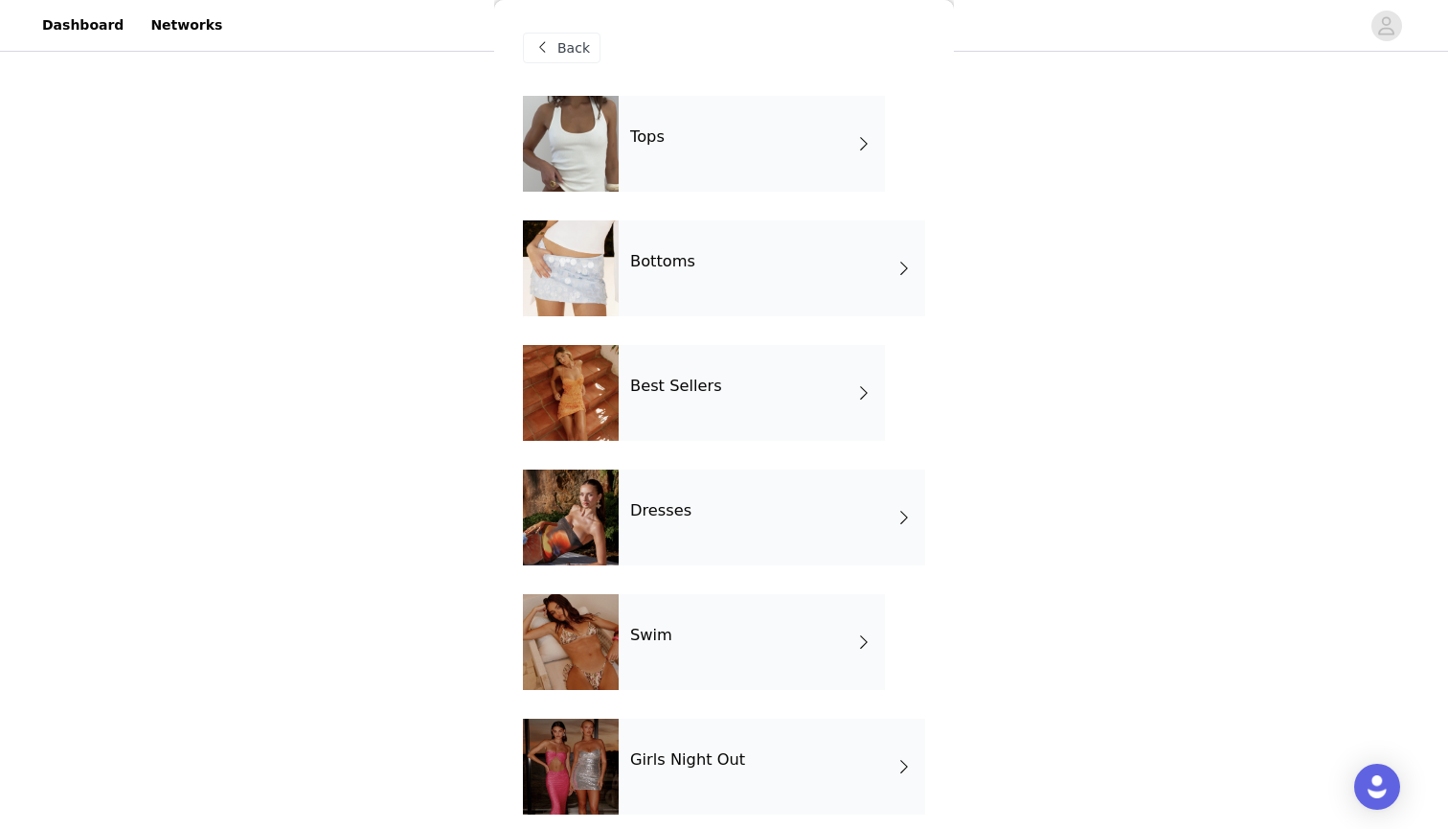
click at [703, 140] on div "Tops" at bounding box center [752, 144] width 266 height 96
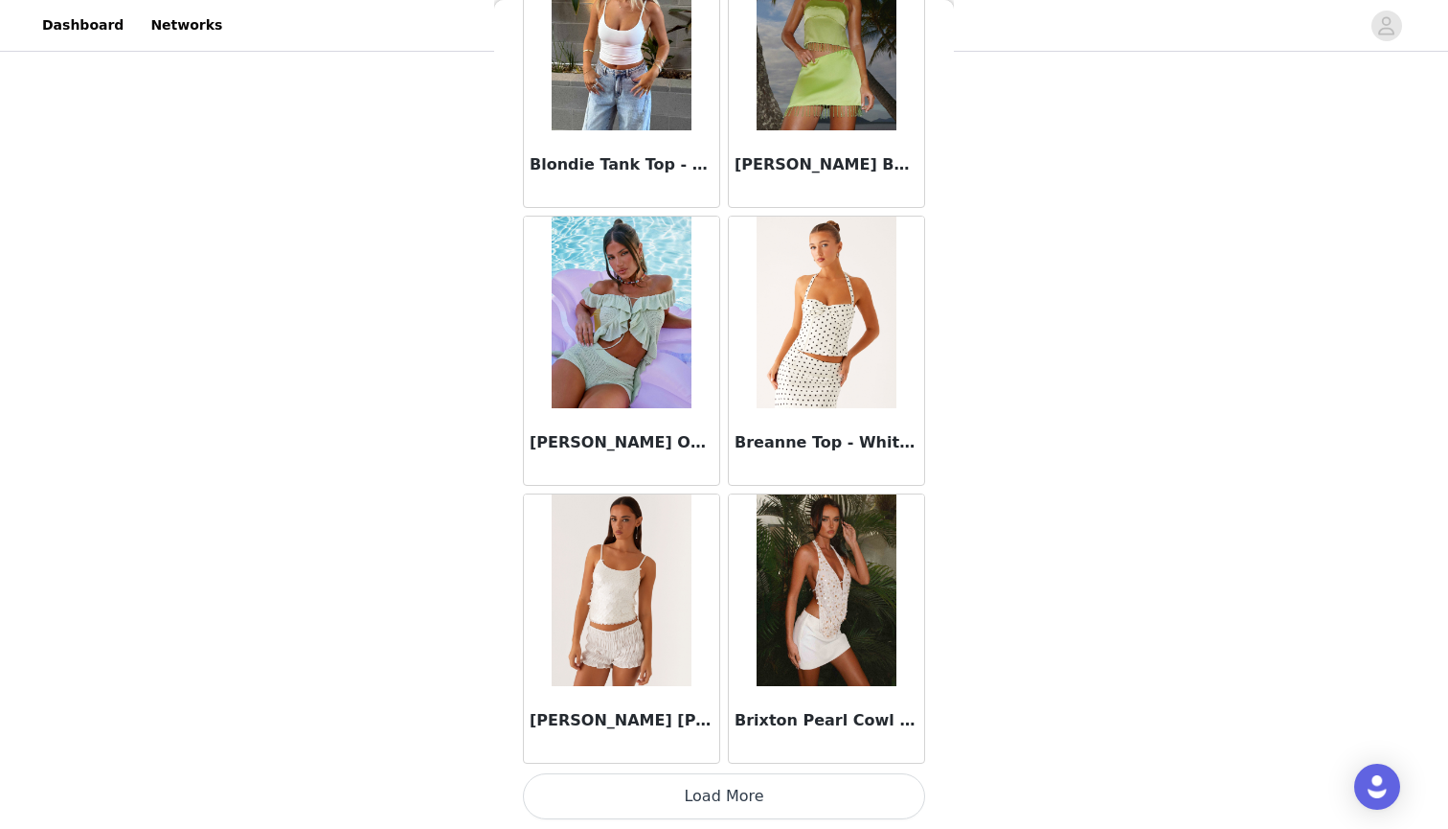
click at [751, 802] on button "Load More" at bounding box center [724, 796] width 402 height 46
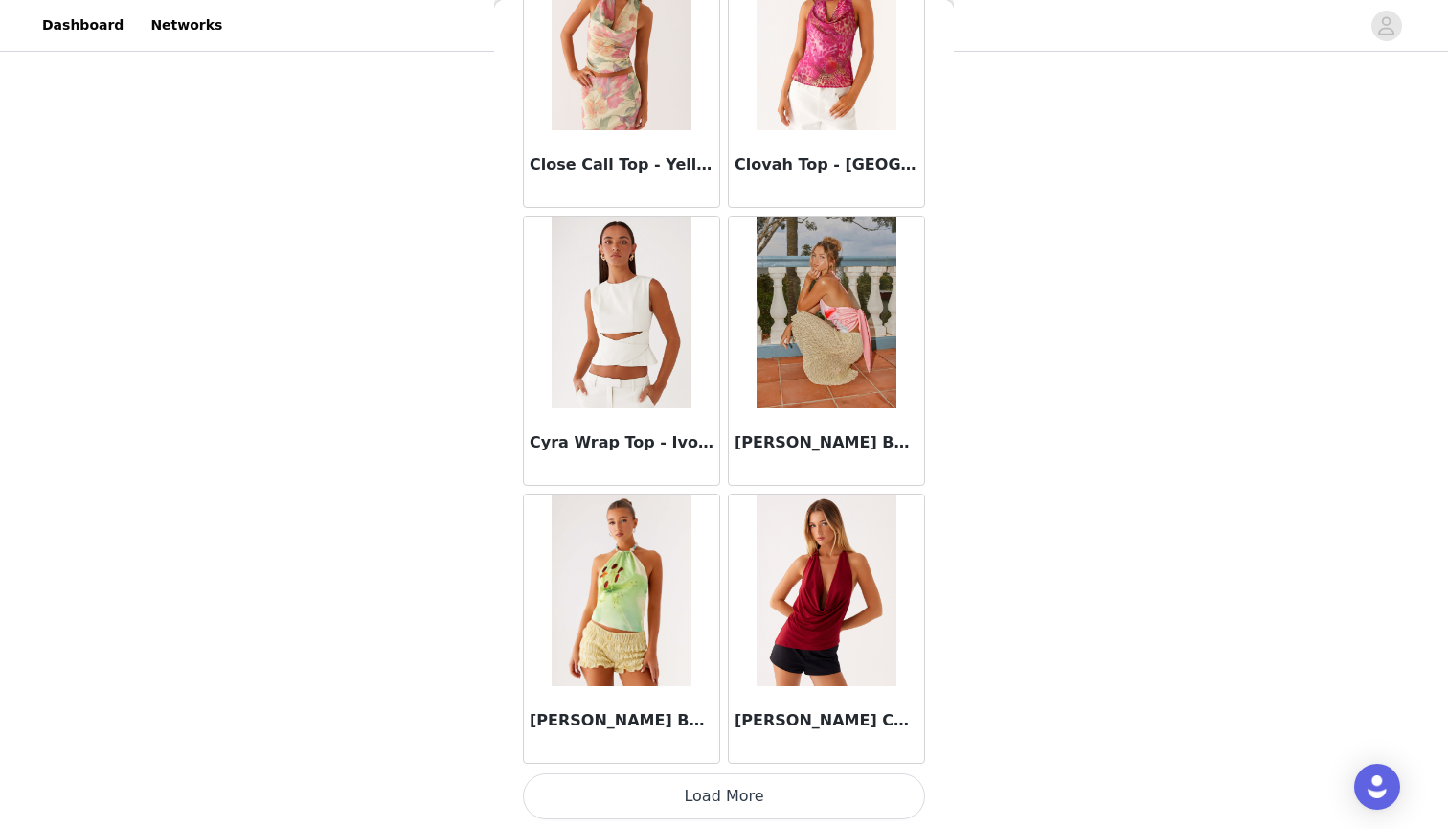
click at [727, 791] on button "Load More" at bounding box center [724, 796] width 402 height 46
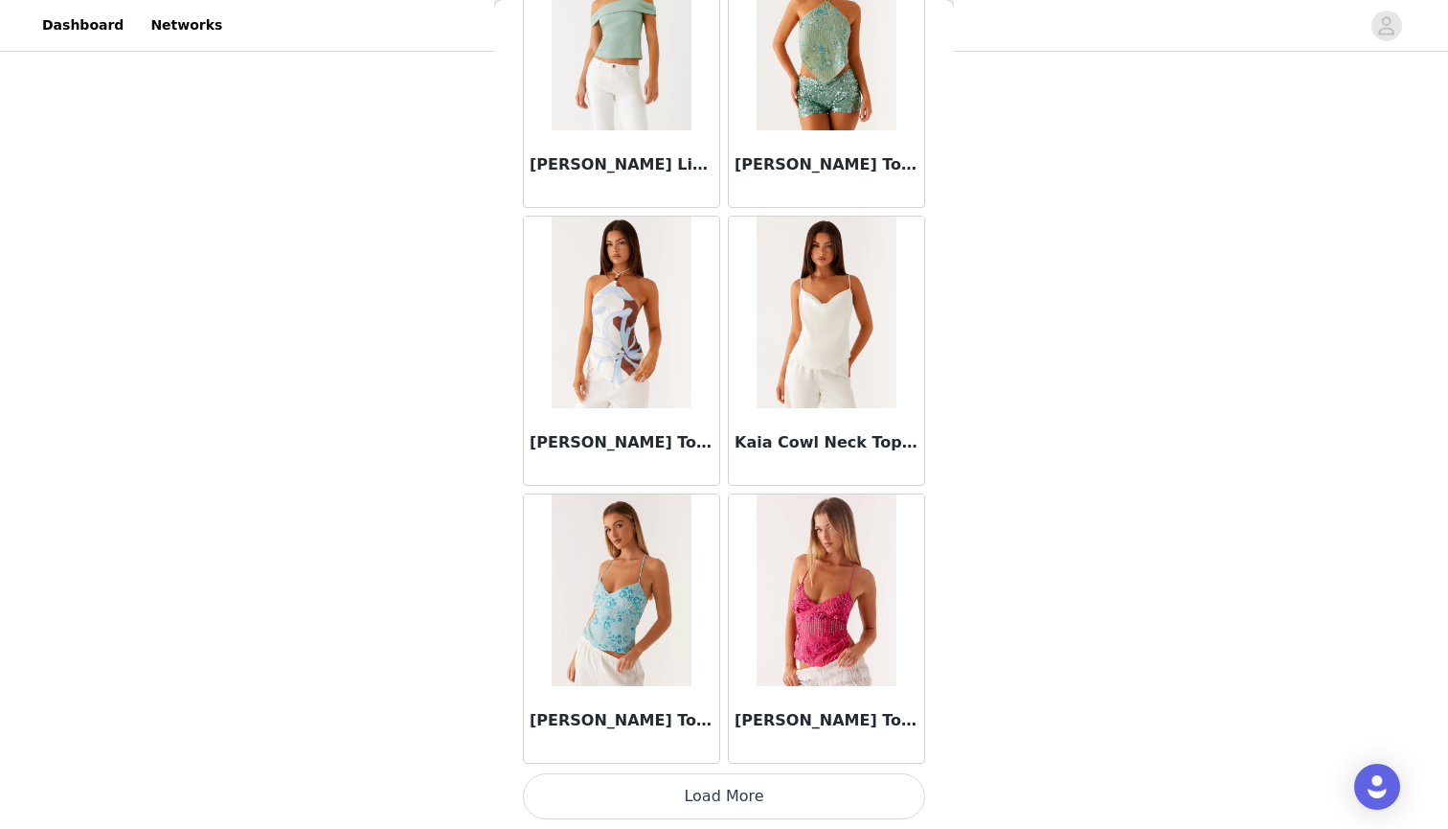
click at [724, 796] on button "Load More" at bounding box center [724, 796] width 402 height 46
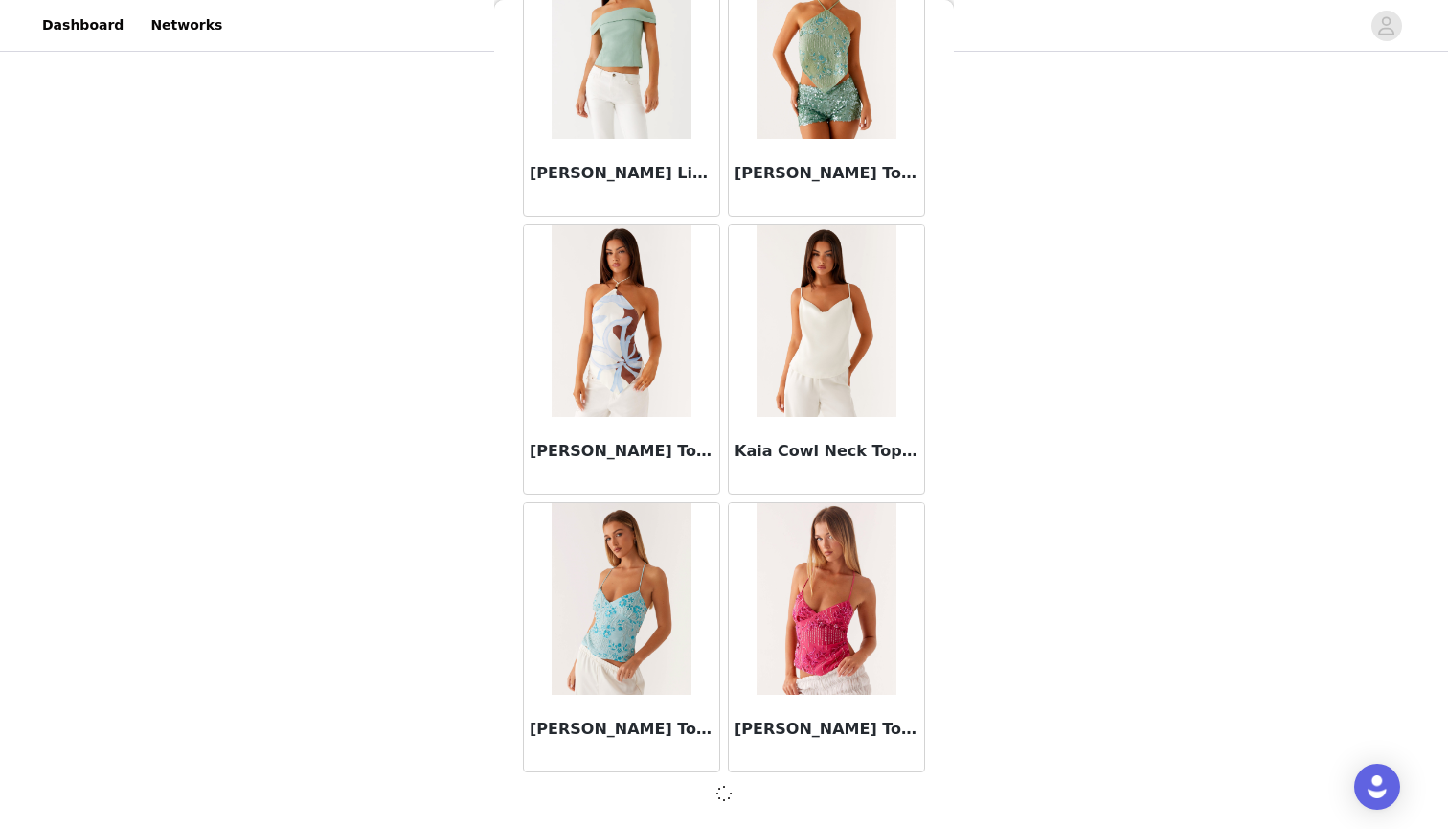
scroll to position [7650, 0]
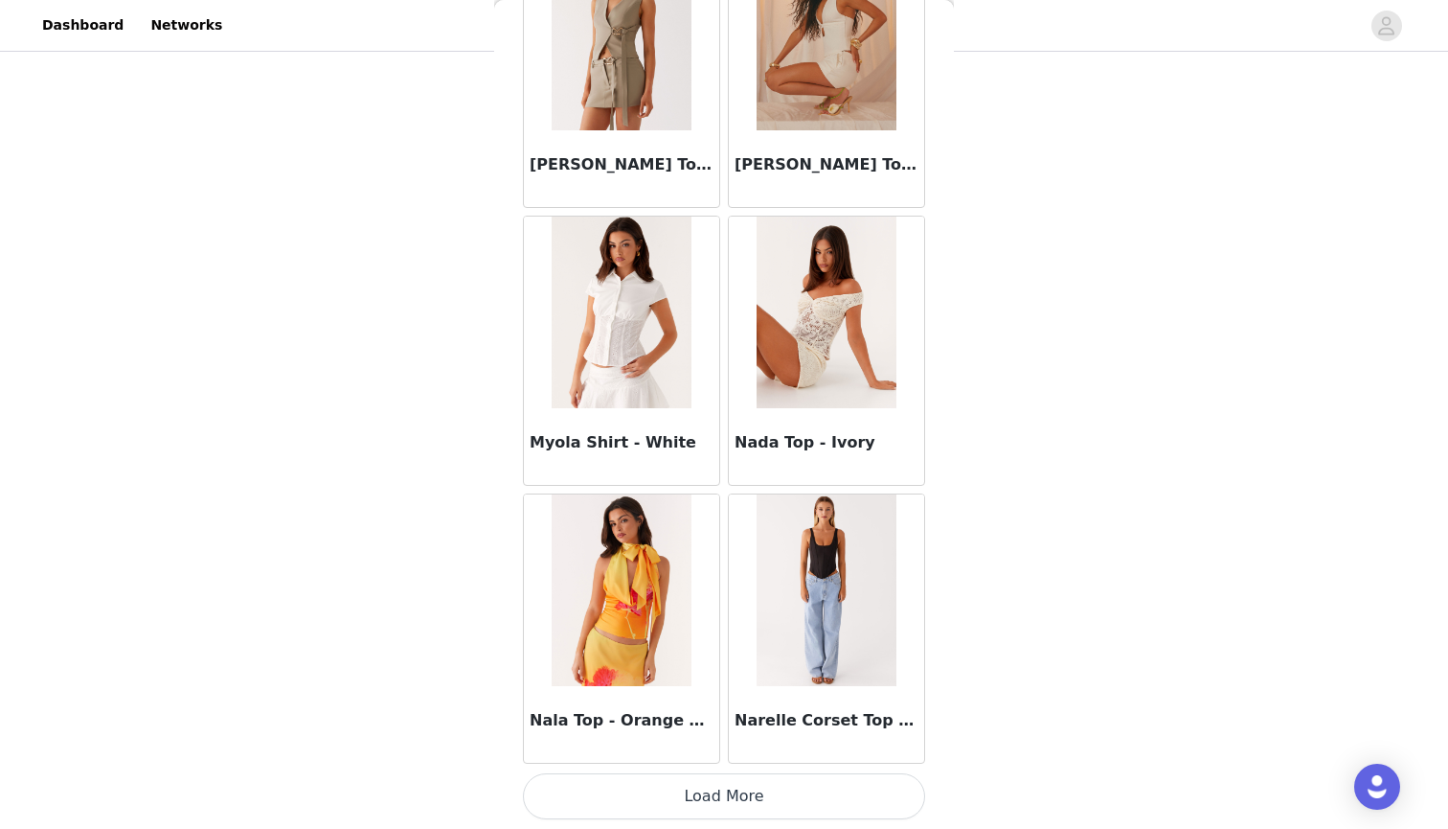
click at [737, 804] on button "Load More" at bounding box center [724, 796] width 402 height 46
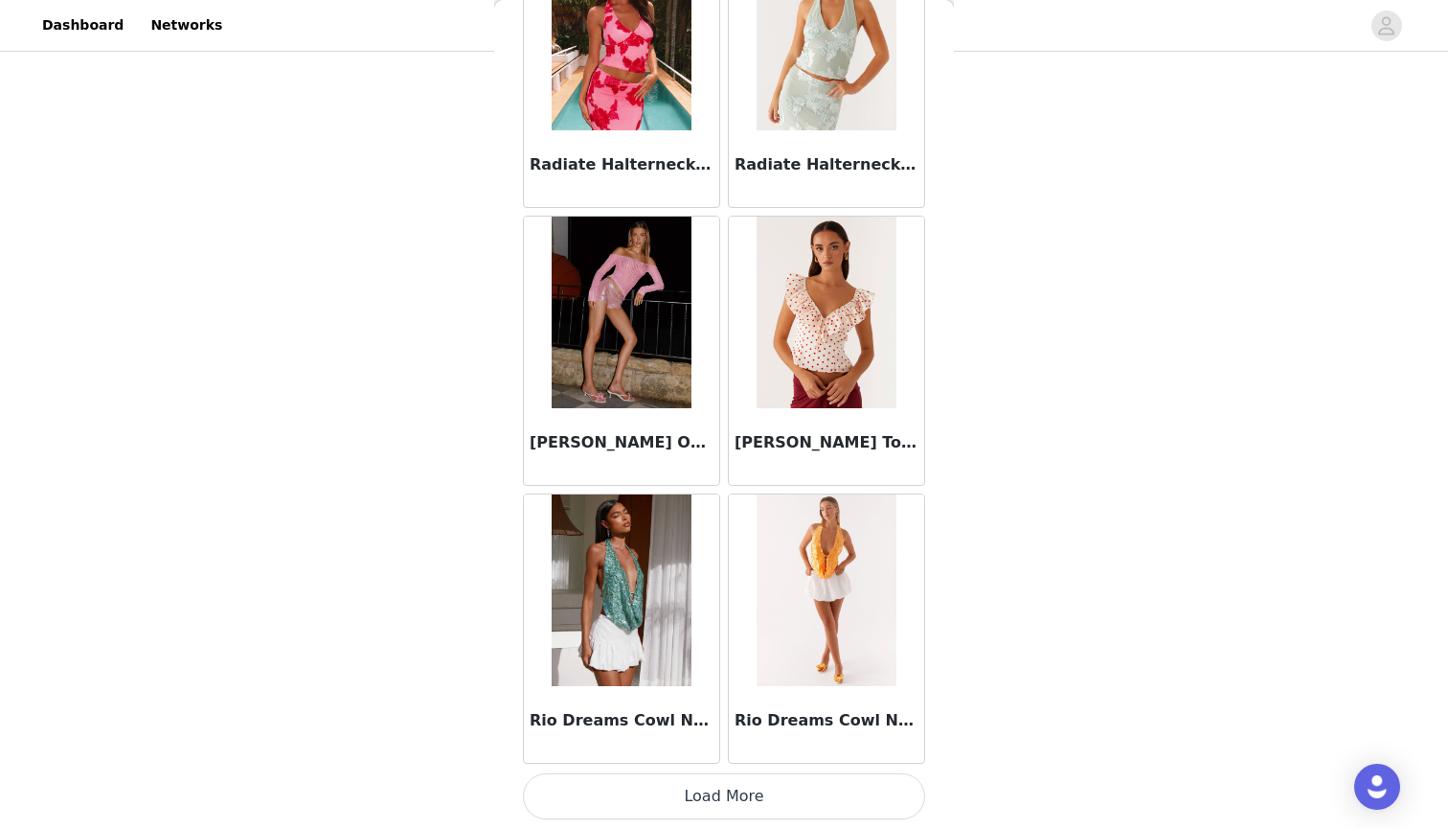
click at [727, 790] on button "Load More" at bounding box center [724, 796] width 402 height 46
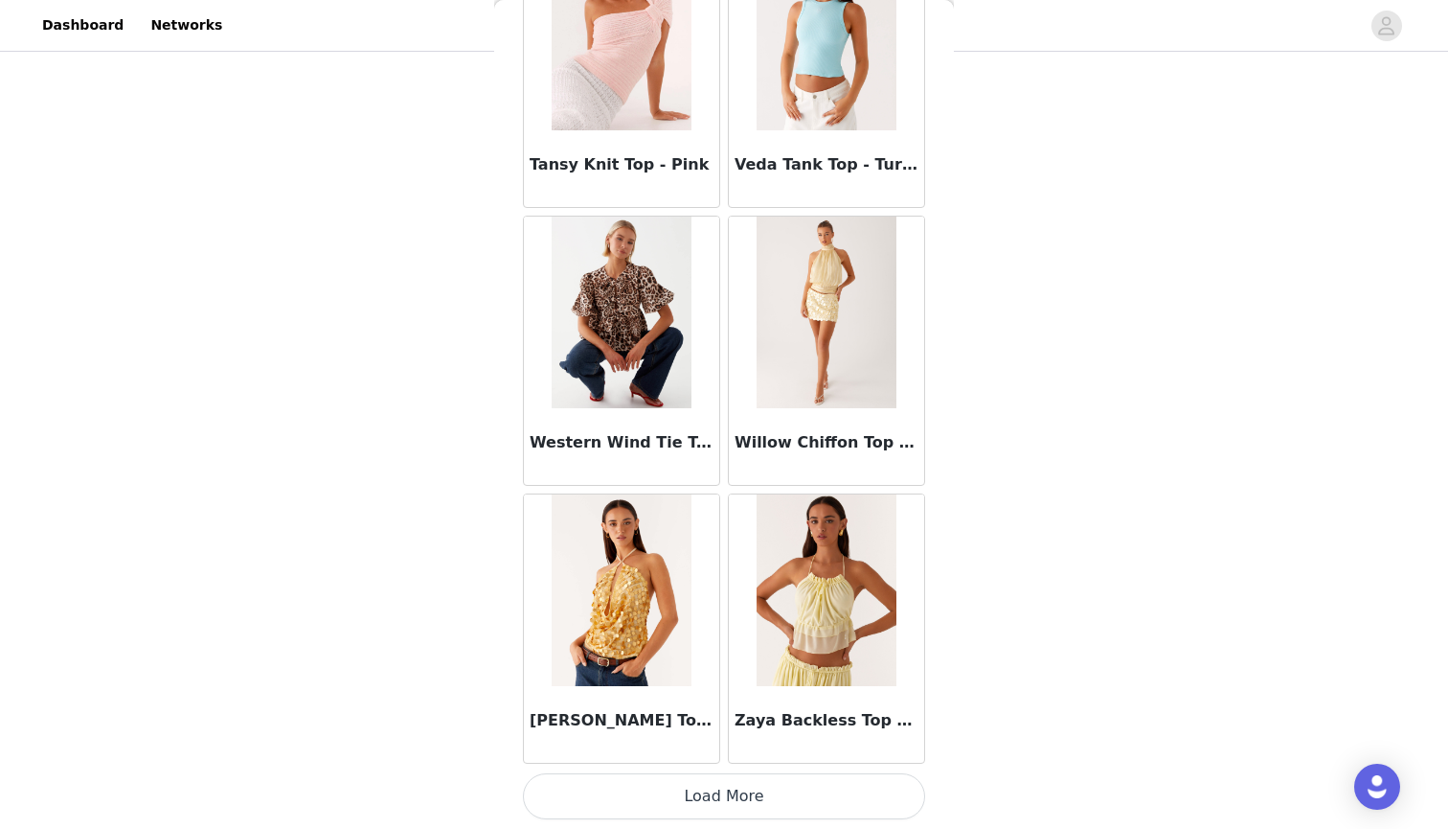
click at [727, 790] on button "Load More" at bounding box center [724, 796] width 402 height 46
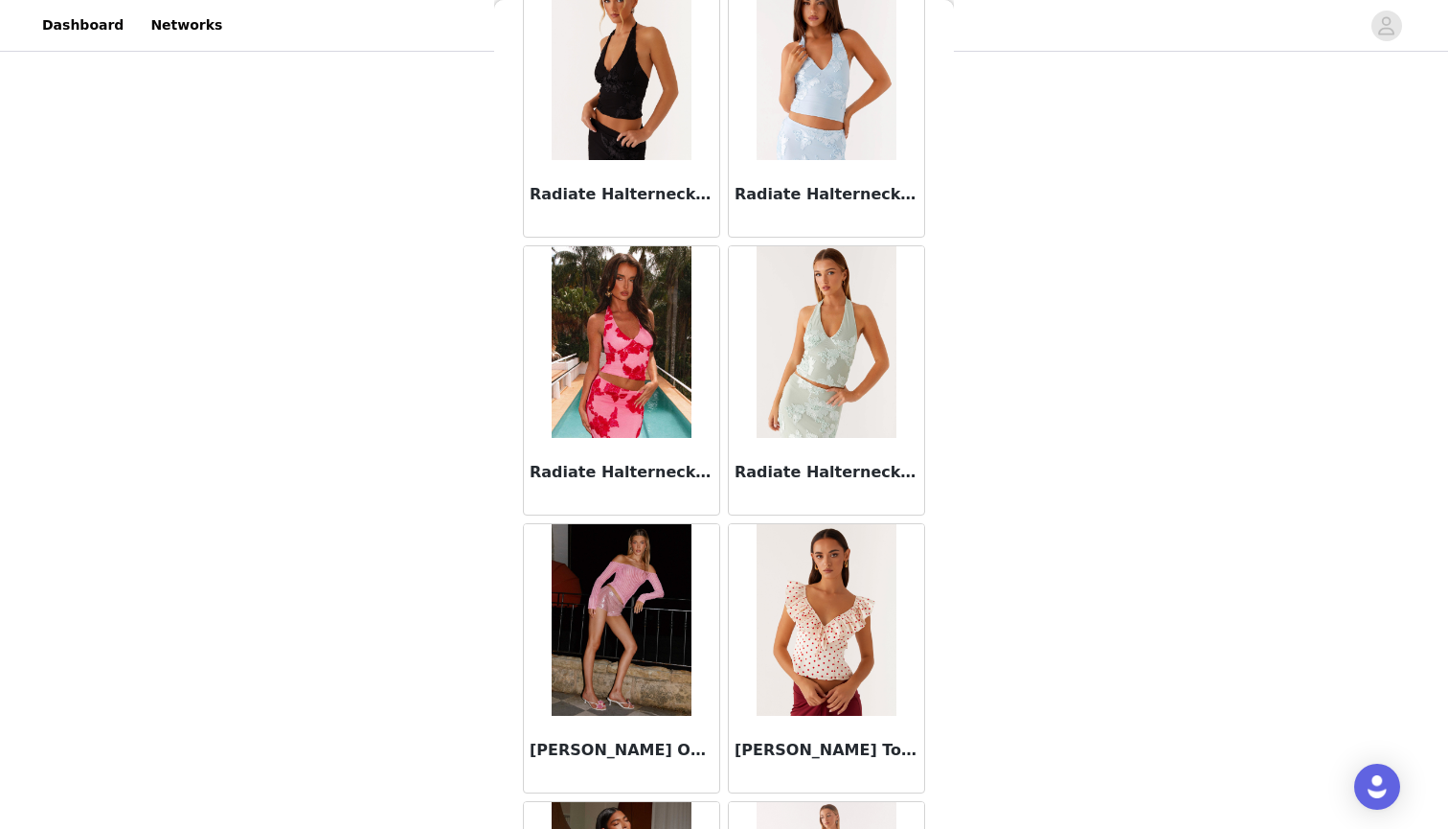
scroll to position [12902, 0]
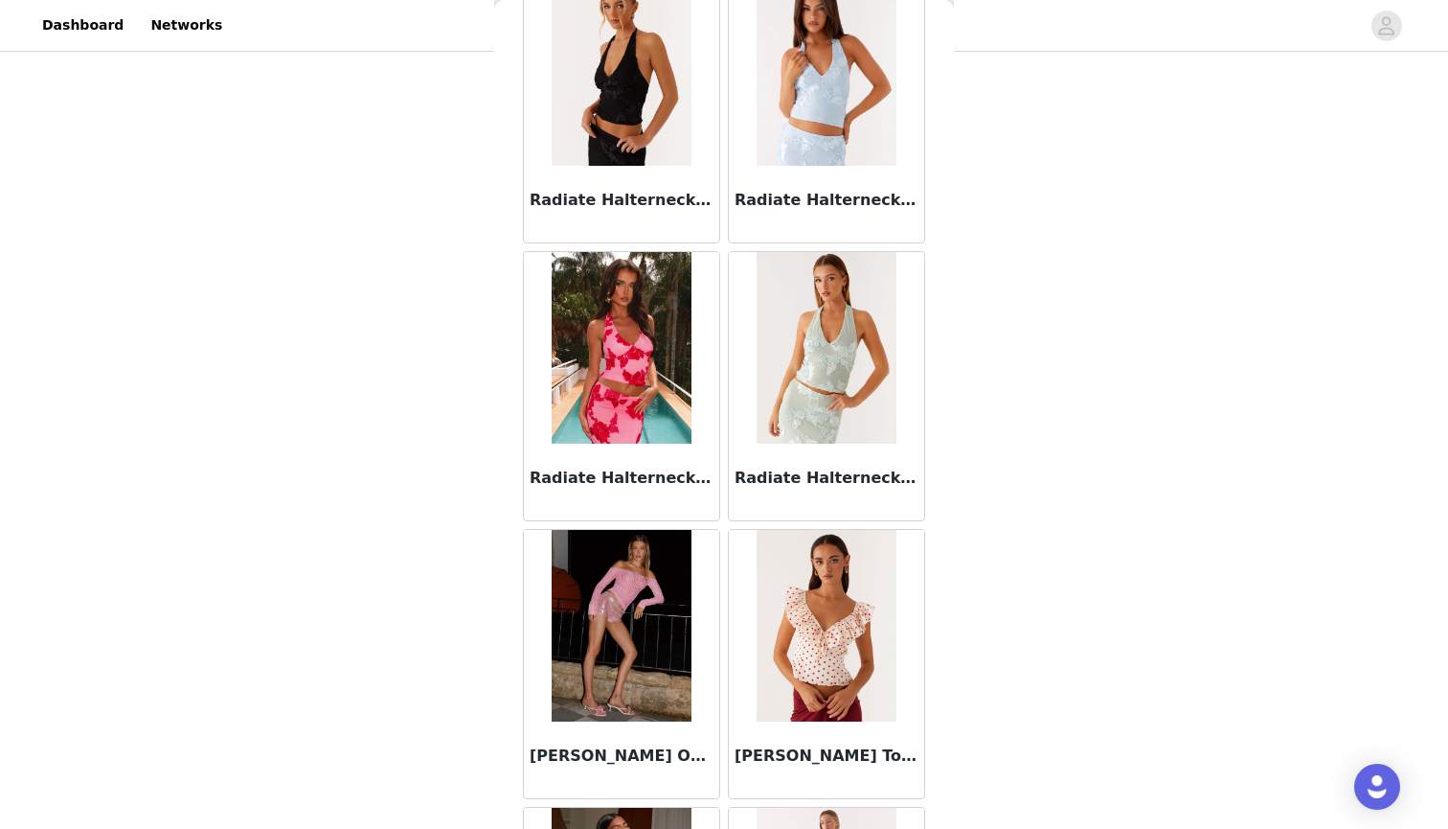
click at [627, 607] on img at bounding box center [621, 626] width 139 height 192
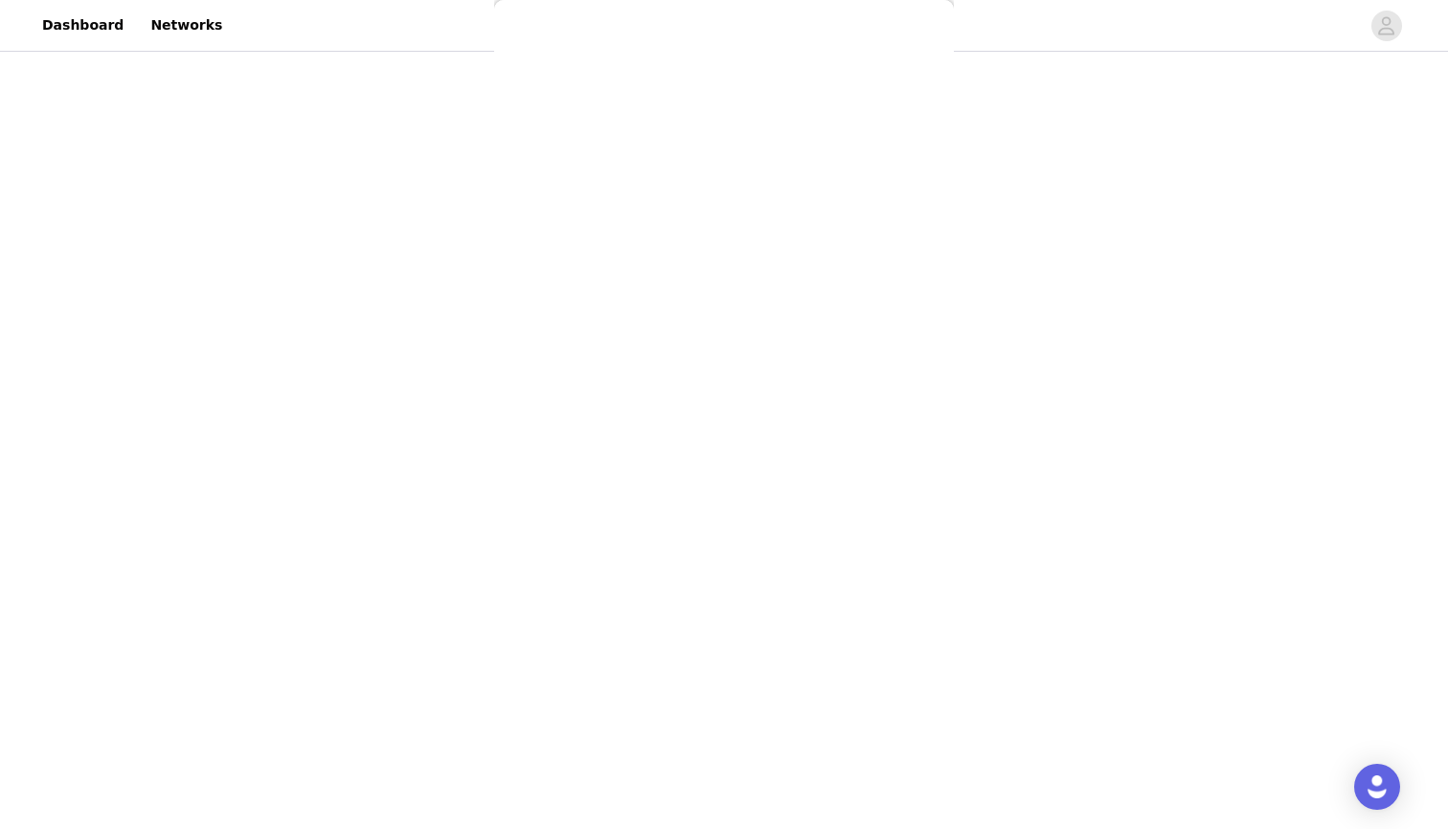
scroll to position [0, 0]
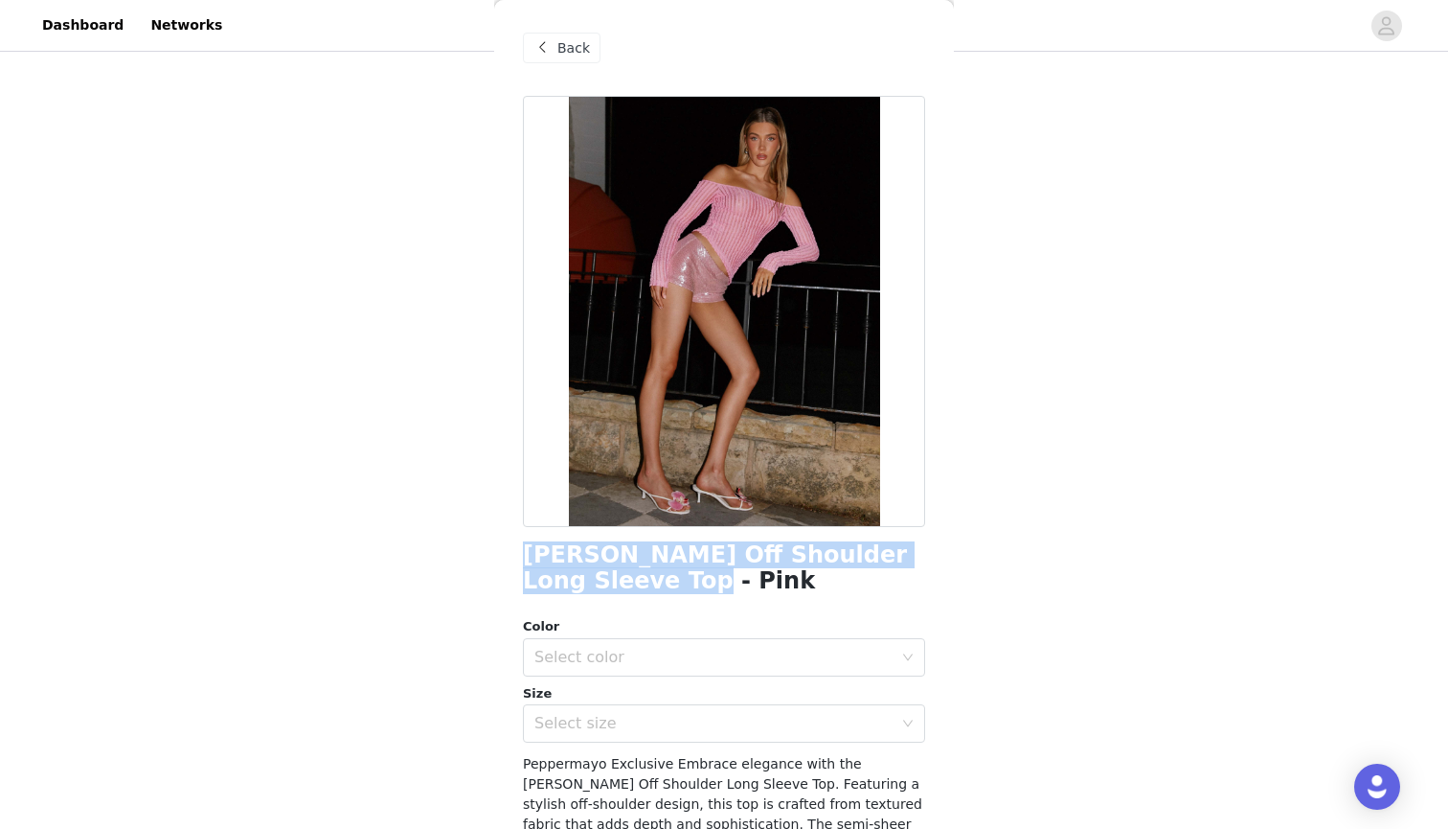
drag, startPoint x: 566, startPoint y: 578, endPoint x: 518, endPoint y: 549, distance: 55.9
click at [518, 549] on div "Back [PERSON_NAME] Off Shoulder Long Sleeve Top - Pink Color Select color Size …" at bounding box center [724, 414] width 460 height 829
copy h1 "[PERSON_NAME] Off Shoulder Long Sleeve Top - Pink"
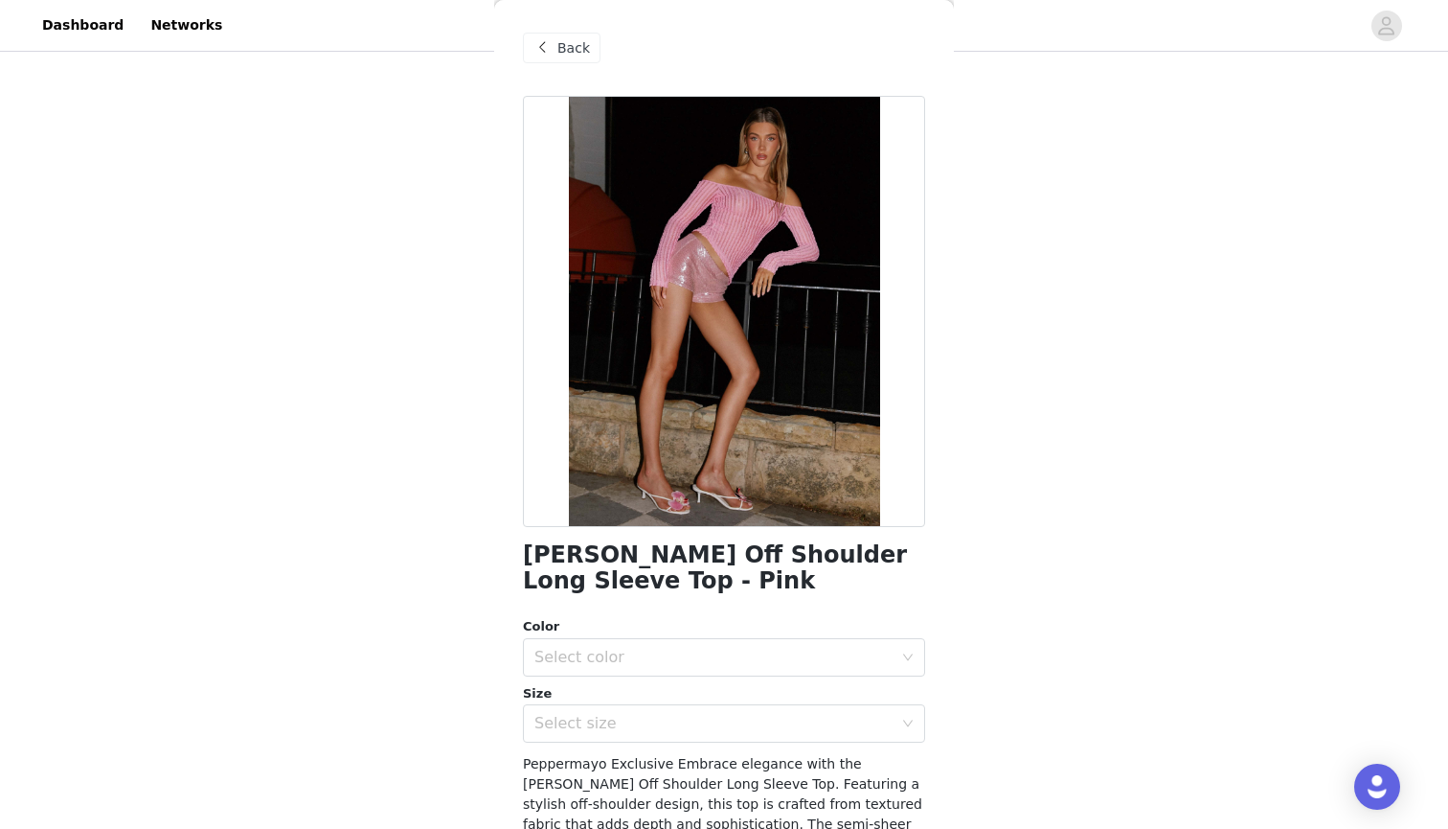
click at [565, 53] on span "Back" at bounding box center [574, 48] width 33 height 20
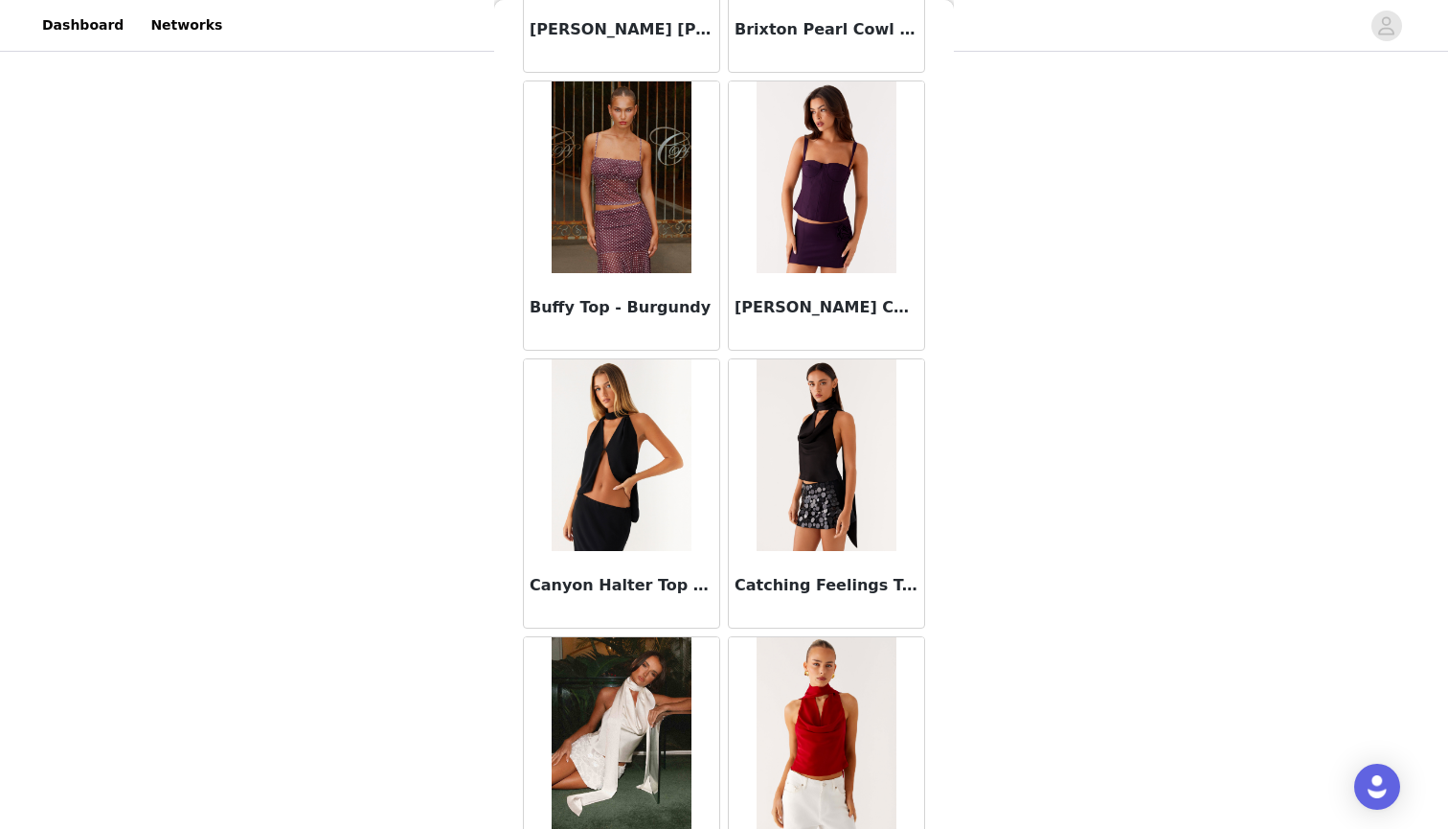
scroll to position [2800, 0]
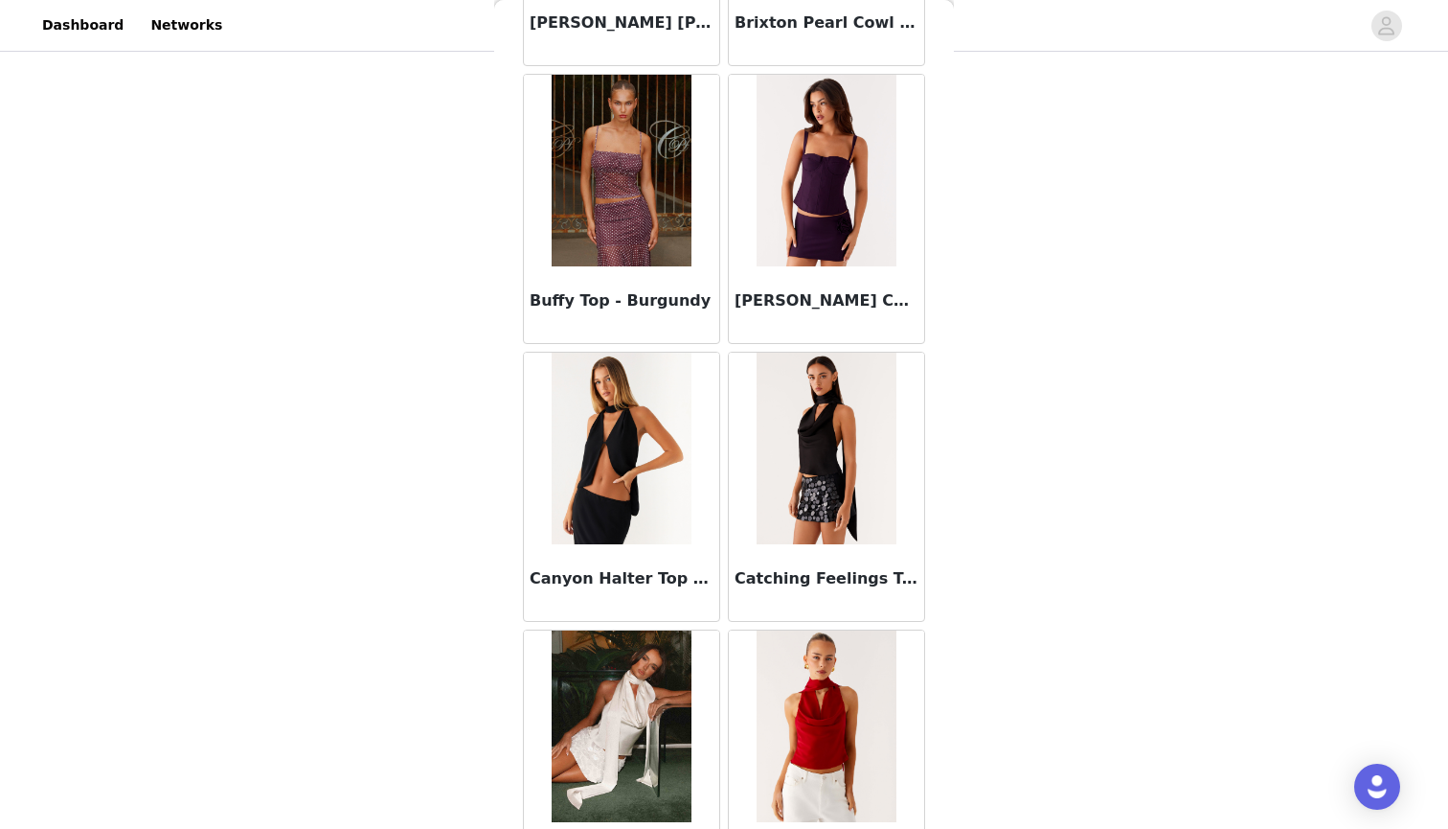
click at [817, 204] on img at bounding box center [826, 171] width 139 height 192
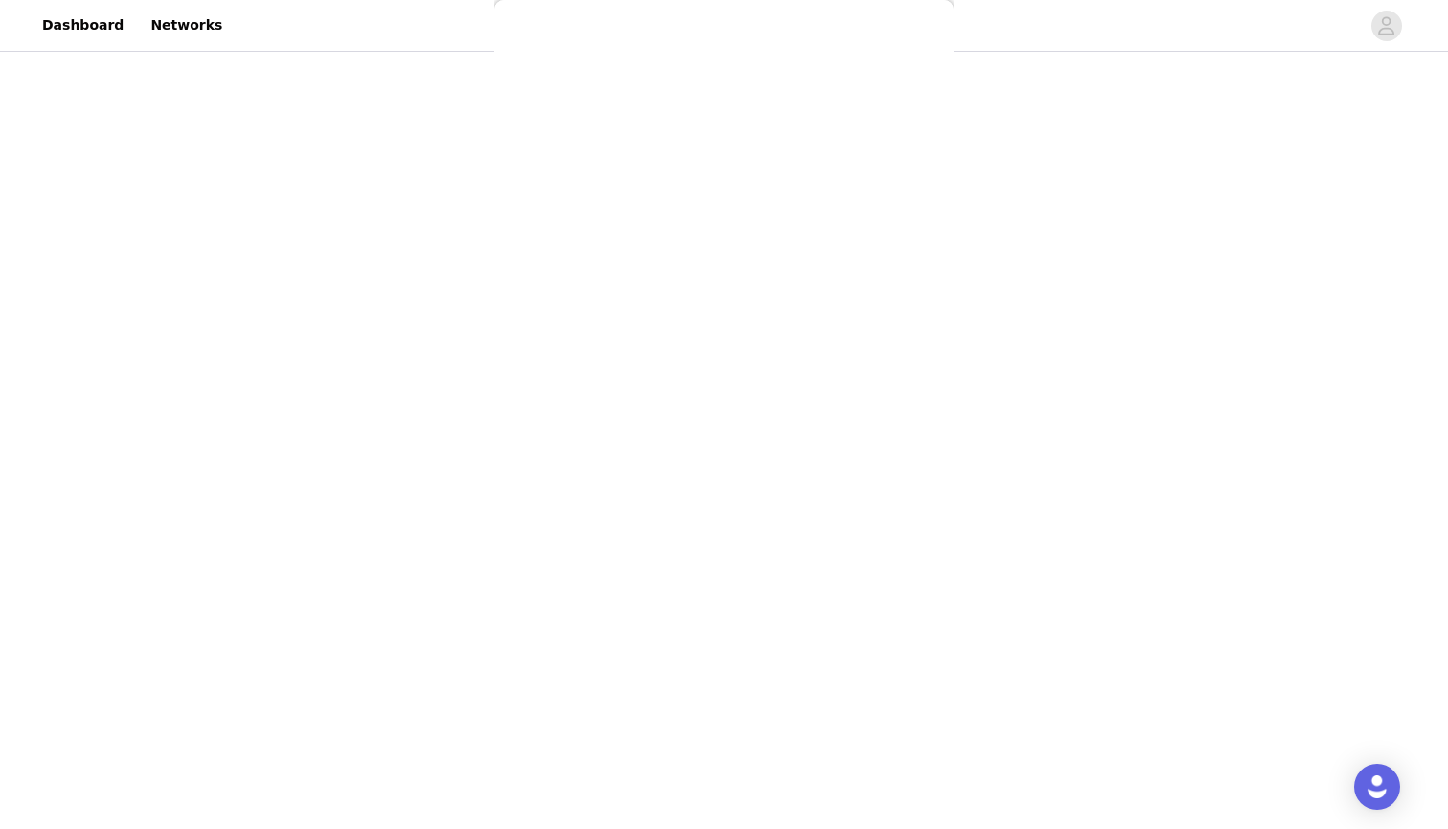
scroll to position [0, 0]
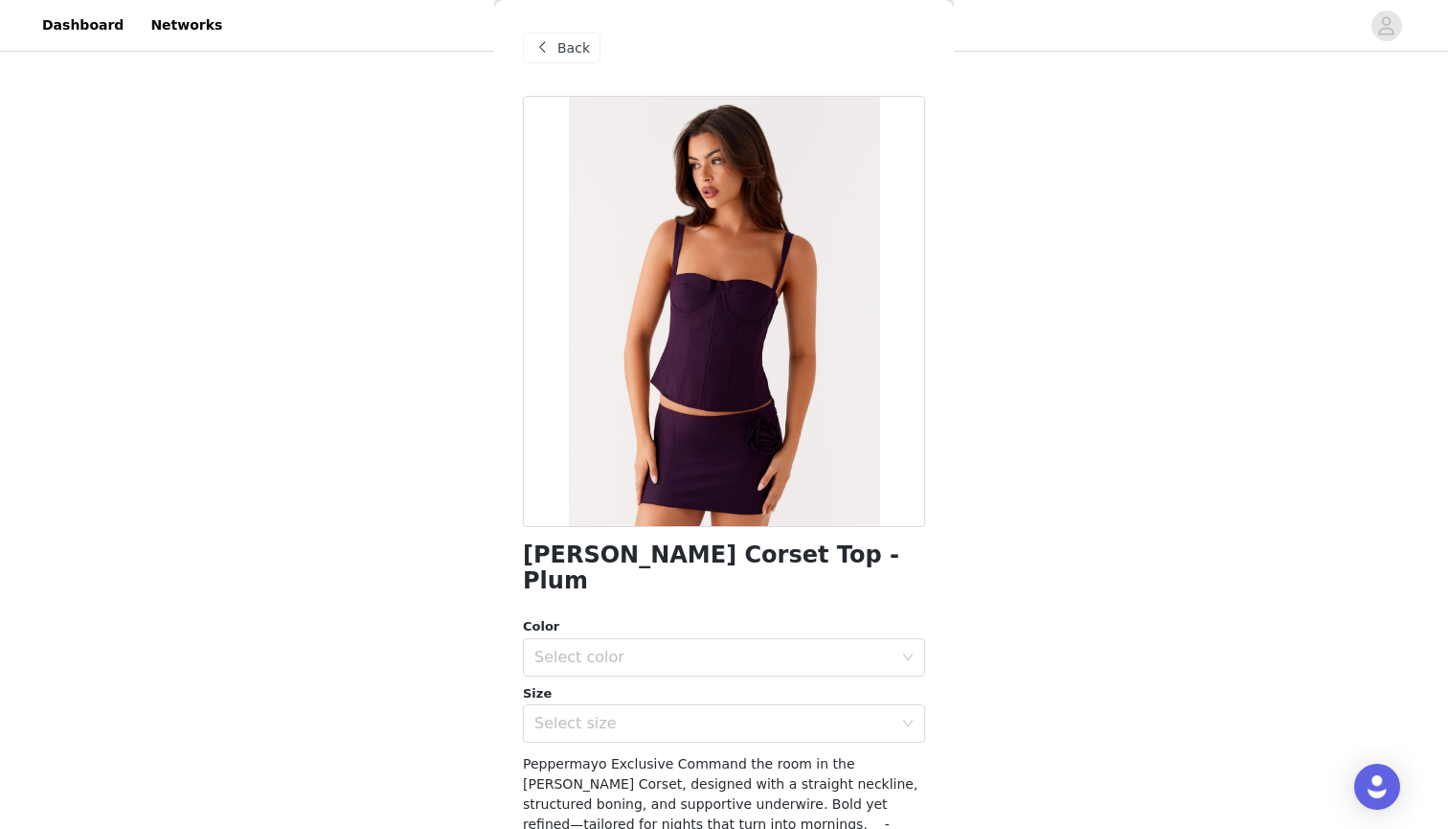
click at [590, 559] on h1 "[PERSON_NAME] Corset Top - Plum" at bounding box center [724, 568] width 402 height 52
copy div "[PERSON_NAME] Corset Top - Plum"
click at [569, 35] on div "Back" at bounding box center [562, 48] width 78 height 31
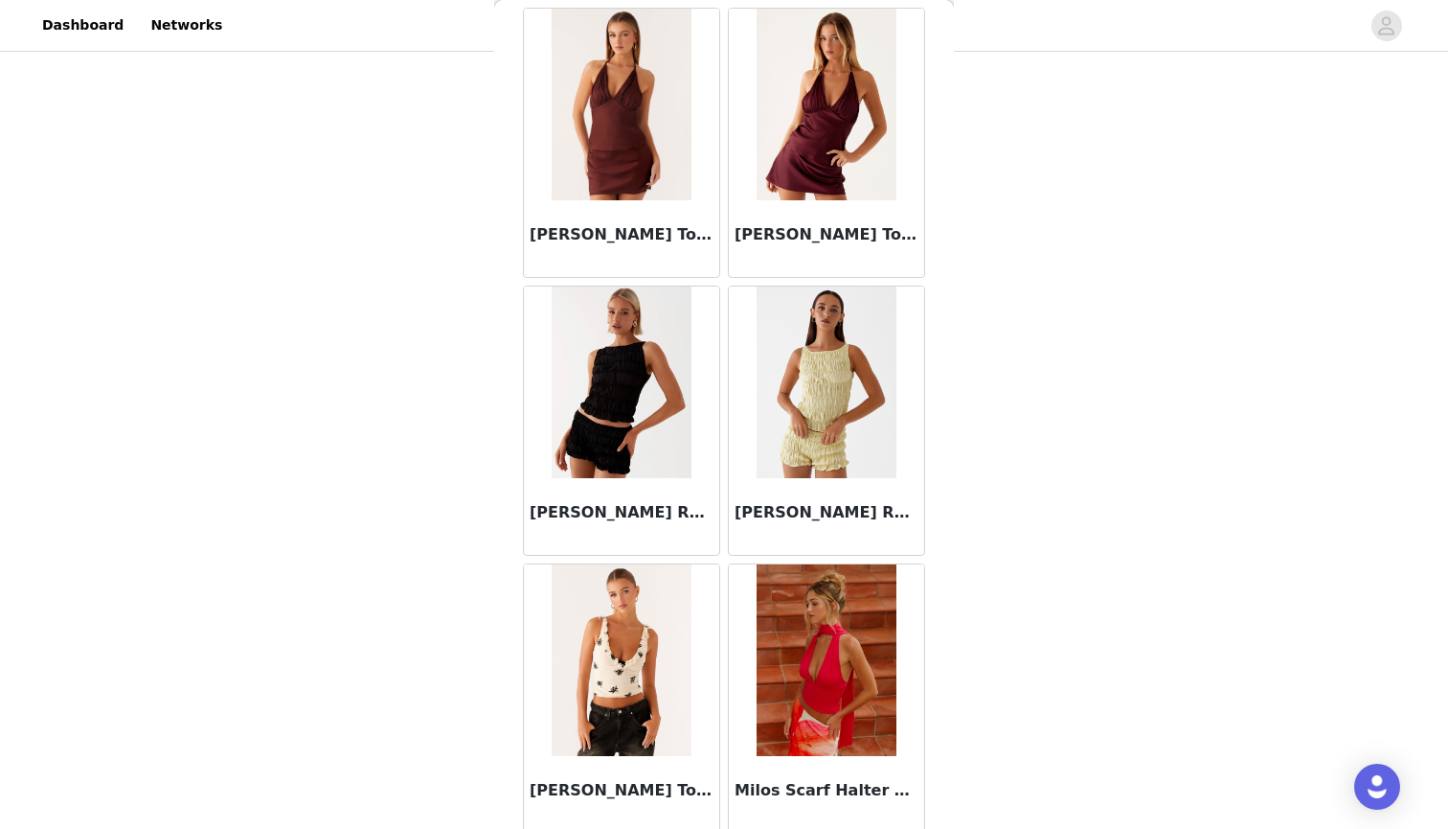
scroll to position [9581, 0]
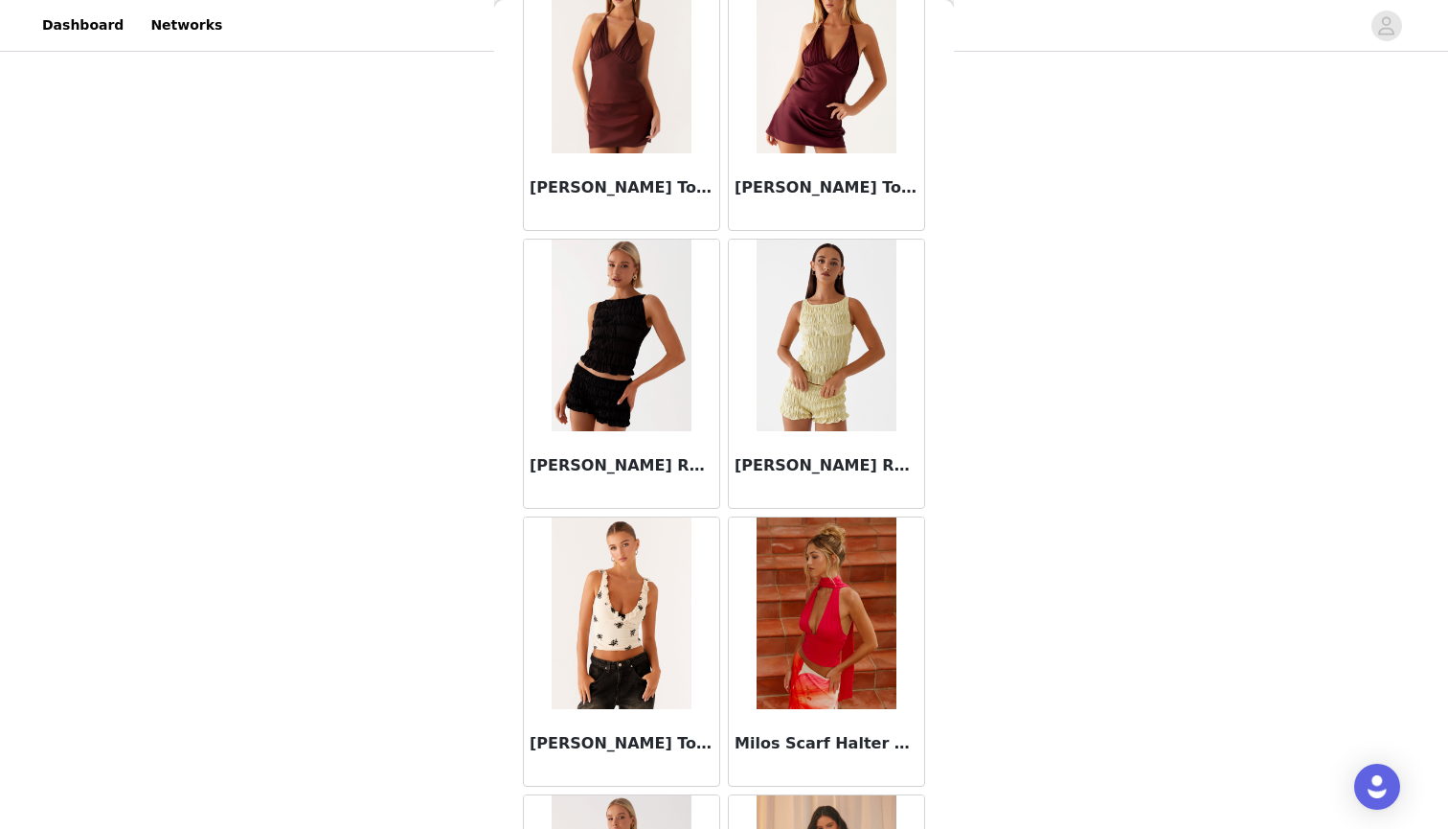
click at [614, 405] on img at bounding box center [621, 335] width 139 height 192
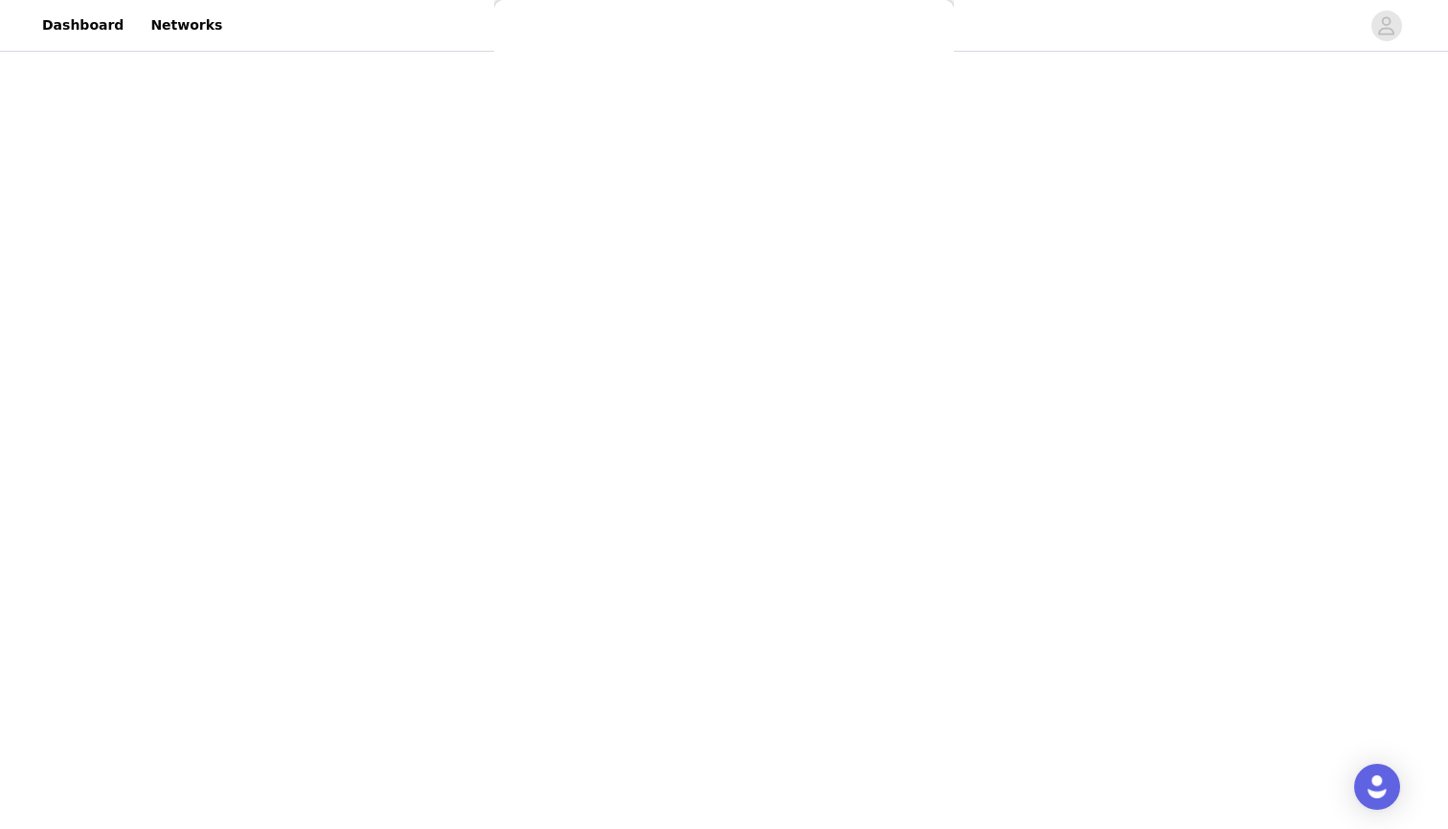
scroll to position [0, 0]
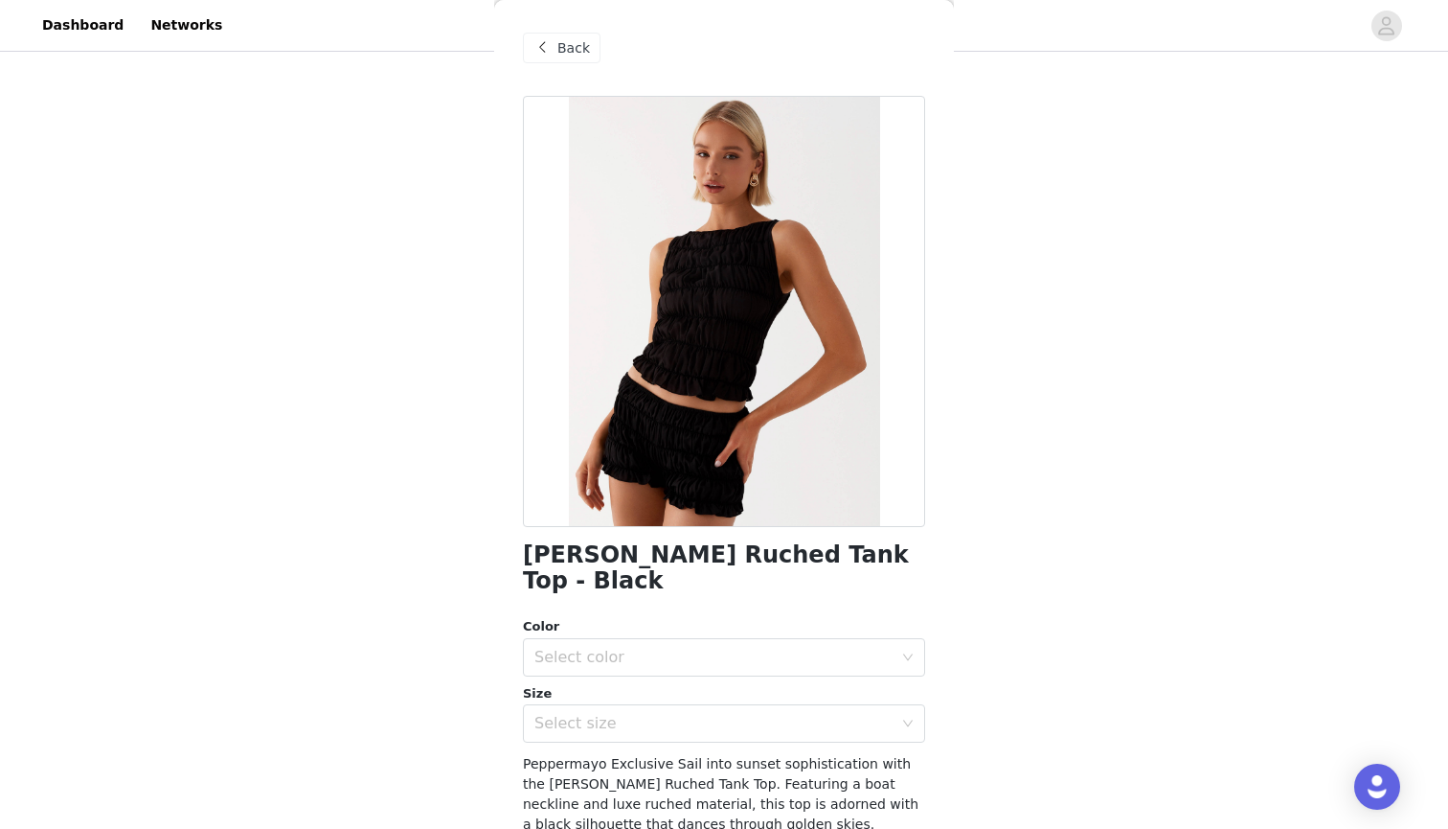
click at [567, 53] on span "Back" at bounding box center [574, 48] width 33 height 20
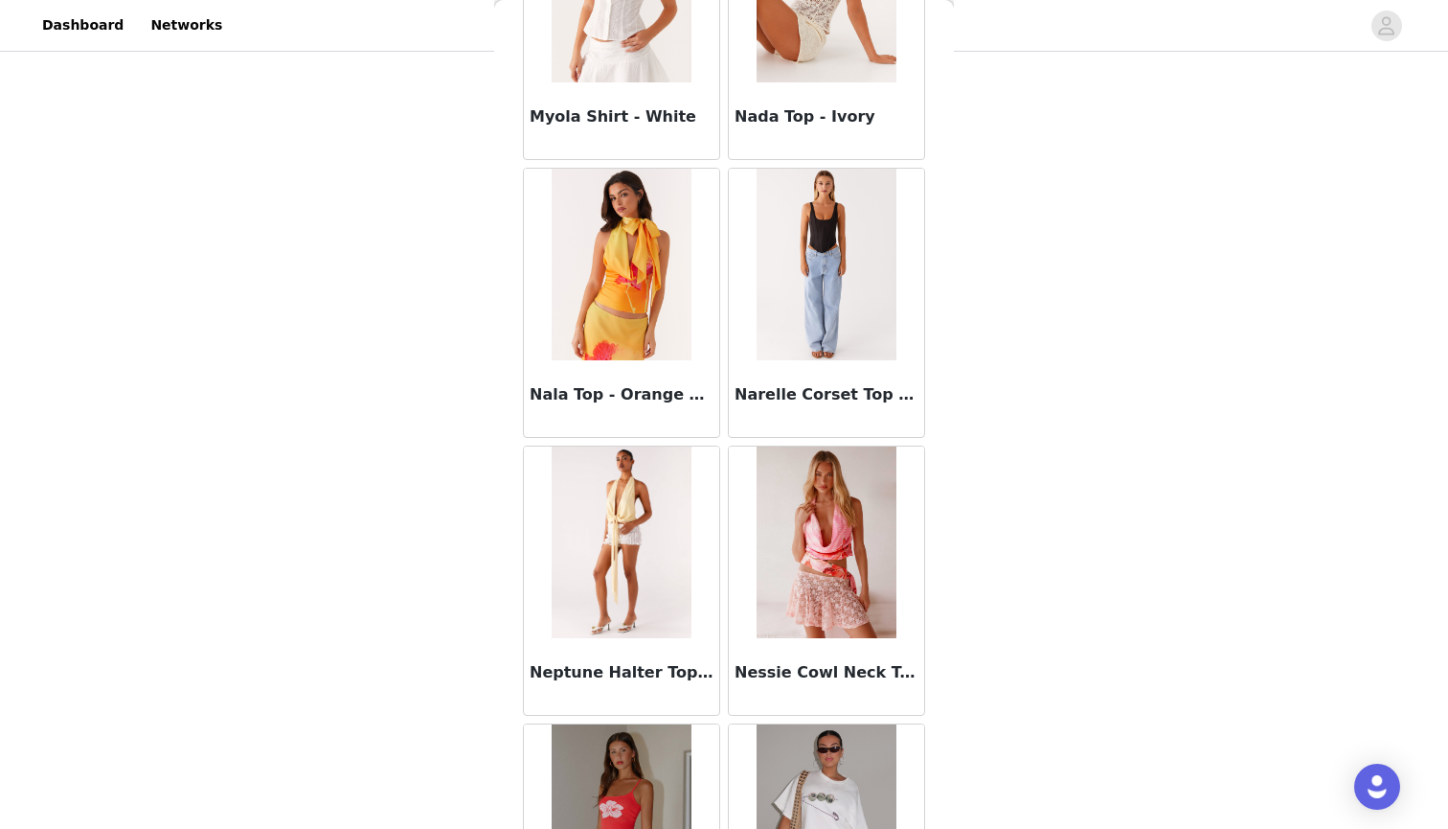
scroll to position [10765, 0]
click at [810, 288] on img at bounding box center [826, 263] width 139 height 192
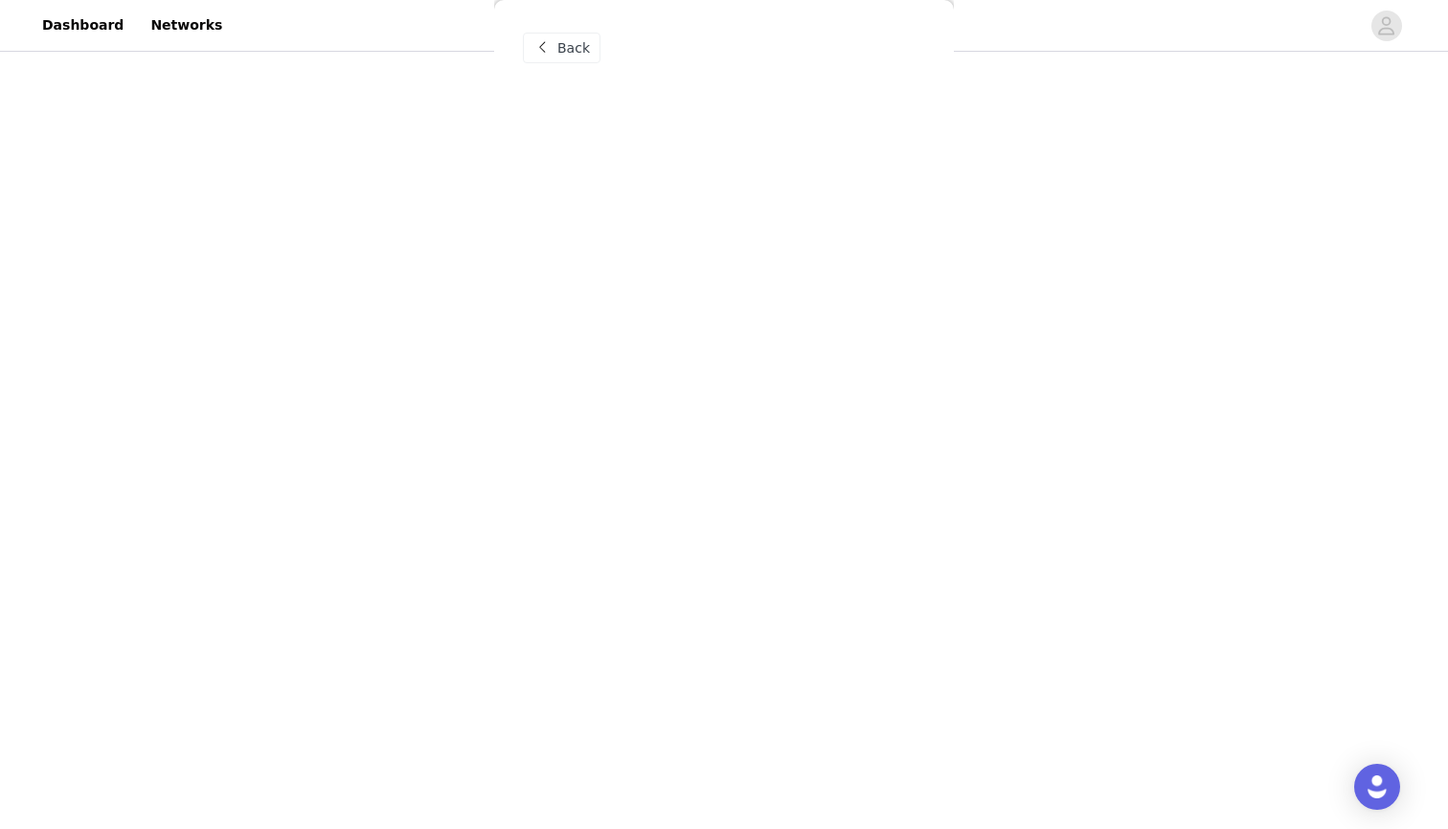
scroll to position [0, 0]
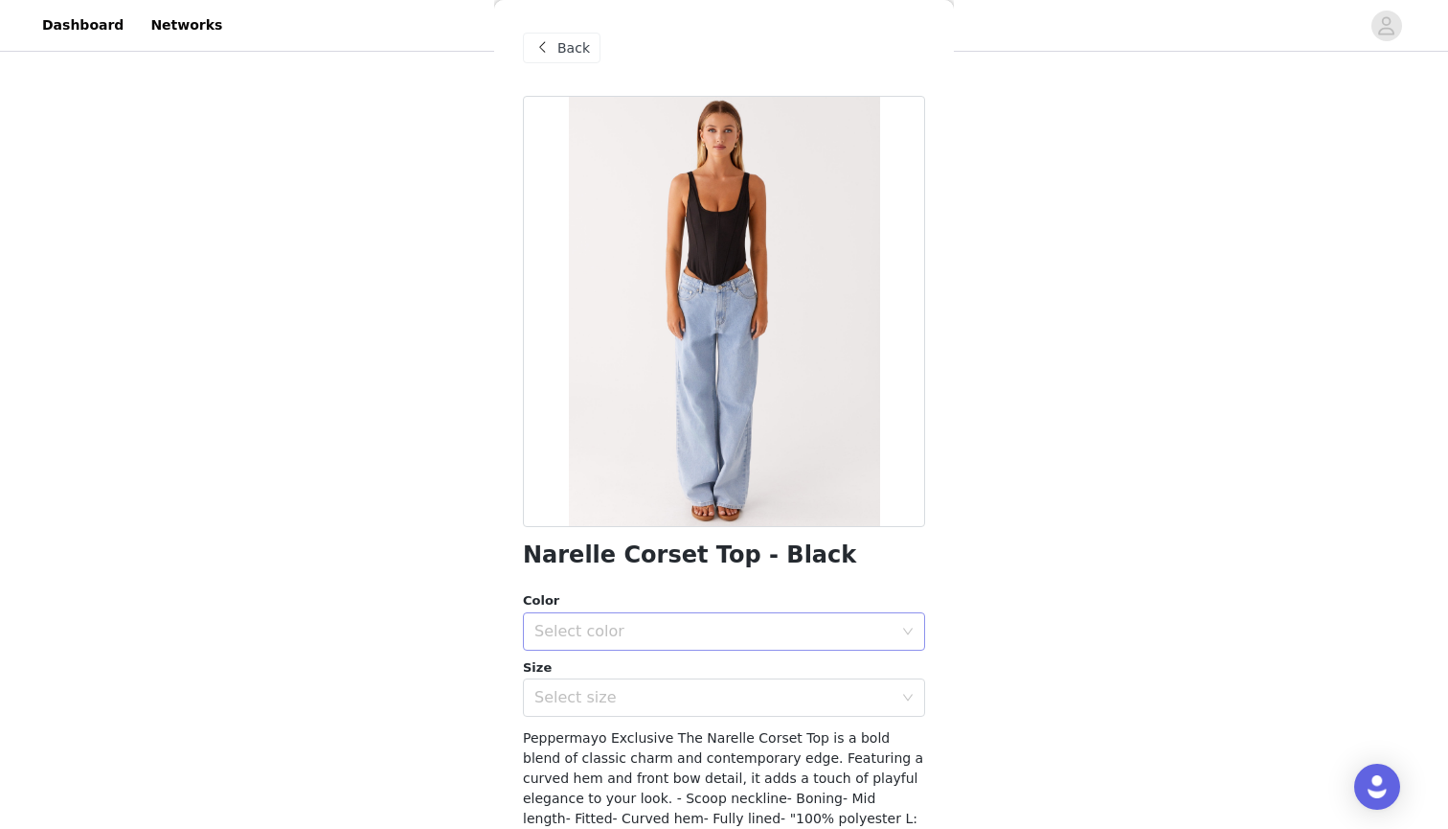
click at [628, 642] on div "Select color" at bounding box center [718, 631] width 367 height 36
click at [564, 680] on li "Black" at bounding box center [724, 672] width 402 height 31
click at [580, 710] on div "Select size" at bounding box center [718, 697] width 367 height 36
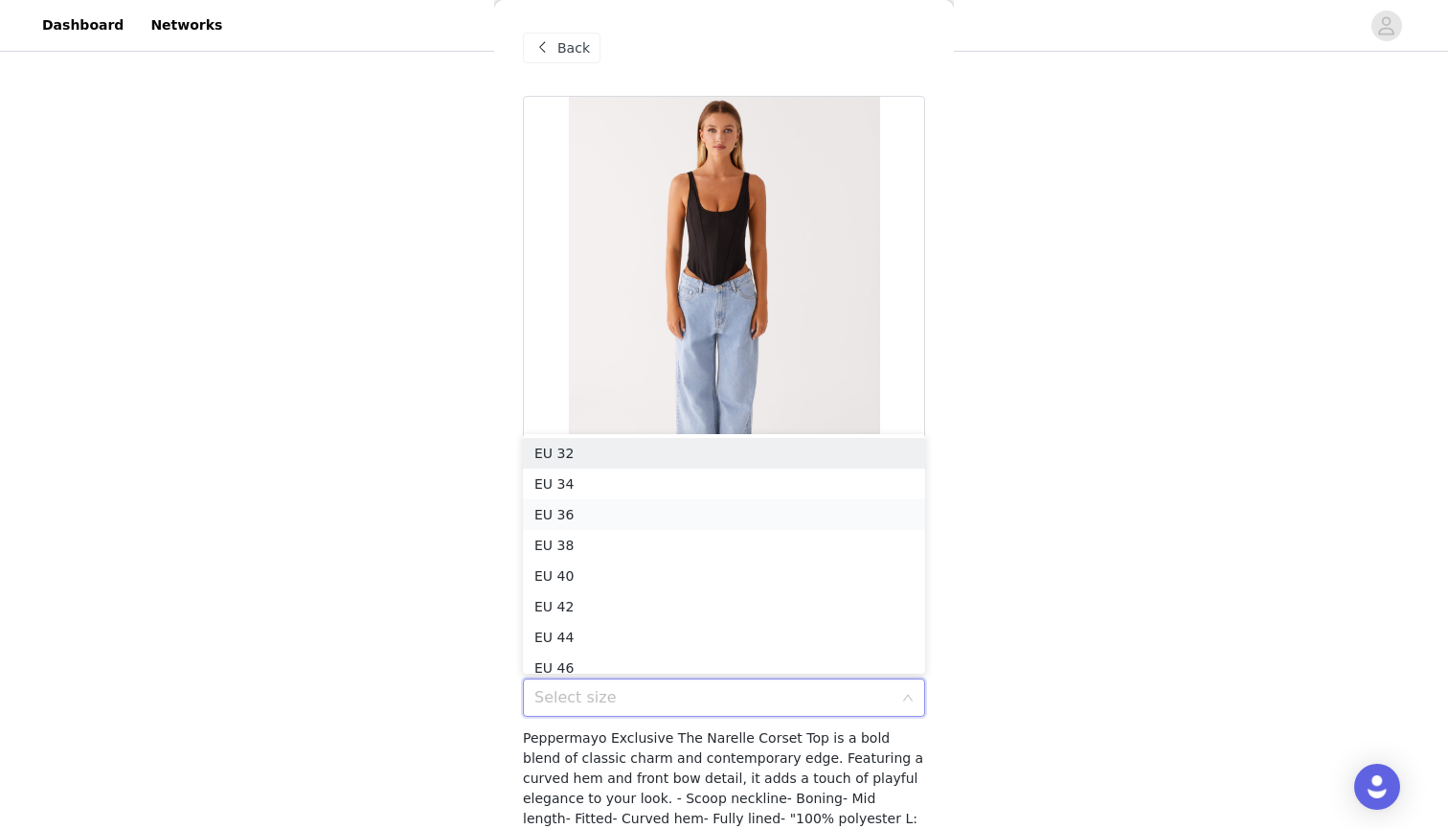
scroll to position [10, 0]
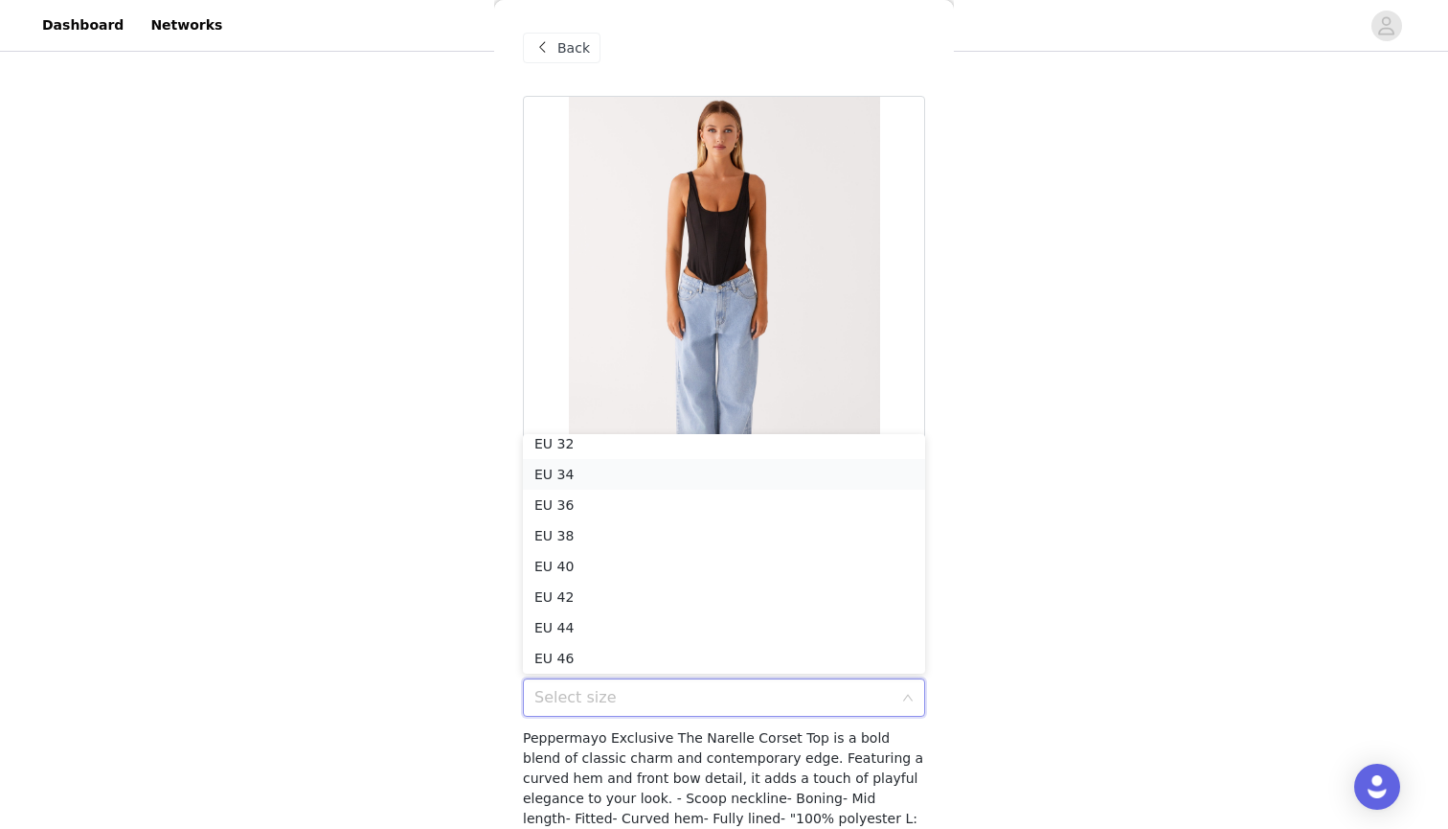
click at [564, 468] on li "EU 34" at bounding box center [724, 474] width 402 height 31
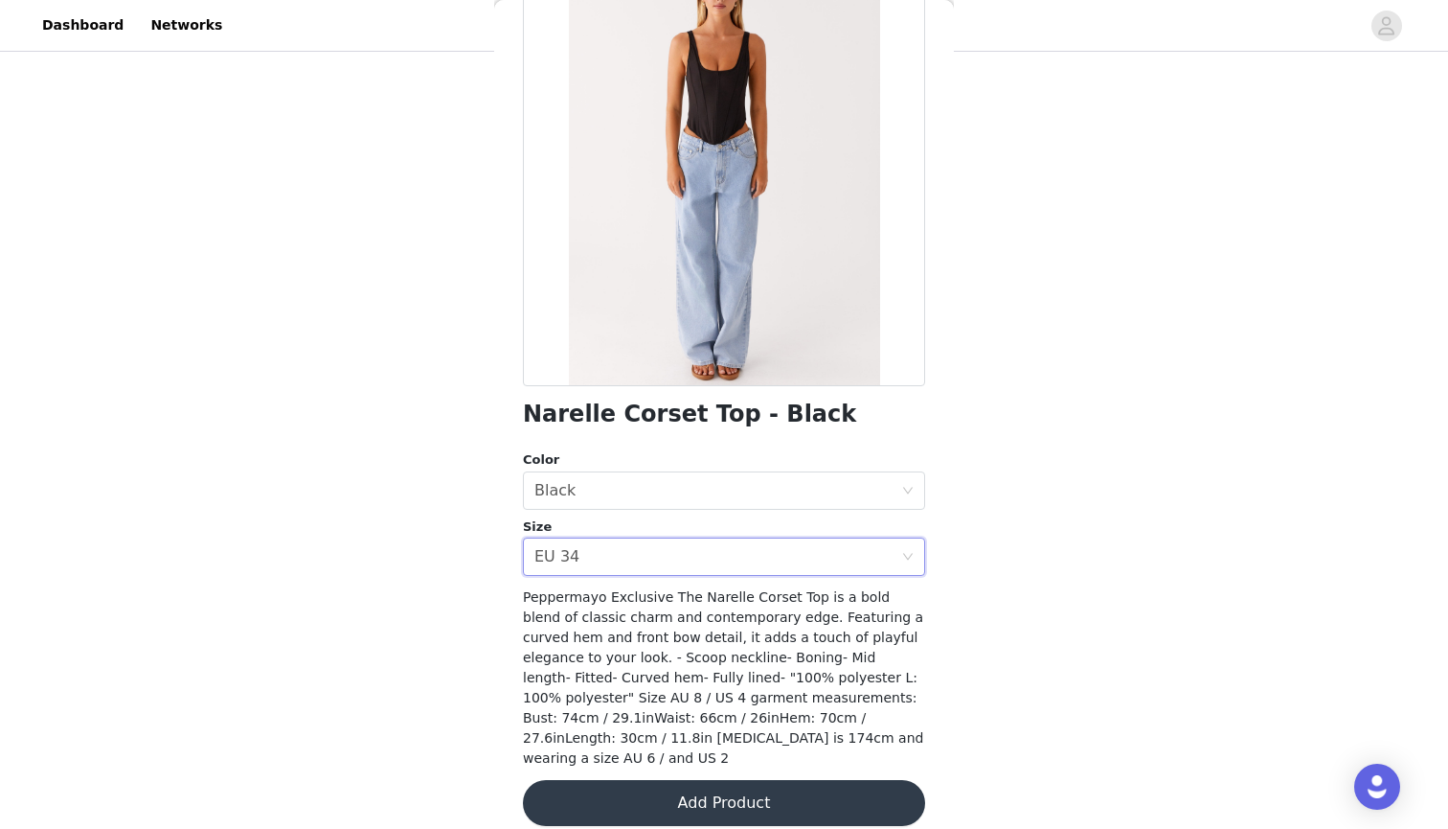
scroll to position [140, 0]
click at [772, 781] on button "Add Product" at bounding box center [724, 804] width 402 height 46
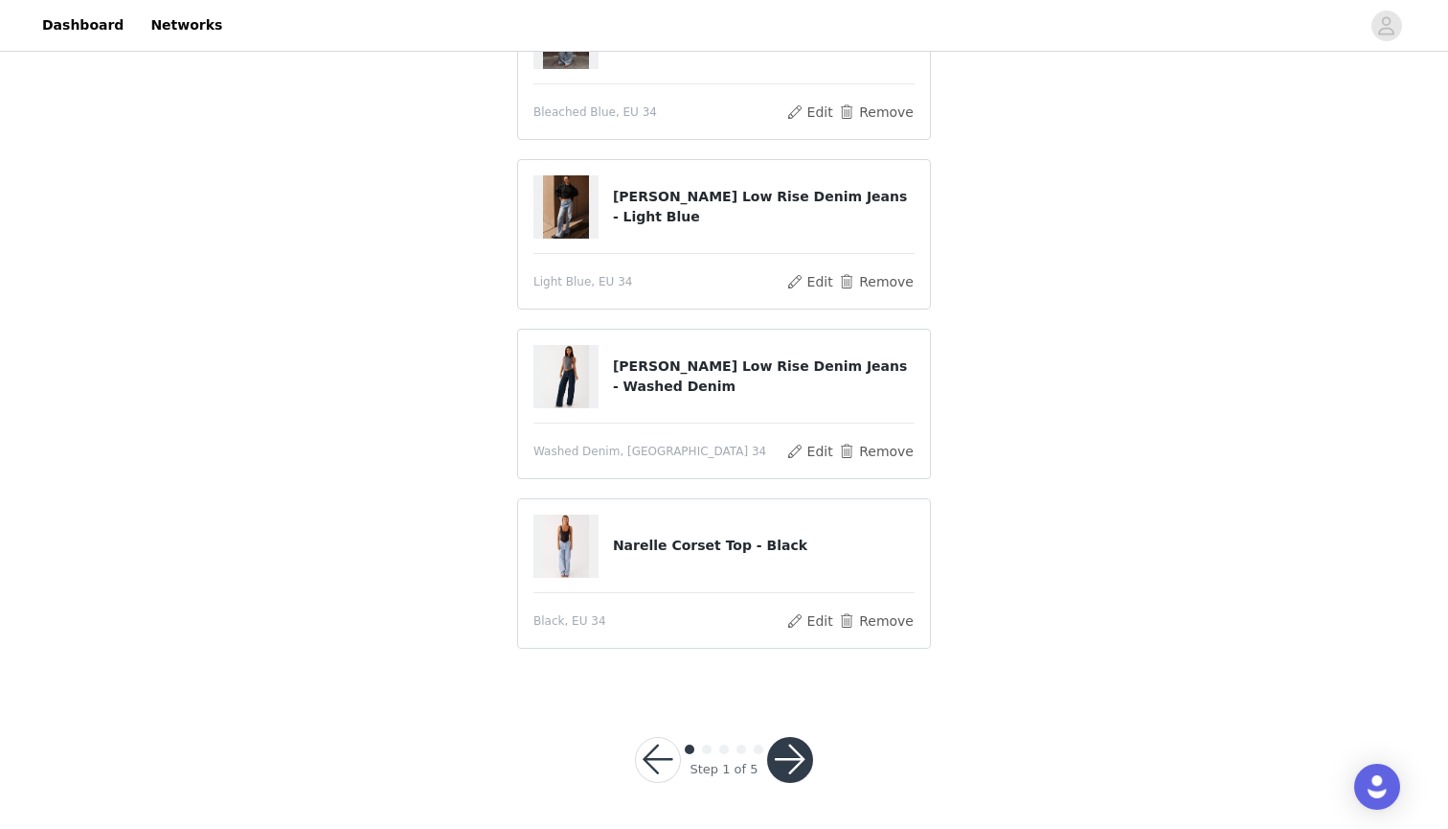
scroll to position [222, 0]
click at [795, 751] on button "button" at bounding box center [790, 761] width 46 height 46
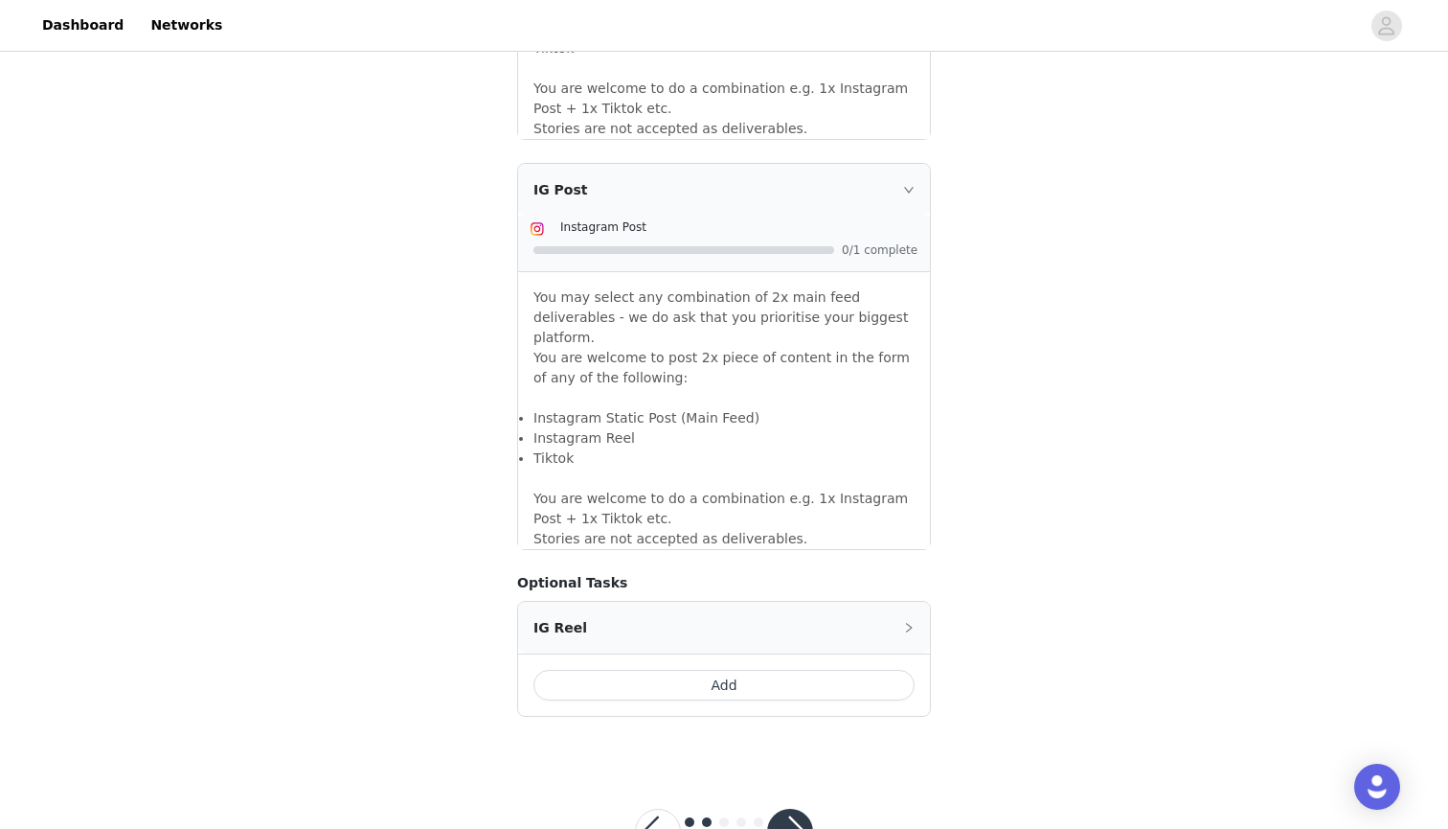
scroll to position [1550, 0]
click at [791, 809] on button "button" at bounding box center [790, 832] width 46 height 46
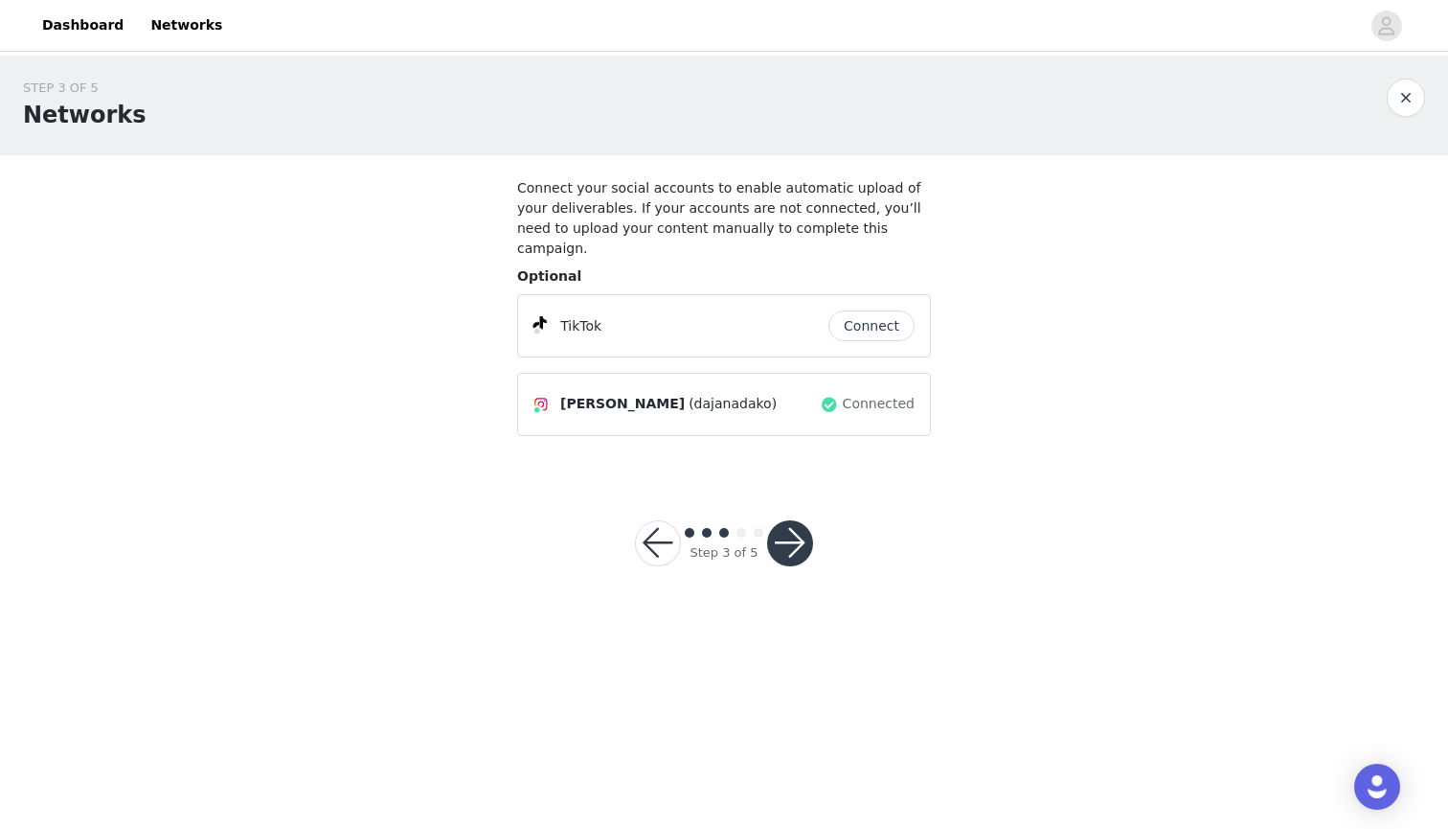
click at [808, 520] on button "button" at bounding box center [790, 543] width 46 height 46
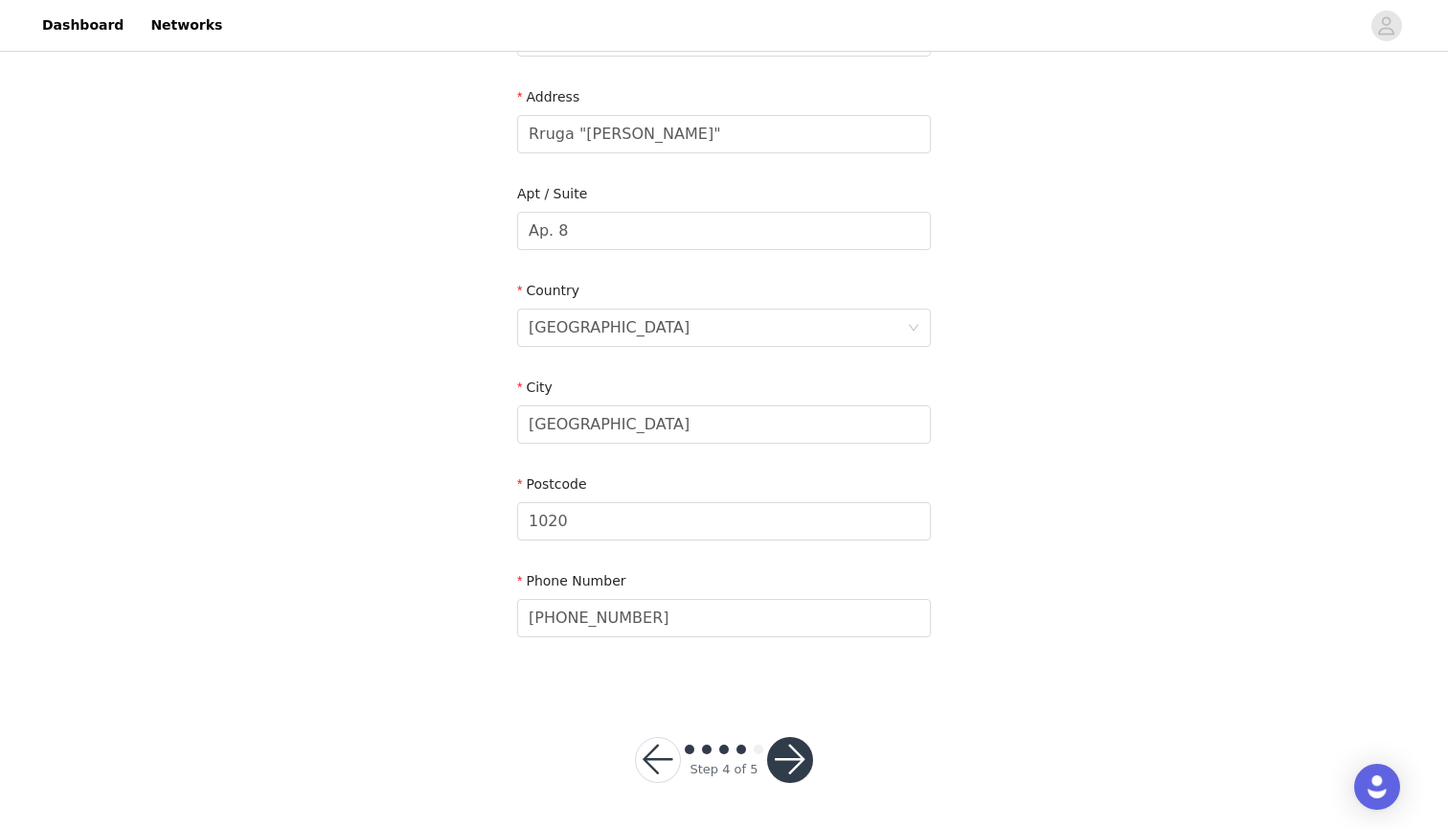
scroll to position [421, 0]
click at [791, 753] on button "button" at bounding box center [790, 761] width 46 height 46
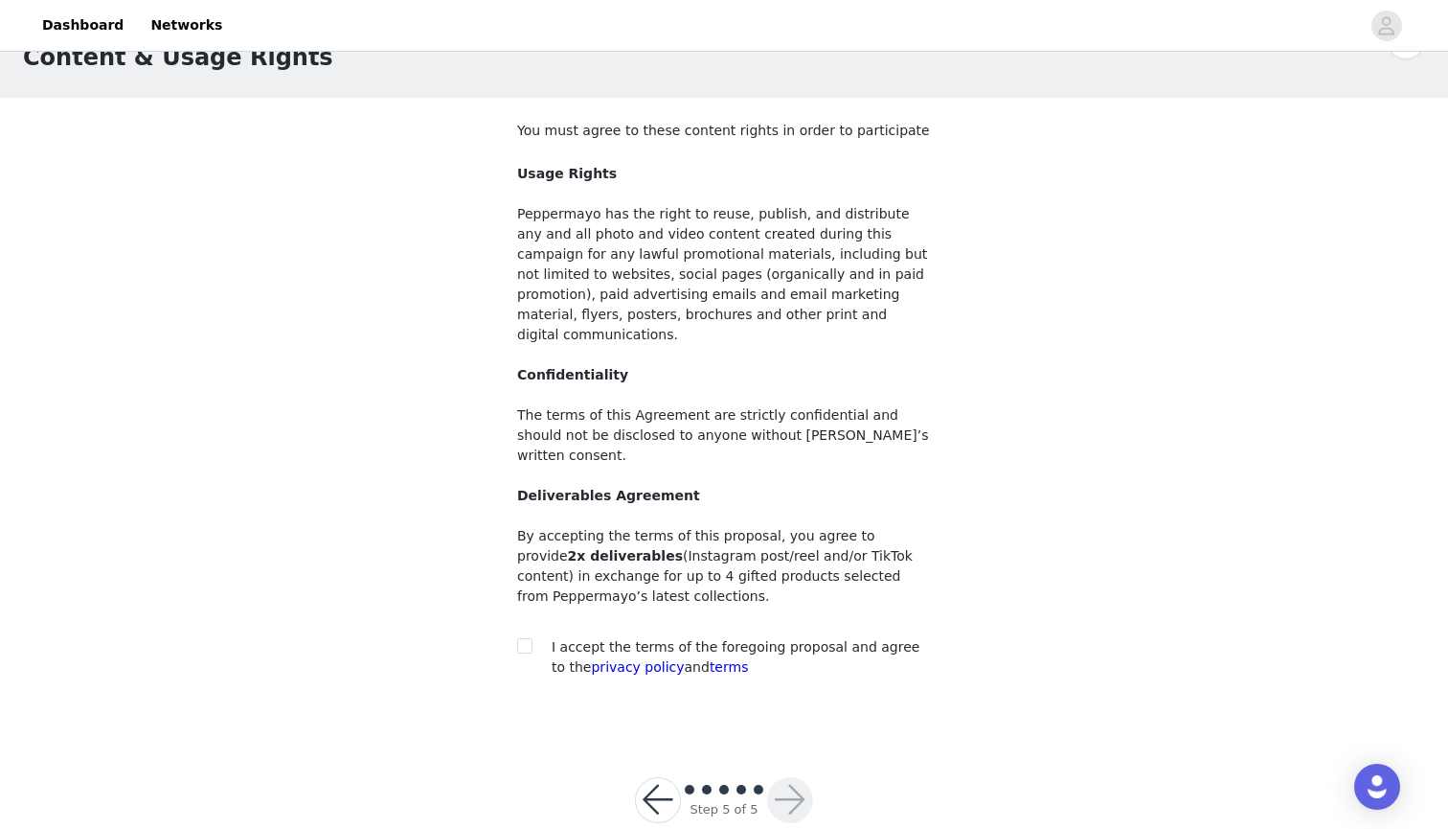
scroll to position [57, 0]
click at [528, 639] on input "checkbox" at bounding box center [523, 645] width 13 height 13
checkbox input "true"
click at [796, 778] on button "button" at bounding box center [790, 801] width 46 height 46
